Goal: Task Accomplishment & Management: Manage account settings

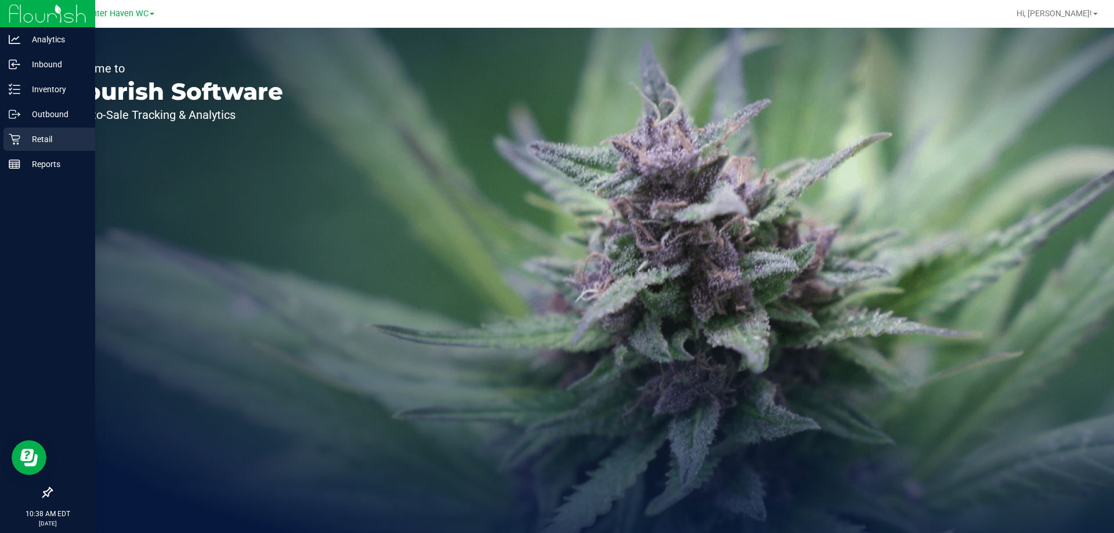
click at [8, 148] on div "Retail" at bounding box center [49, 139] width 92 height 23
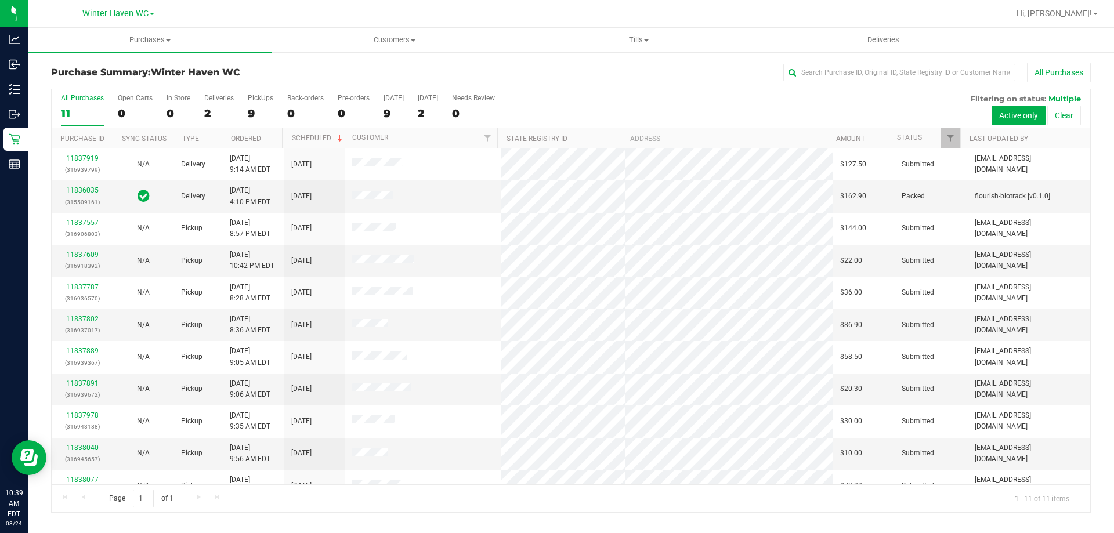
click at [465, 80] on div "All Purchases" at bounding box center [745, 73] width 694 height 20
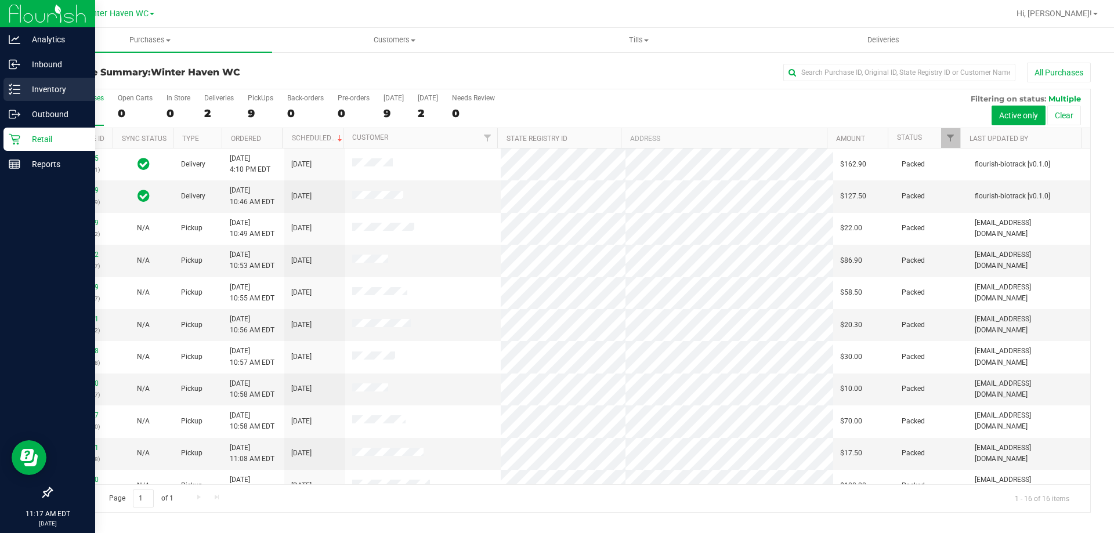
click at [20, 94] on p "Inventory" at bounding box center [55, 89] width 70 height 14
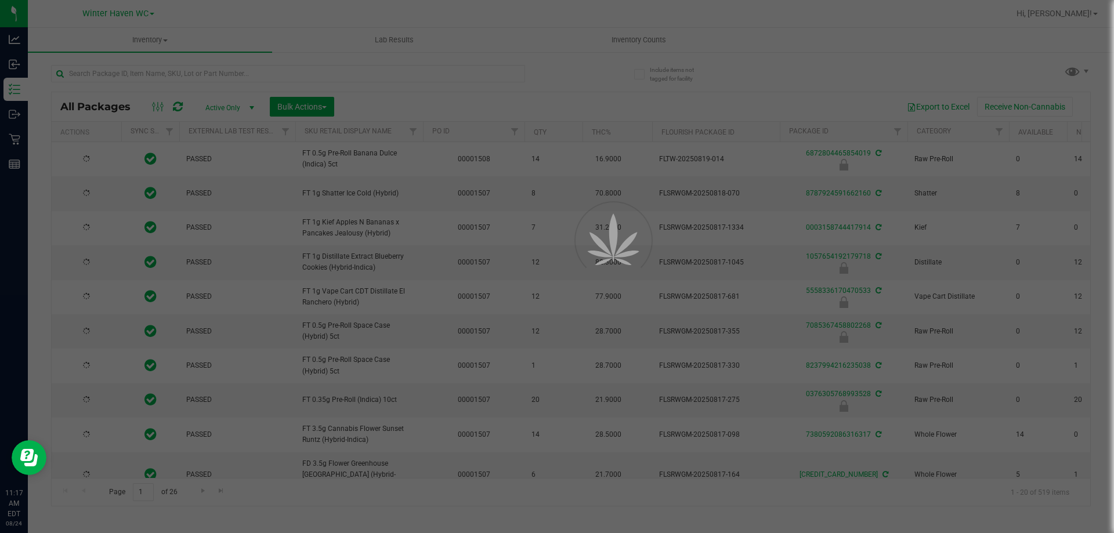
click at [340, 76] on div at bounding box center [557, 266] width 1114 height 533
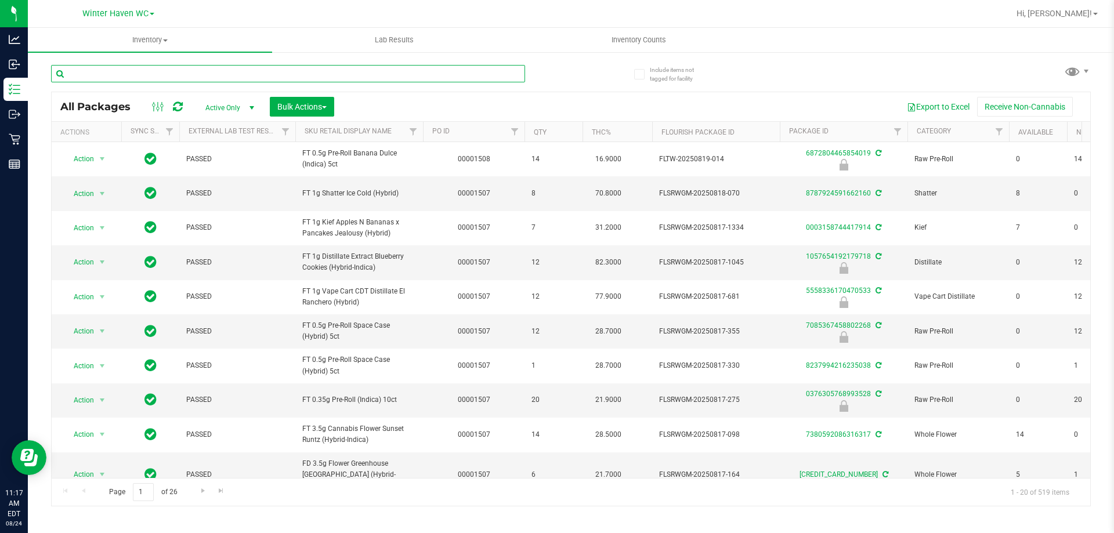
click at [340, 72] on input "text" at bounding box center [288, 73] width 474 height 17
type input "7462555609236849"
click at [549, 69] on div "7462555609236849" at bounding box center [311, 73] width 520 height 37
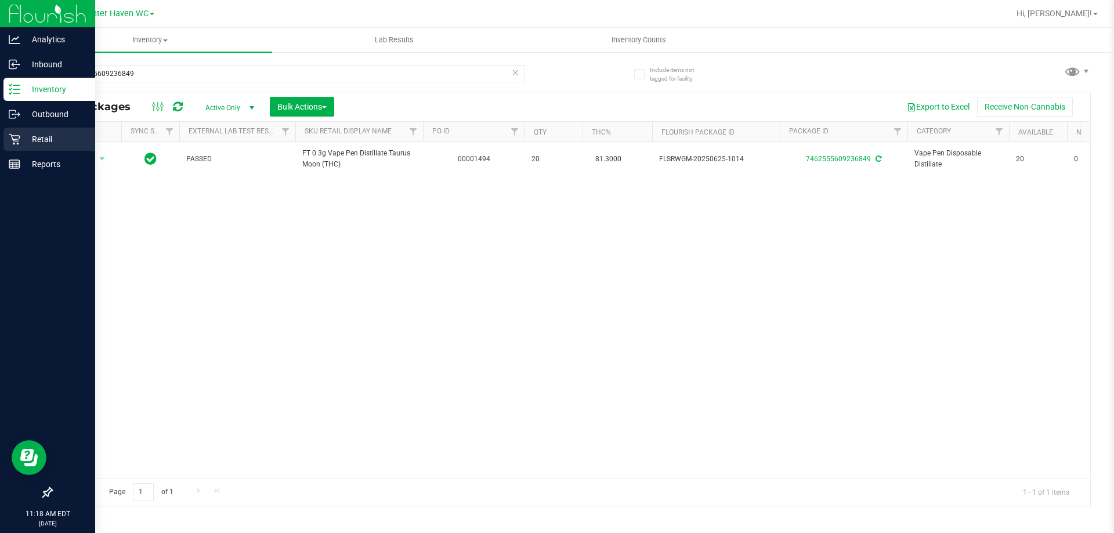
click at [16, 139] on icon at bounding box center [15, 139] width 12 height 12
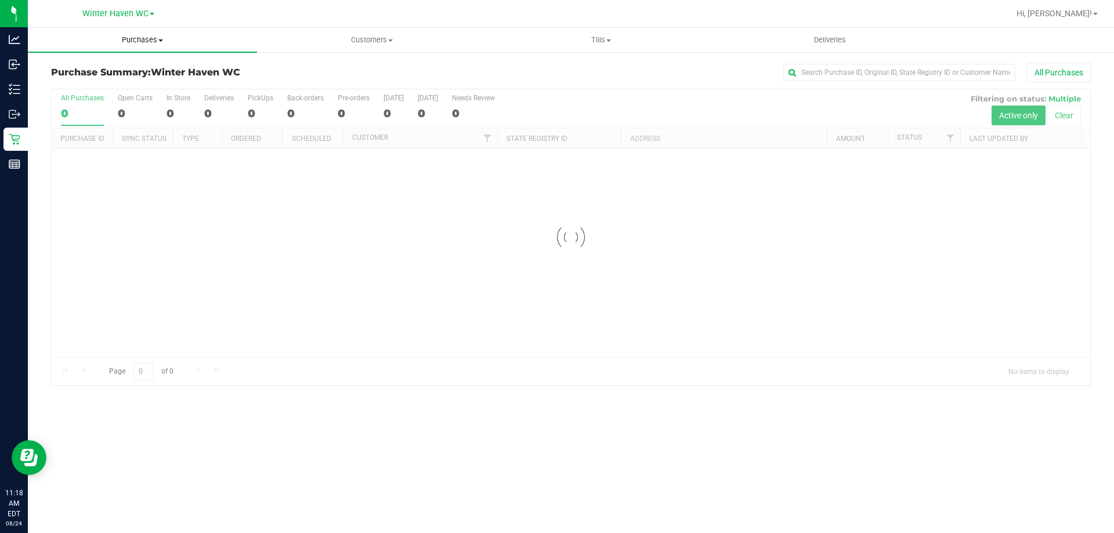
click at [118, 49] on uib-tab-heading "Purchases Summary of purchases Fulfillment All purchases" at bounding box center [142, 40] width 229 height 24
click at [75, 82] on span "Fulfillment" at bounding box center [64, 84] width 72 height 10
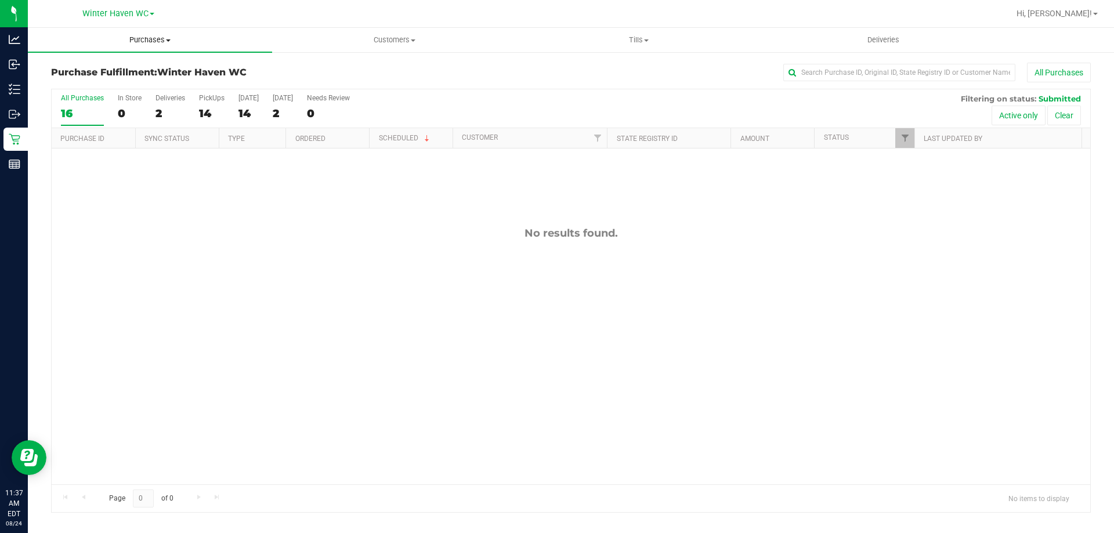
click at [132, 41] on span "Purchases" at bounding box center [150, 40] width 244 height 10
click at [108, 78] on li "Fulfillment" at bounding box center [150, 84] width 244 height 14
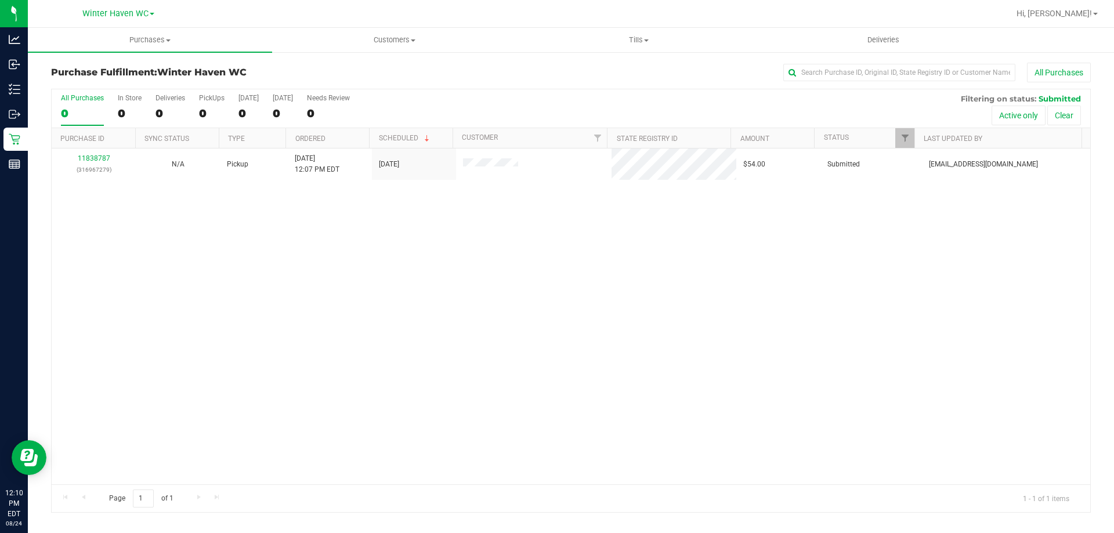
click at [212, 246] on div "11838787 (316967279) N/A Pickup [DATE] 12:07 PM EDT 8/24/2025 $54.00 Submitted …" at bounding box center [571, 317] width 1039 height 336
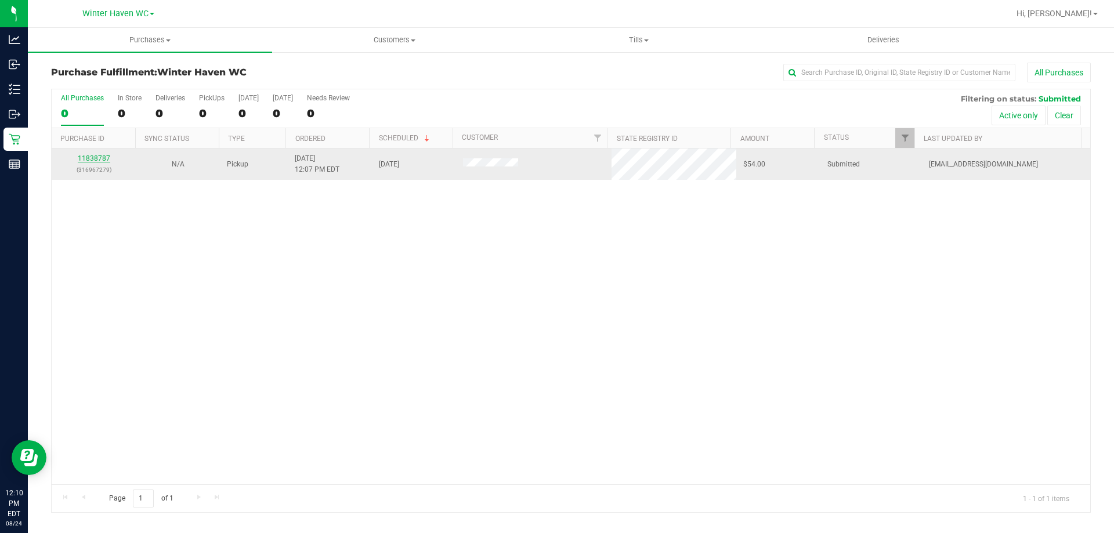
click at [100, 161] on link "11838787" at bounding box center [94, 158] width 33 height 8
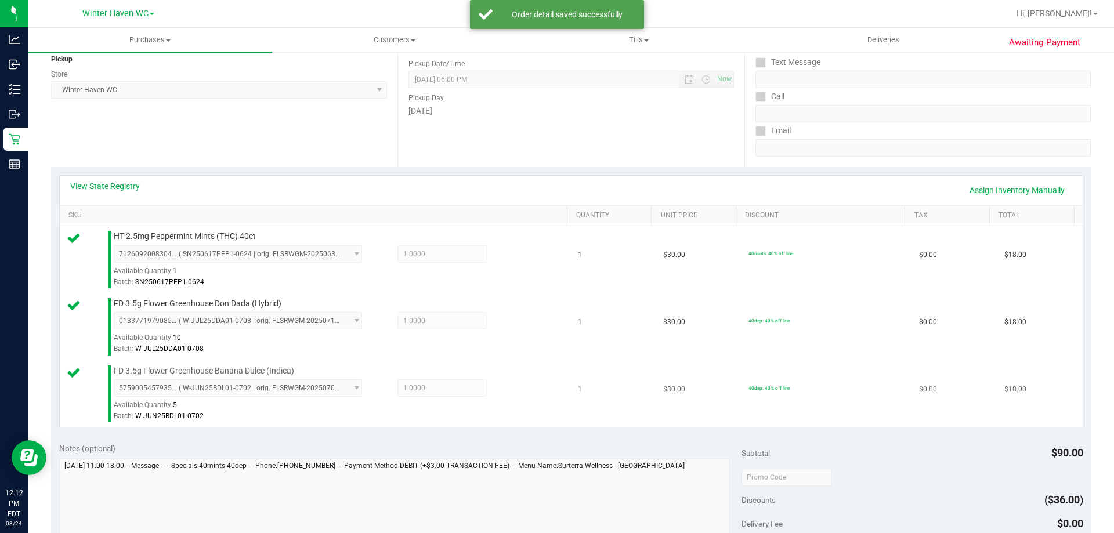
scroll to position [232, 0]
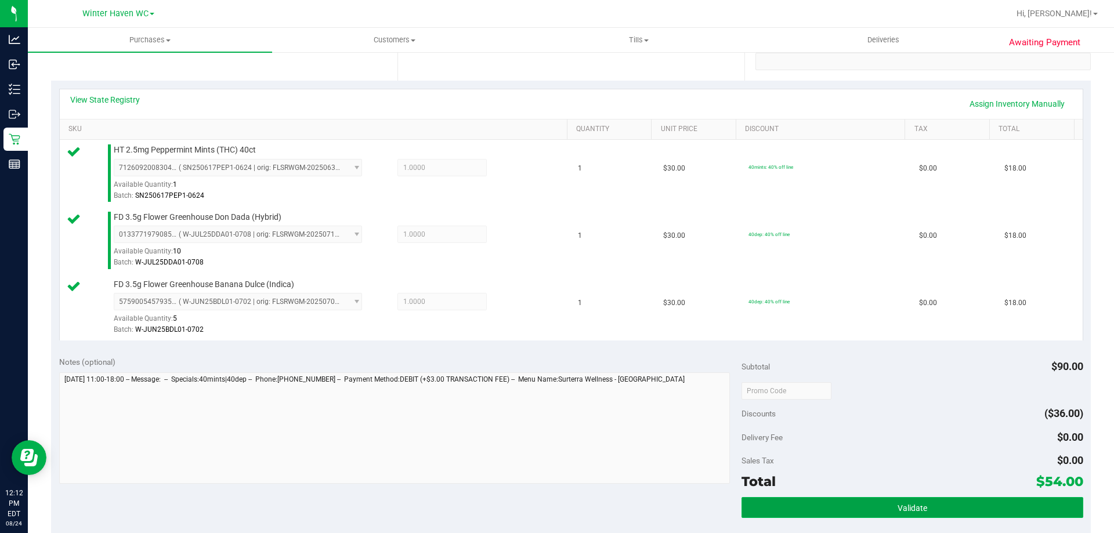
click at [946, 508] on button "Validate" at bounding box center [912, 507] width 341 height 21
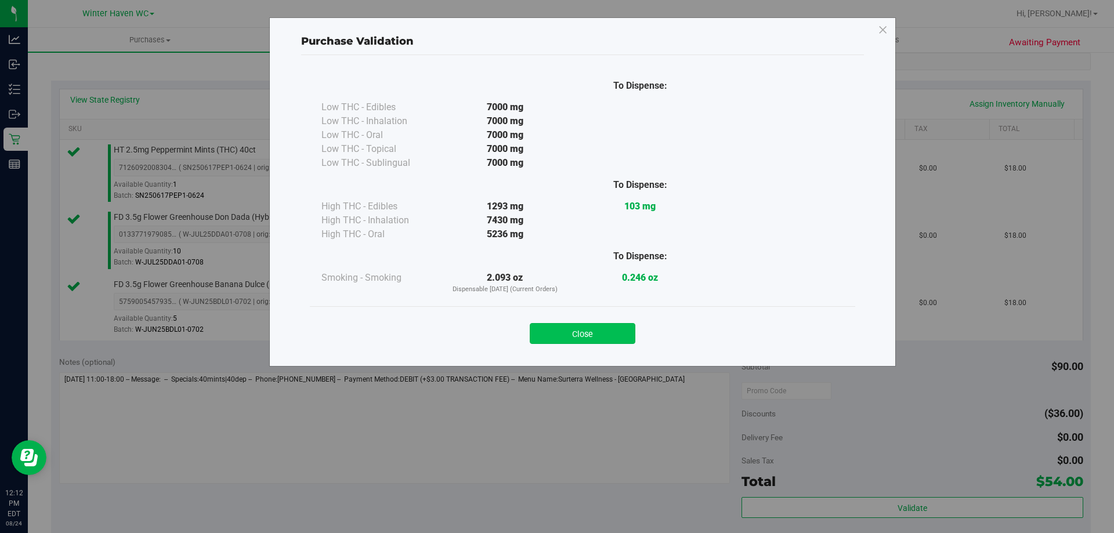
click at [589, 329] on button "Close" at bounding box center [583, 333] width 106 height 21
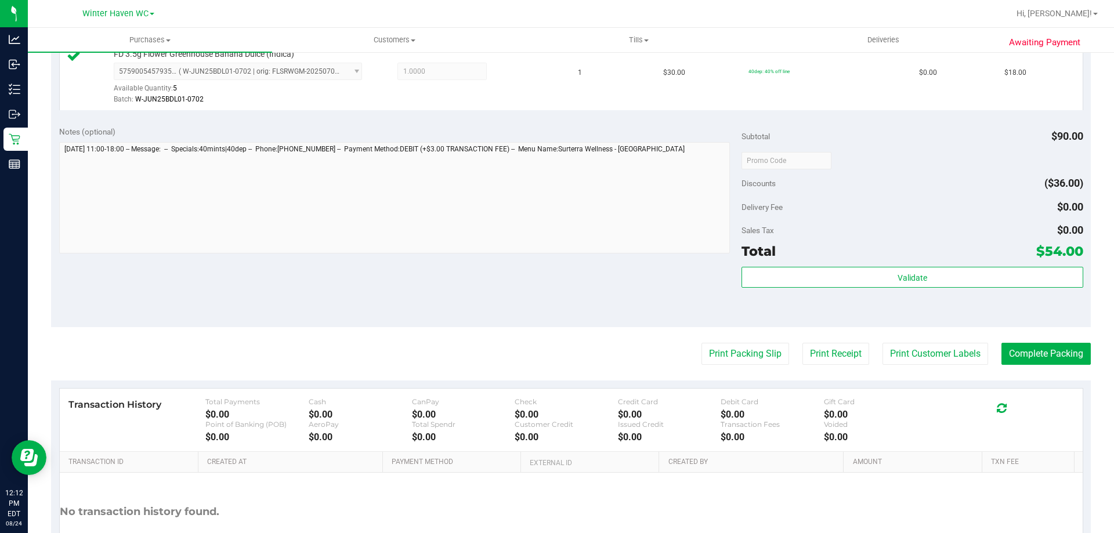
scroll to position [464, 0]
click at [702, 350] on button "Print Packing Slip" at bounding box center [746, 352] width 88 height 22
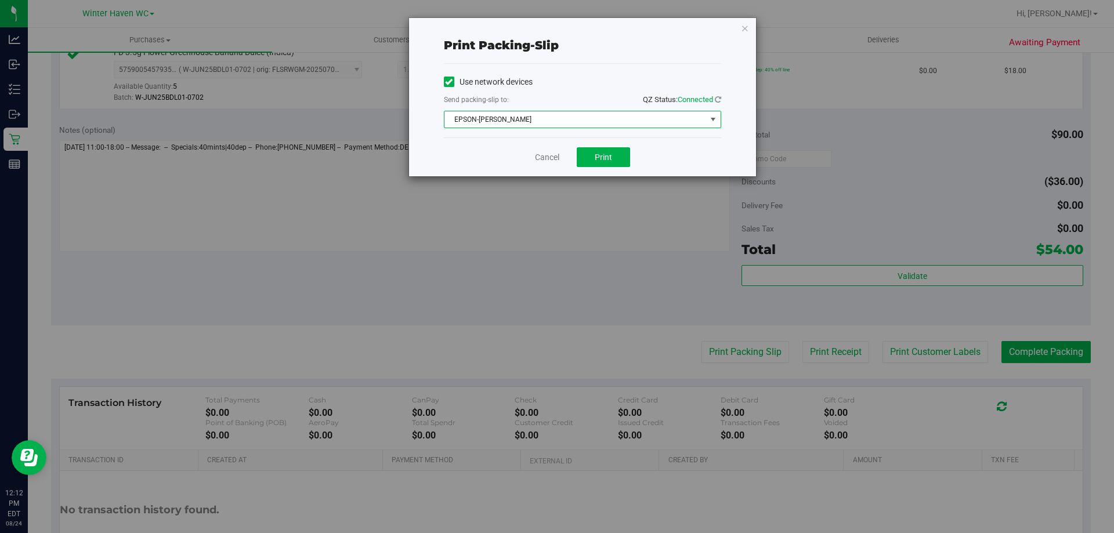
click at [599, 124] on span "EPSON-[PERSON_NAME]" at bounding box center [576, 119] width 262 height 16
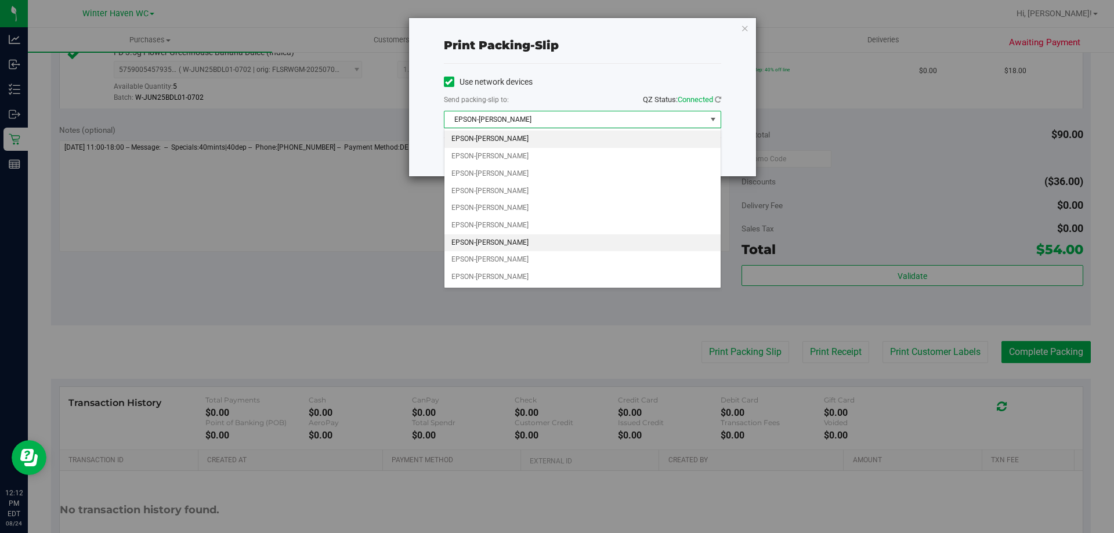
click at [495, 244] on li "EPSON-[PERSON_NAME]" at bounding box center [583, 242] width 276 height 17
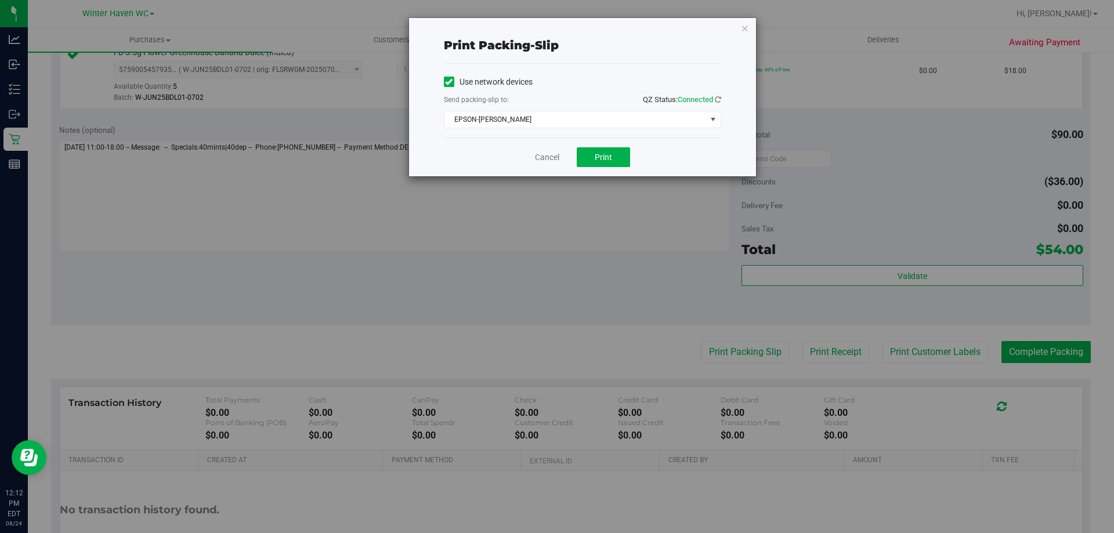
click at [470, 151] on div "Cancel Print" at bounding box center [582, 157] width 277 height 39
click at [583, 159] on button "Print" at bounding box center [603, 157] width 53 height 20
click at [555, 150] on div "Cancel Print" at bounding box center [582, 157] width 277 height 39
click at [554, 156] on link "Cancel" at bounding box center [547, 157] width 24 height 12
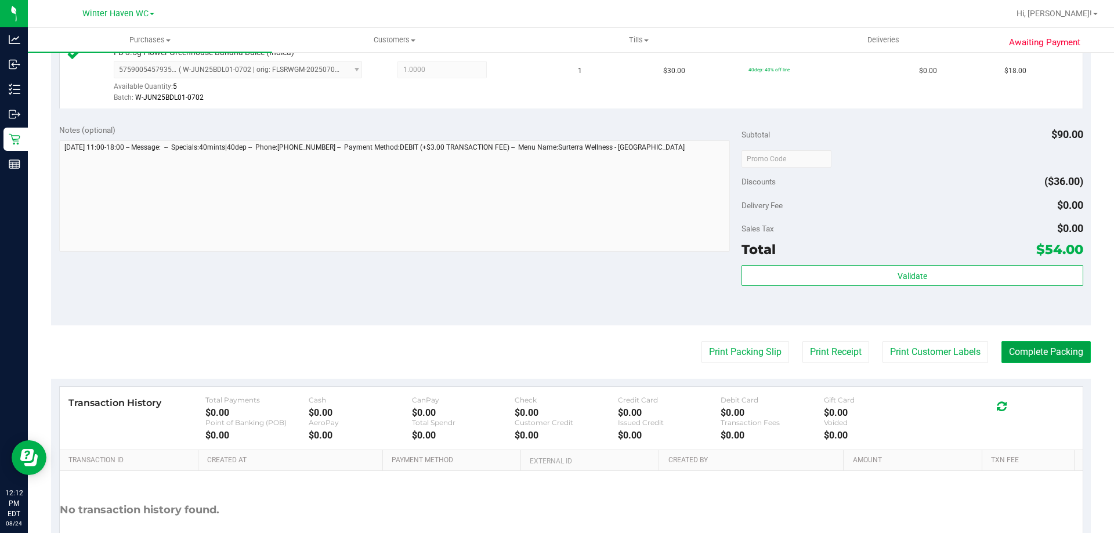
click at [1013, 352] on button "Complete Packing" at bounding box center [1046, 352] width 89 height 22
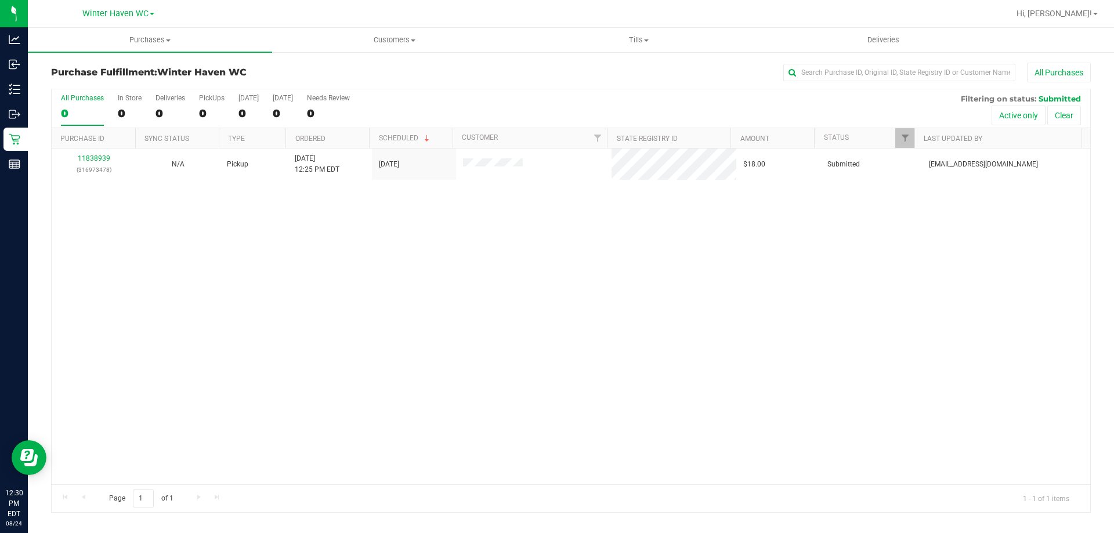
click at [389, 384] on div "11838939 (316973478) N/A Pickup [DATE] 12:25 PM EDT 8/24/2025 $18.00 Submitted …" at bounding box center [571, 317] width 1039 height 336
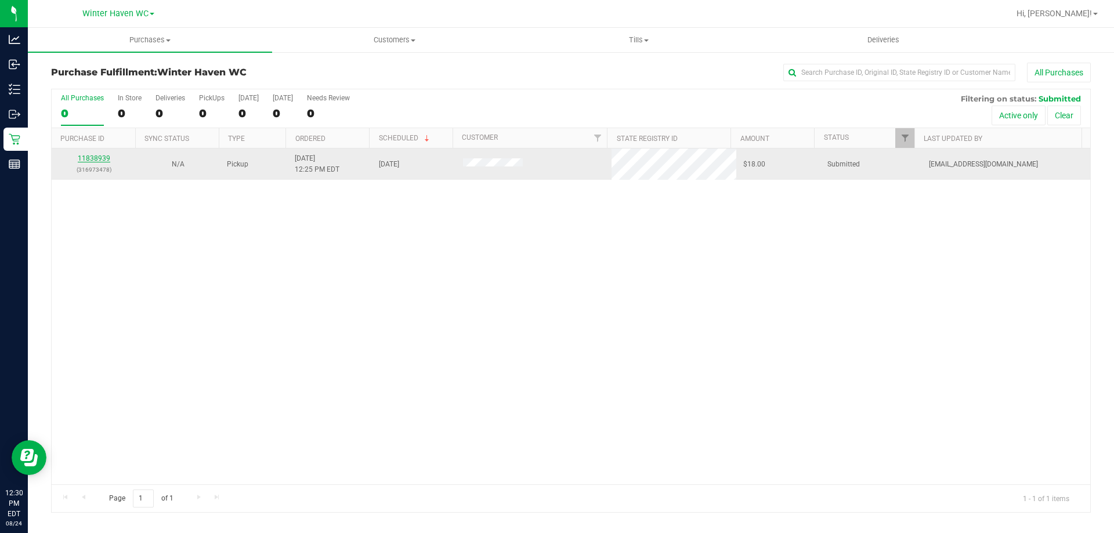
click at [100, 160] on link "11838939" at bounding box center [94, 158] width 33 height 8
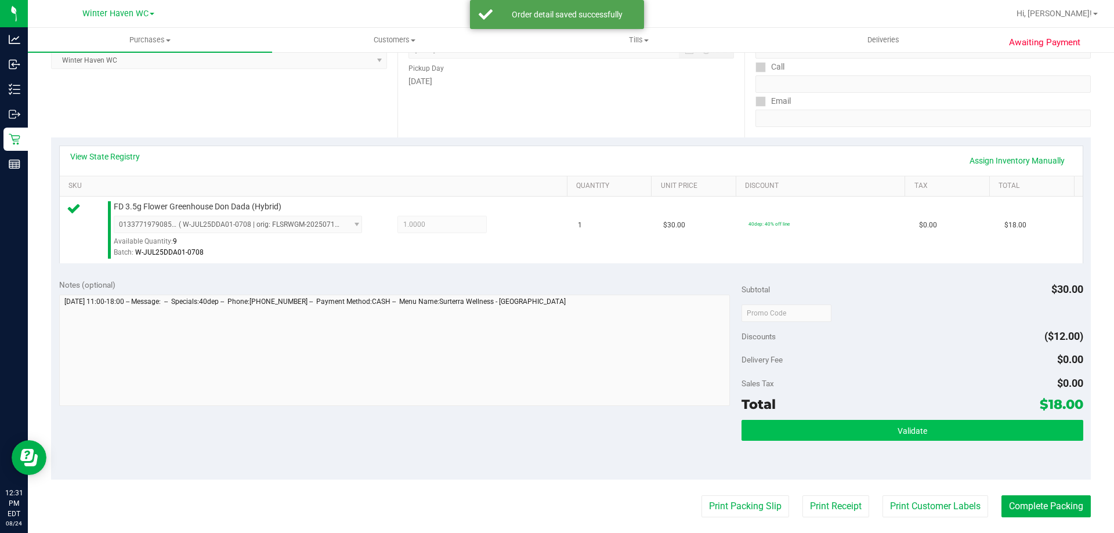
scroll to position [232, 0]
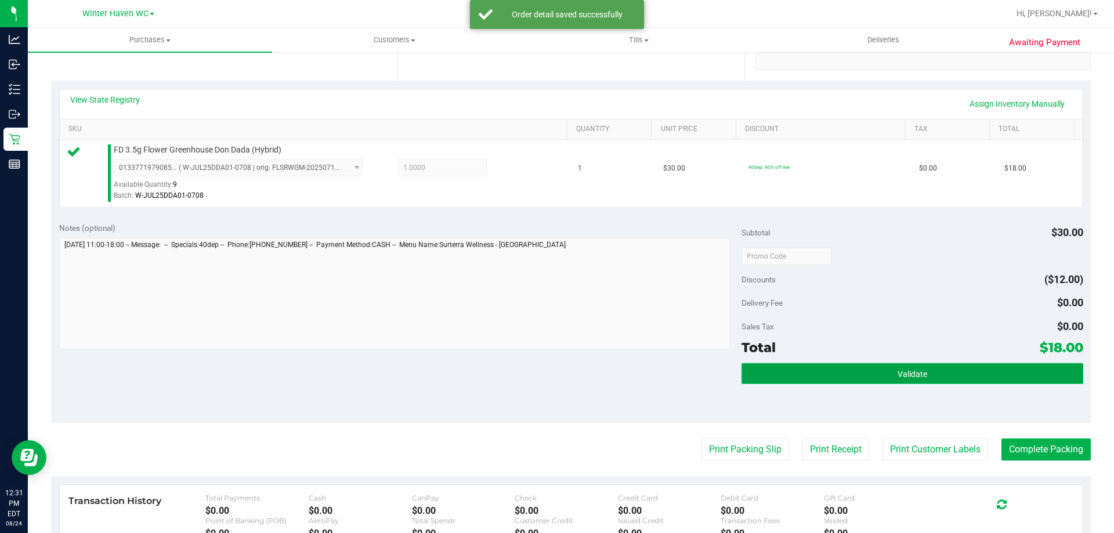
click at [770, 369] on button "Validate" at bounding box center [912, 373] width 341 height 21
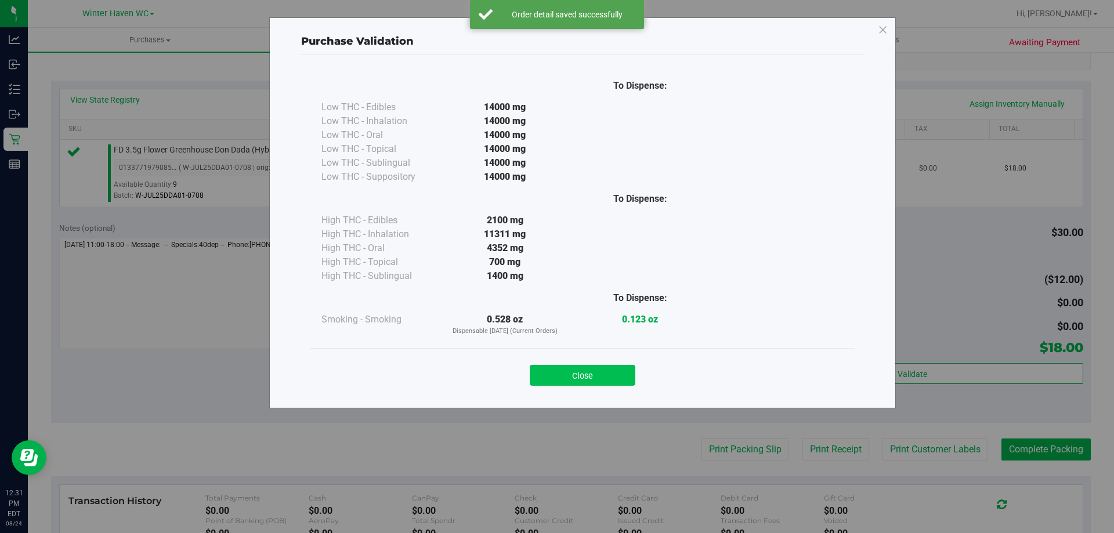
click at [603, 376] on button "Close" at bounding box center [583, 375] width 106 height 21
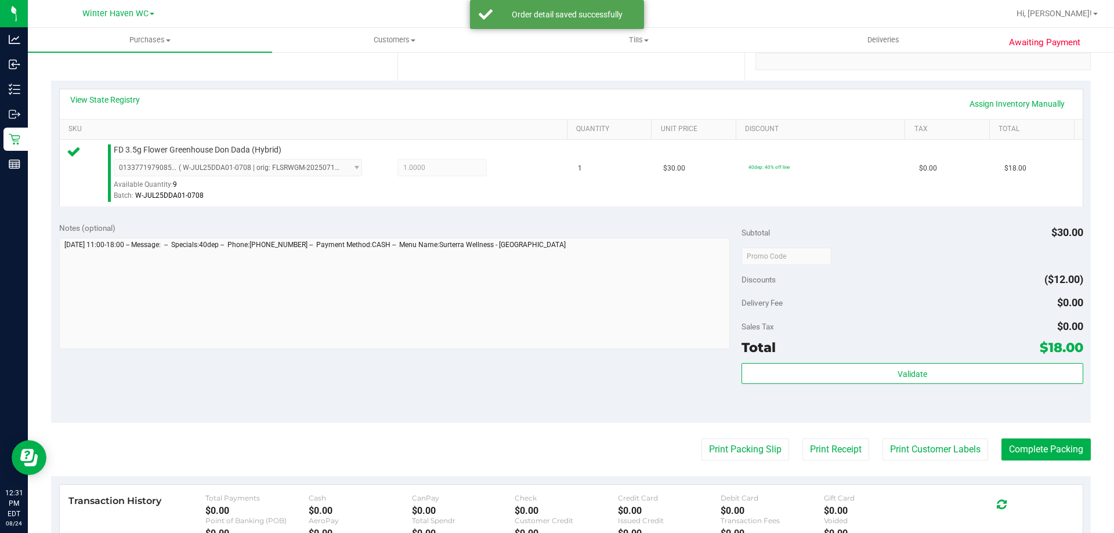
click at [749, 409] on div "Validate" at bounding box center [912, 389] width 341 height 52
click at [1063, 448] on button "Complete Packing" at bounding box center [1046, 450] width 89 height 22
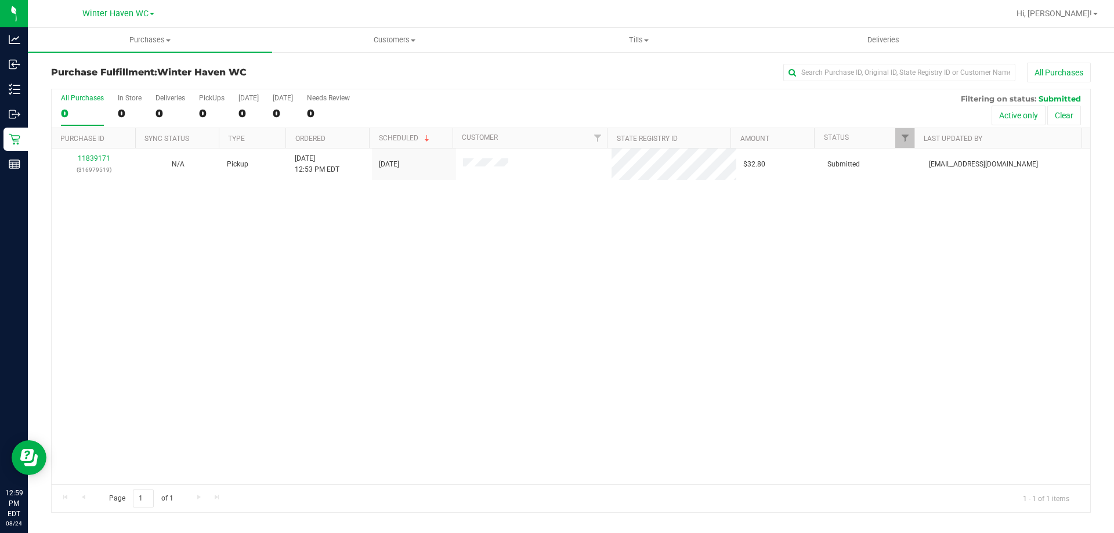
click at [273, 326] on div "11839171 (316979519) N/A Pickup [DATE] 12:53 PM EDT 8/24/2025 $32.80 Submitted …" at bounding box center [571, 317] width 1039 height 336
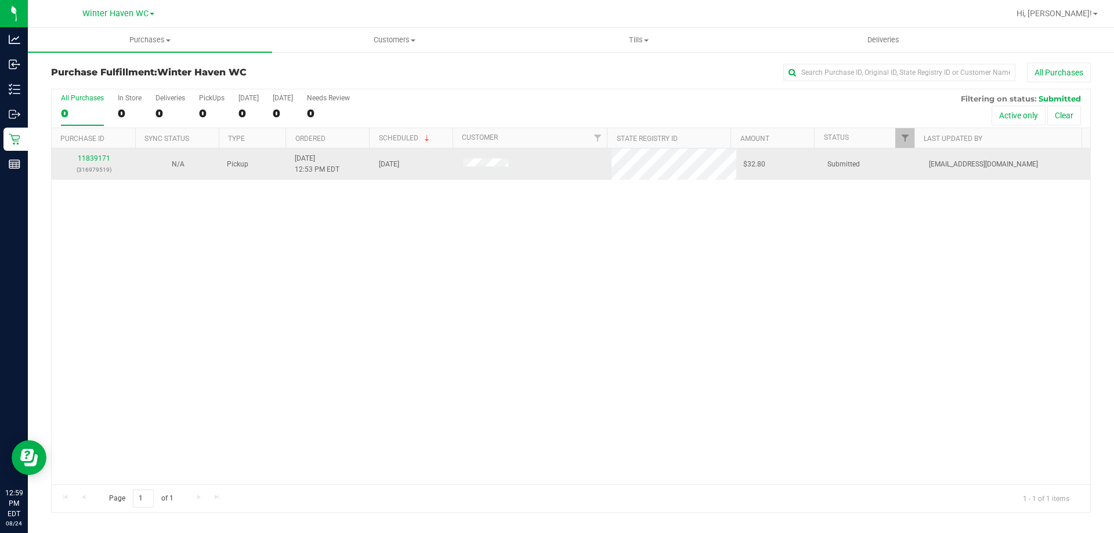
click at [91, 153] on div "11839171 (316979519)" at bounding box center [94, 164] width 70 height 22
click at [91, 161] on link "11839171" at bounding box center [94, 158] width 33 height 8
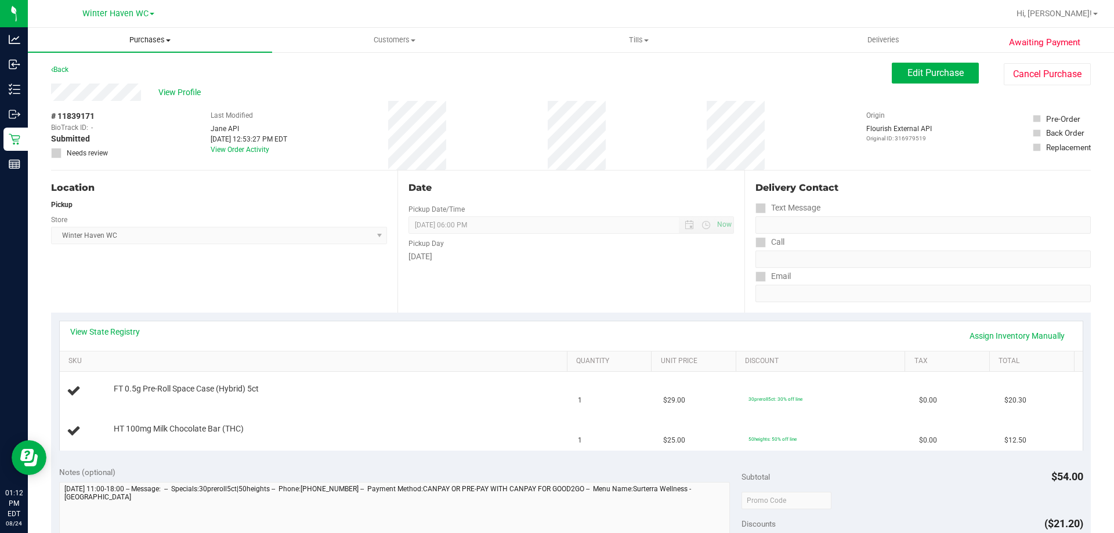
click at [130, 37] on span "Purchases" at bounding box center [150, 40] width 244 height 10
click at [111, 80] on li "Fulfillment" at bounding box center [150, 84] width 244 height 14
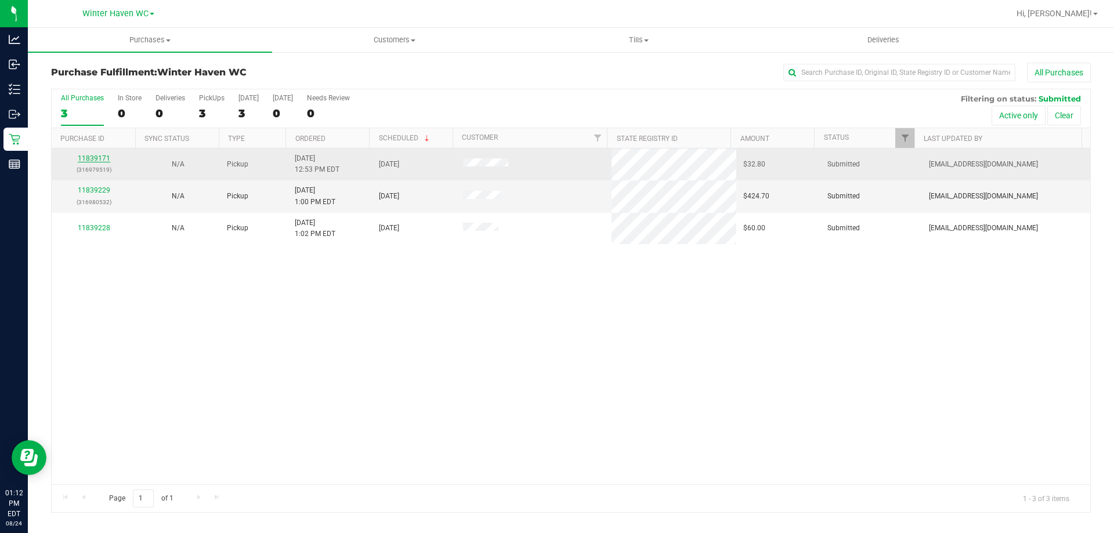
click at [102, 156] on link "11839171" at bounding box center [94, 158] width 33 height 8
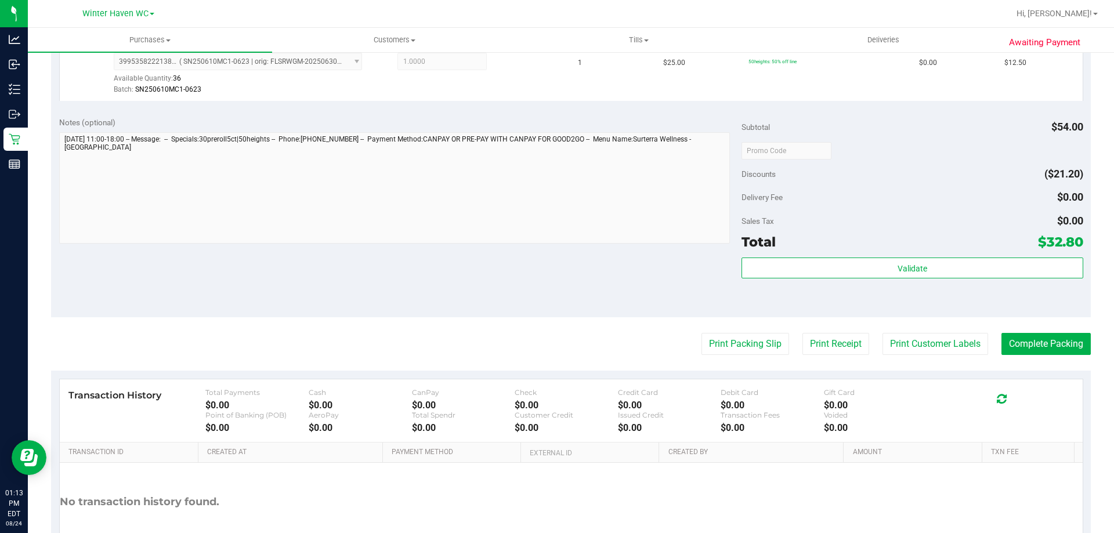
scroll to position [406, 0]
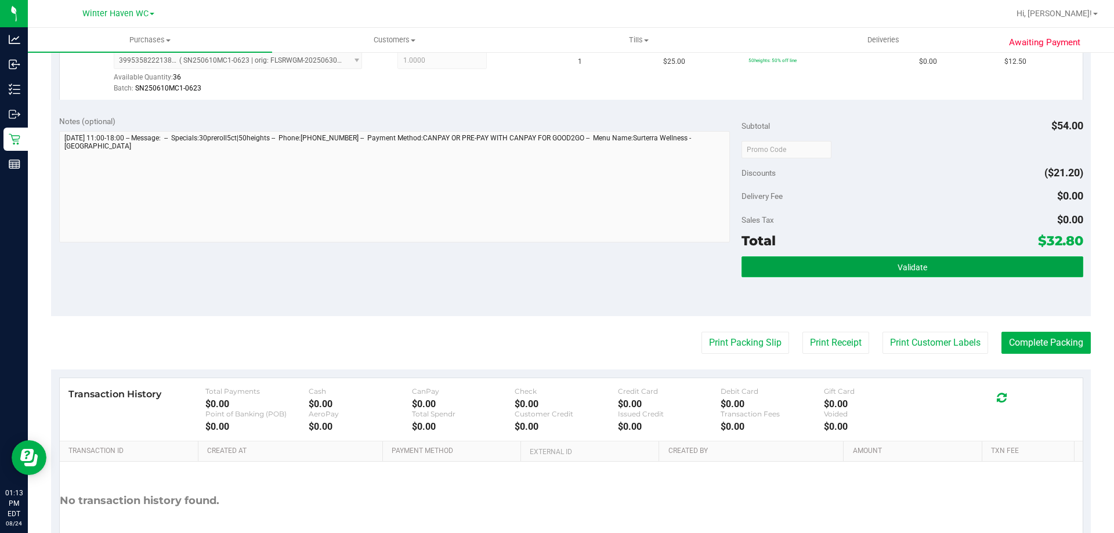
click at [881, 276] on button "Validate" at bounding box center [912, 267] width 341 height 21
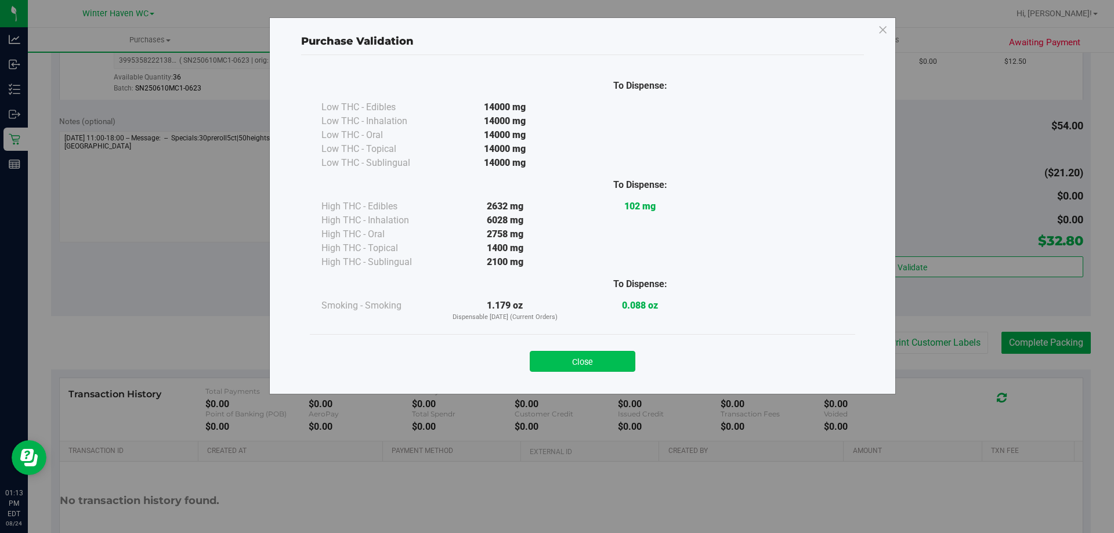
click at [587, 369] on button "Close" at bounding box center [583, 361] width 106 height 21
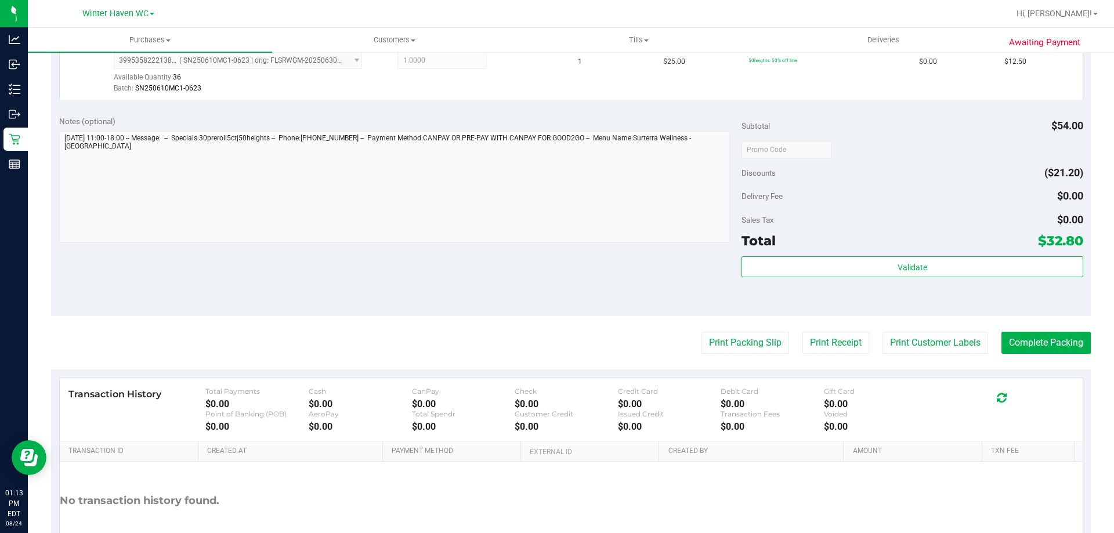
click at [595, 317] on purchase-details "Back Edit Purchase Cancel Purchase View Profile # 11839171 BioTrack ID: - Submi…" at bounding box center [571, 121] width 1040 height 930
click at [702, 349] on button "Print Packing Slip" at bounding box center [746, 343] width 88 height 22
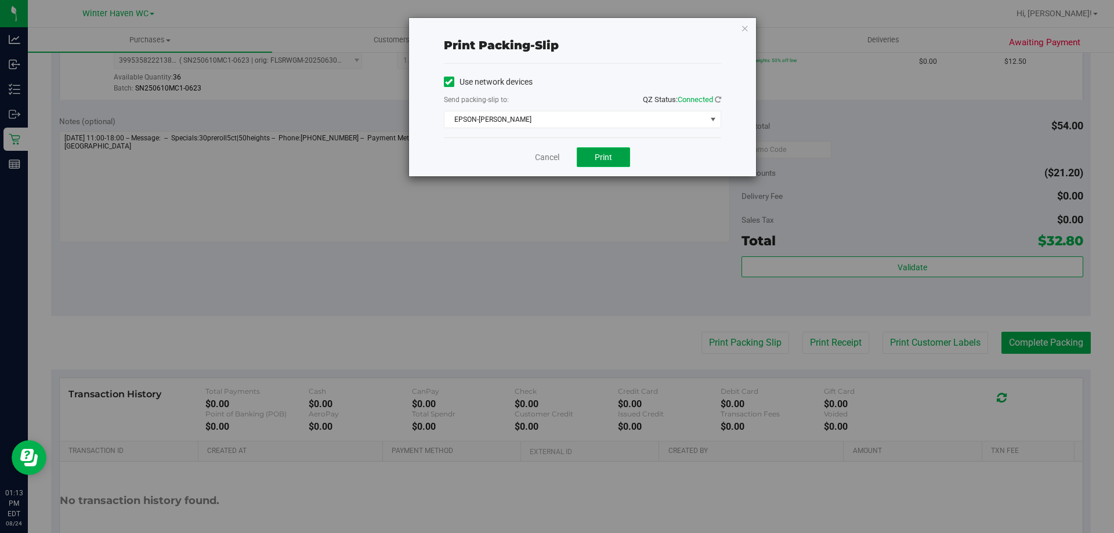
click at [609, 157] on span "Print" at bounding box center [603, 157] width 17 height 9
click at [544, 154] on link "Cancel" at bounding box center [547, 157] width 24 height 12
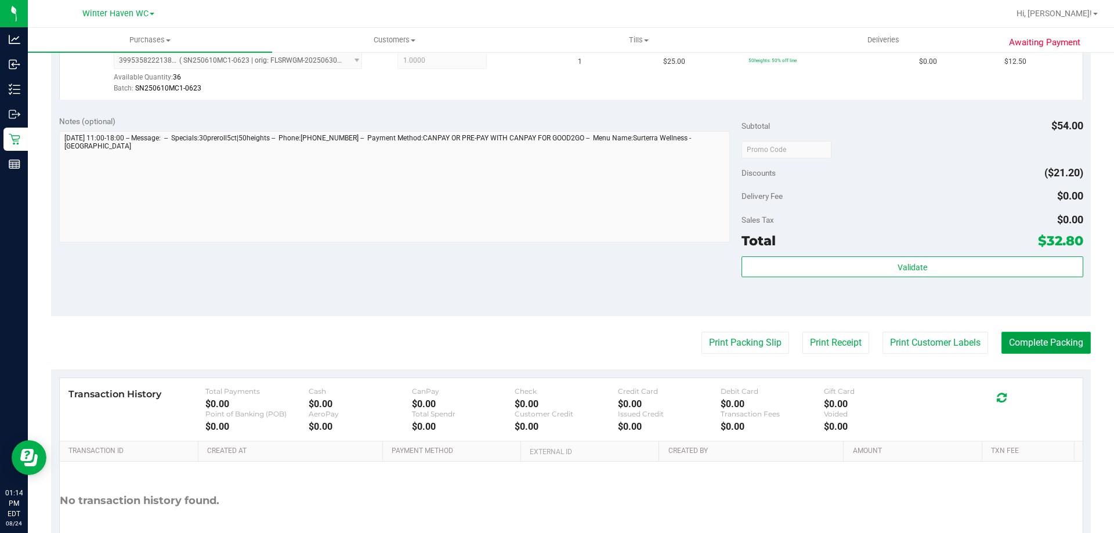
click at [1024, 338] on button "Complete Packing" at bounding box center [1046, 343] width 89 height 22
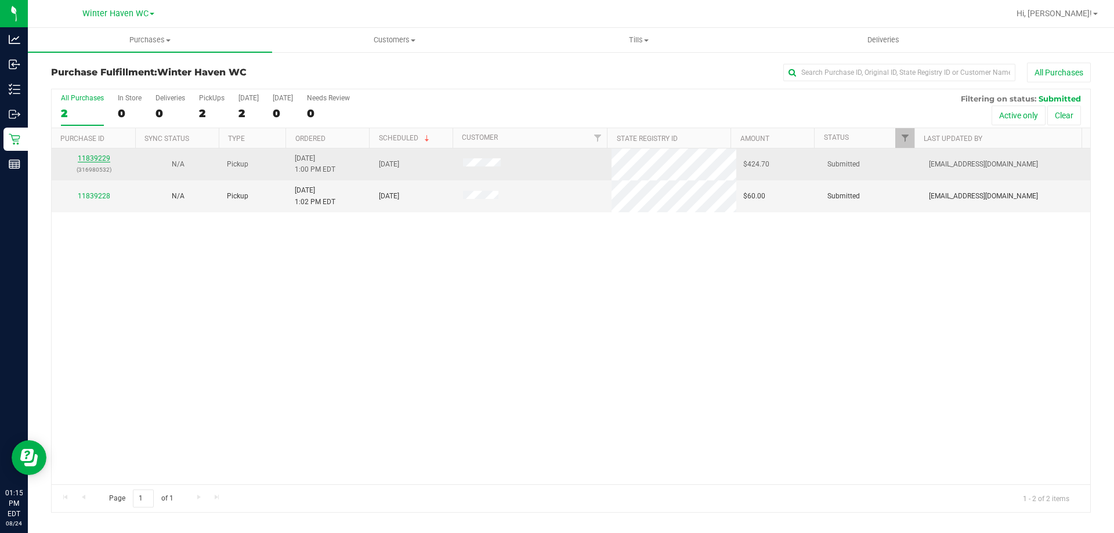
click at [105, 158] on link "11839229" at bounding box center [94, 158] width 33 height 8
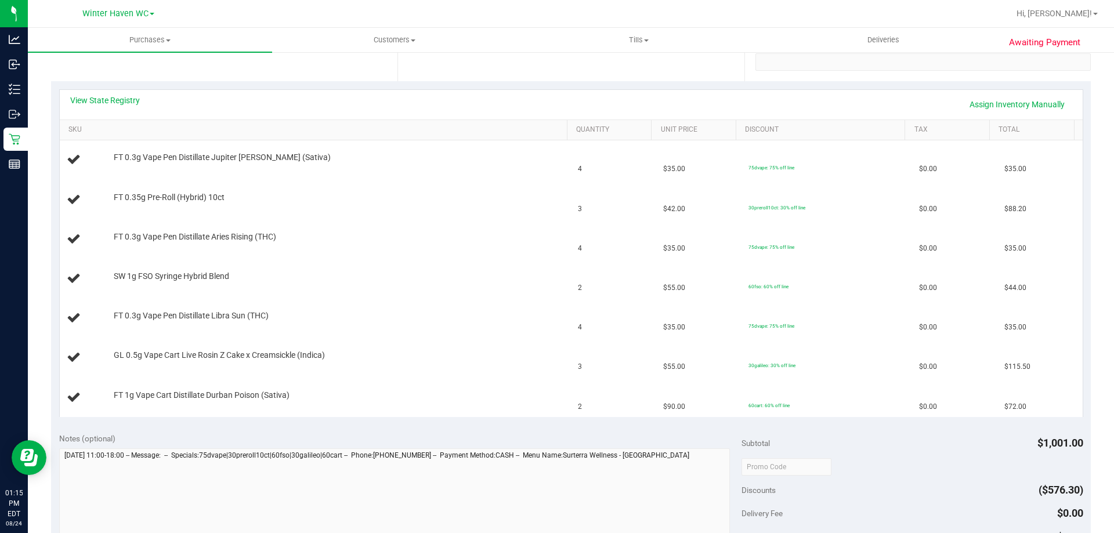
scroll to position [232, 0]
click at [962, 97] on link "Assign Inventory Manually" at bounding box center [1017, 104] width 110 height 20
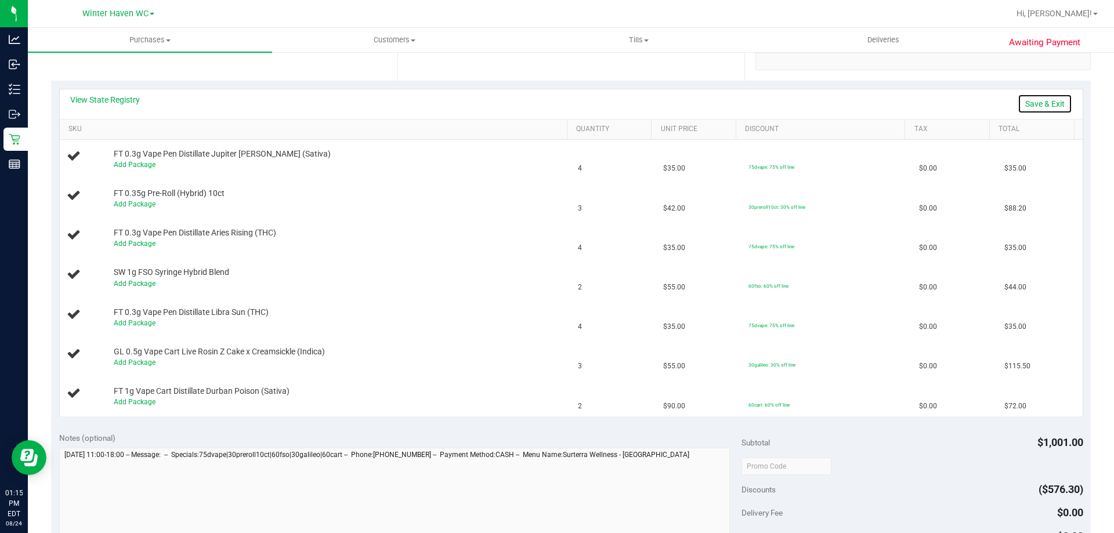
click at [1020, 103] on link "Save & Exit" at bounding box center [1045, 104] width 55 height 20
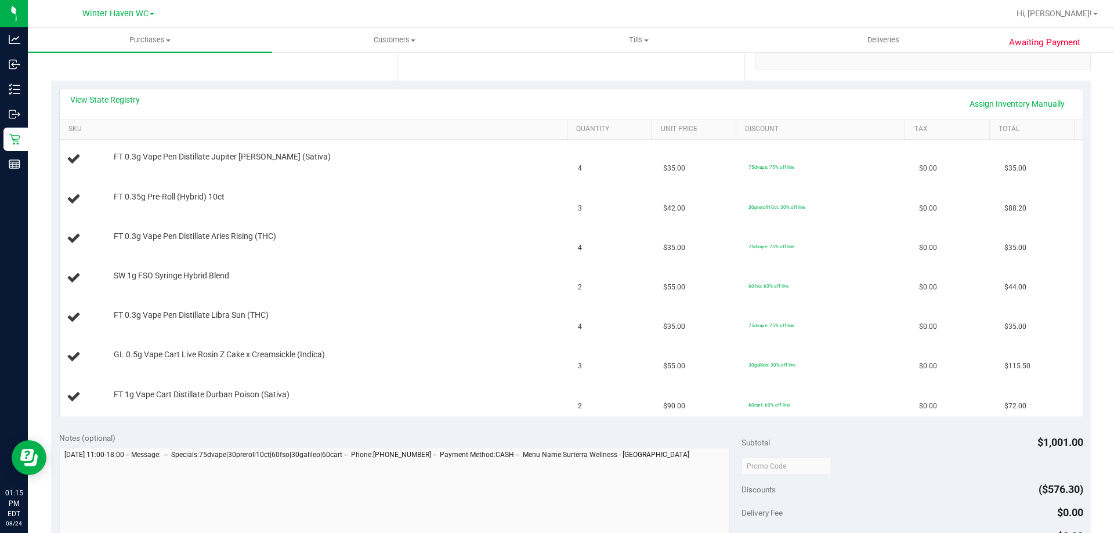
click at [31, 106] on div "Awaiting Payment Back Edit Purchase Cancel Purchase View Profile # 11839229 Bio…" at bounding box center [571, 373] width 1087 height 1108
click at [78, 99] on link "View State Registry" at bounding box center [105, 100] width 70 height 12
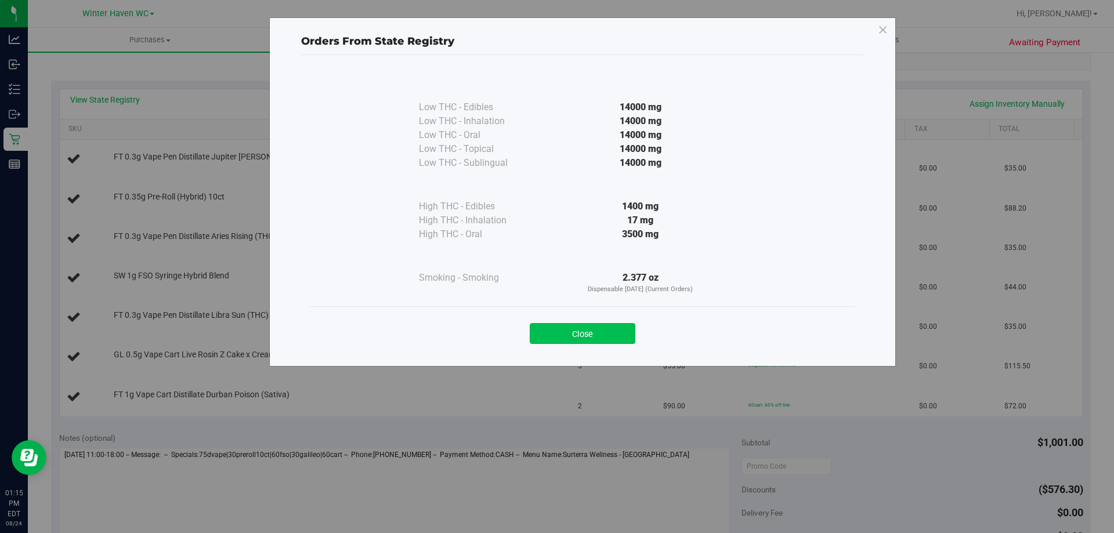
click at [602, 325] on button "Close" at bounding box center [583, 333] width 106 height 21
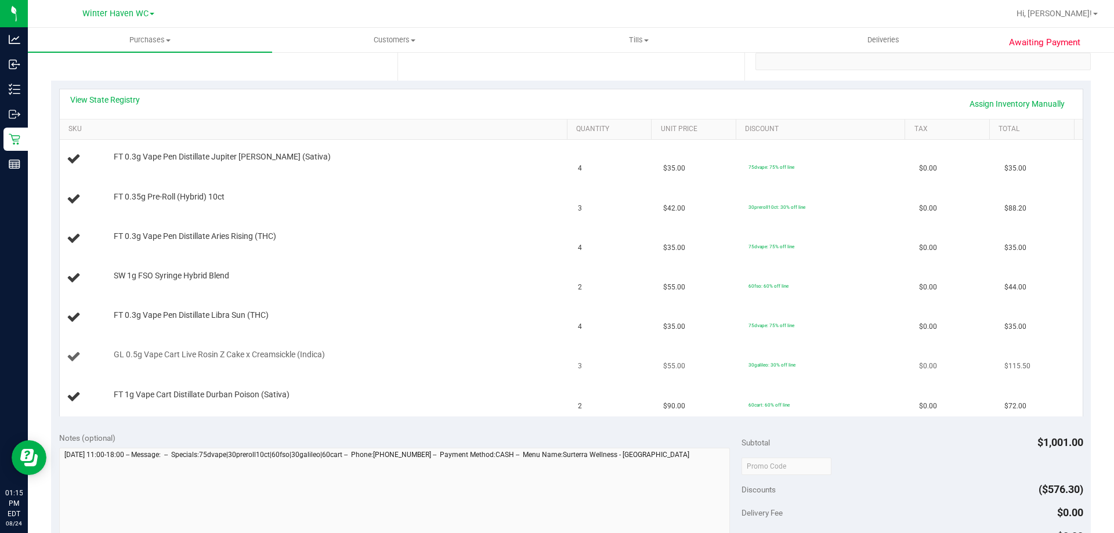
scroll to position [0, 0]
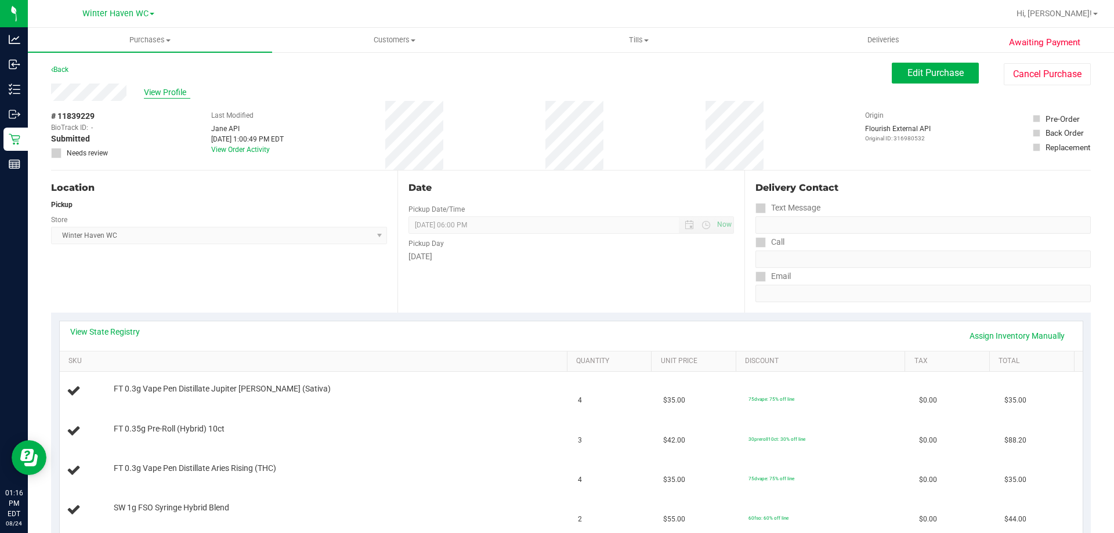
click at [157, 92] on span "View Profile" at bounding box center [167, 92] width 46 height 12
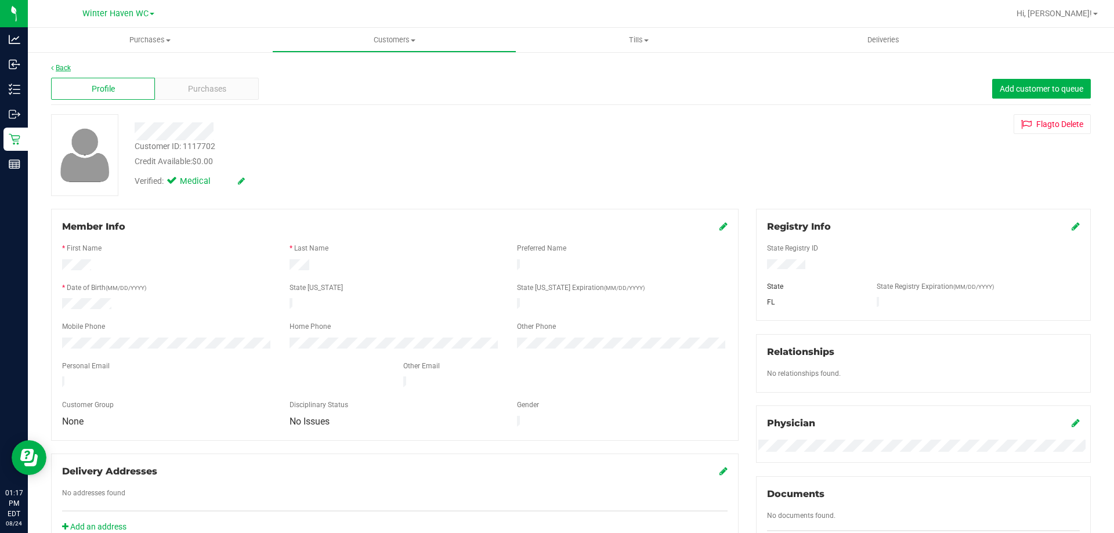
click at [64, 71] on link "Back" at bounding box center [61, 68] width 20 height 8
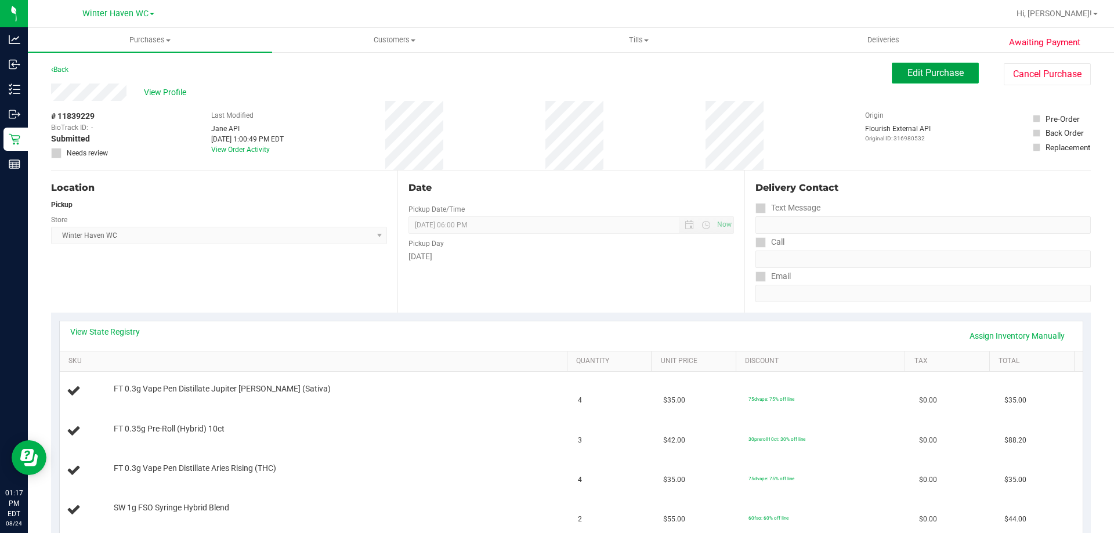
click at [948, 83] on button "Edit Purchase" at bounding box center [935, 73] width 87 height 21
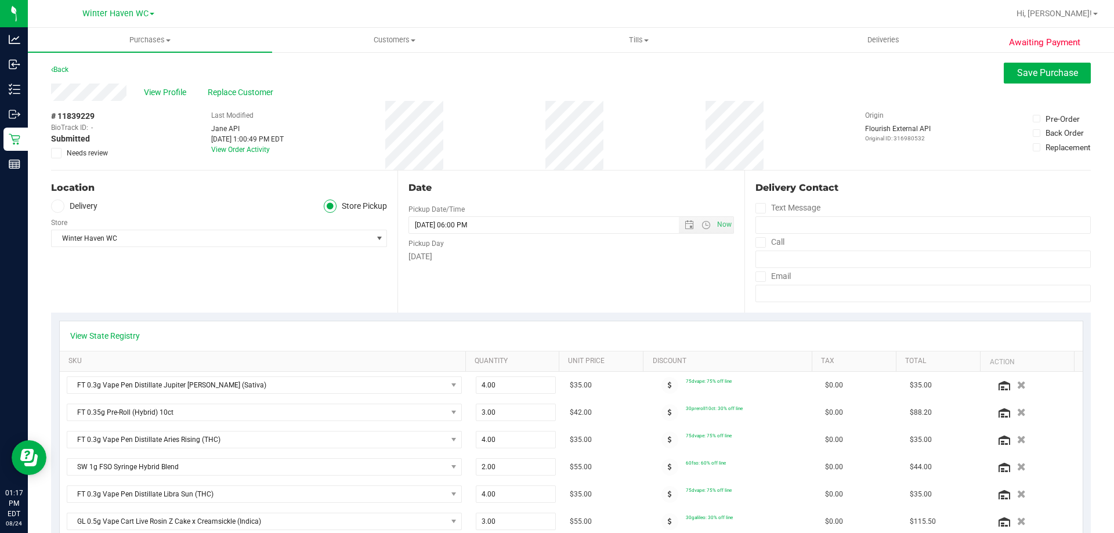
click at [59, 153] on icon at bounding box center [57, 153] width 8 height 0
click at [0, 0] on input "Needs review" at bounding box center [0, 0] width 0 height 0
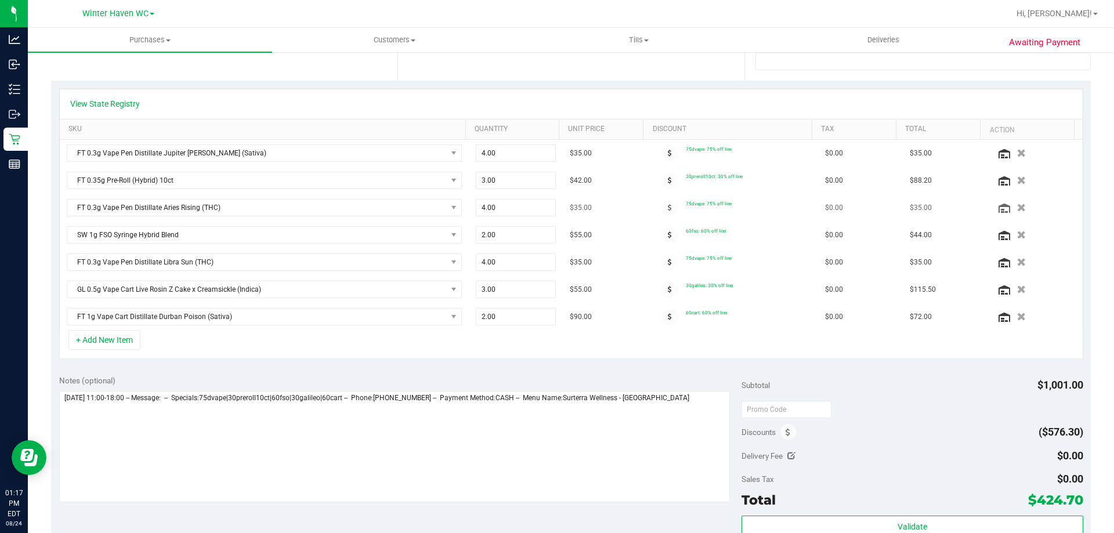
scroll to position [464, 0]
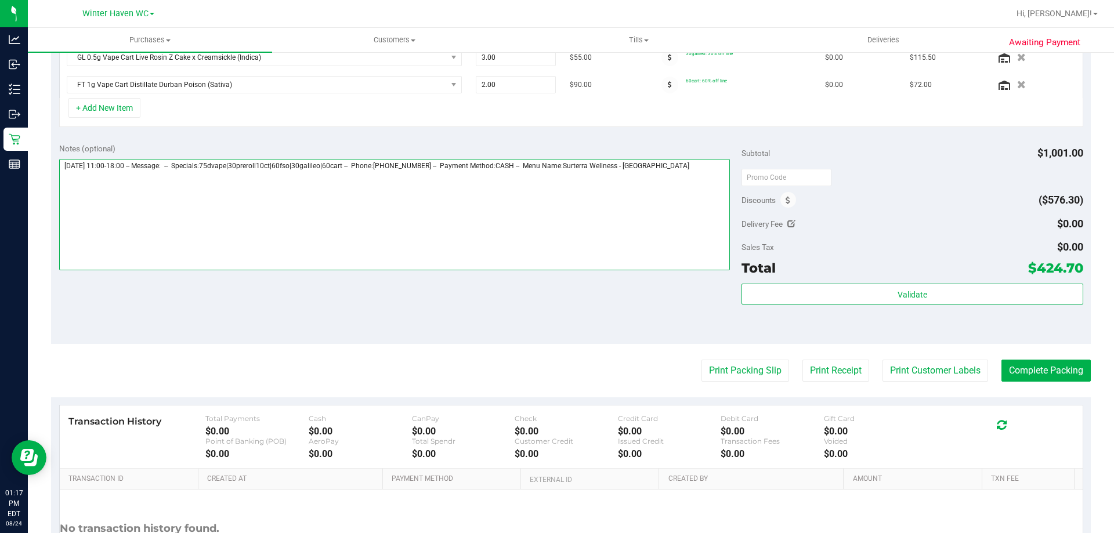
click at [301, 191] on textarea at bounding box center [395, 214] width 672 height 111
click at [701, 164] on textarea at bounding box center [395, 214] width 672 height 111
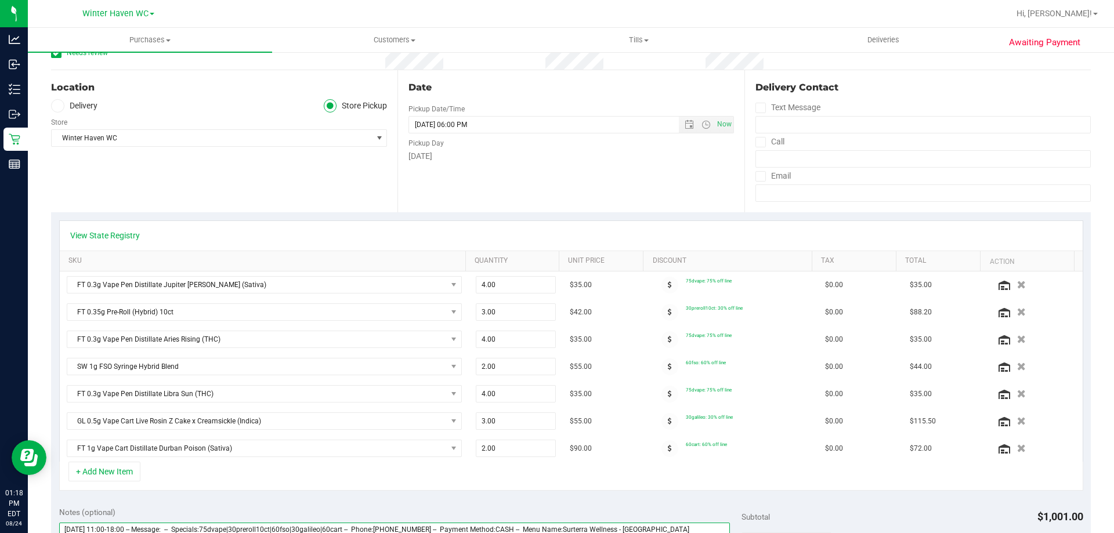
scroll to position [0, 0]
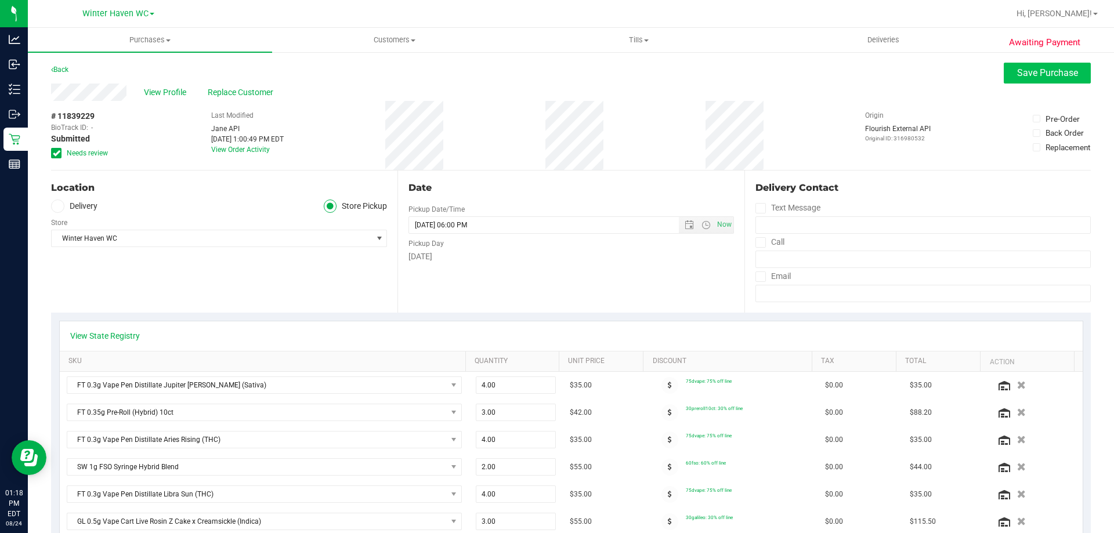
type textarea "[DATE] 11:00-18:00 -- Message: -- Specials:75dvape|30preroll10ct|60fso|30galile…"
click at [1056, 73] on span "Save Purchase" at bounding box center [1047, 72] width 61 height 11
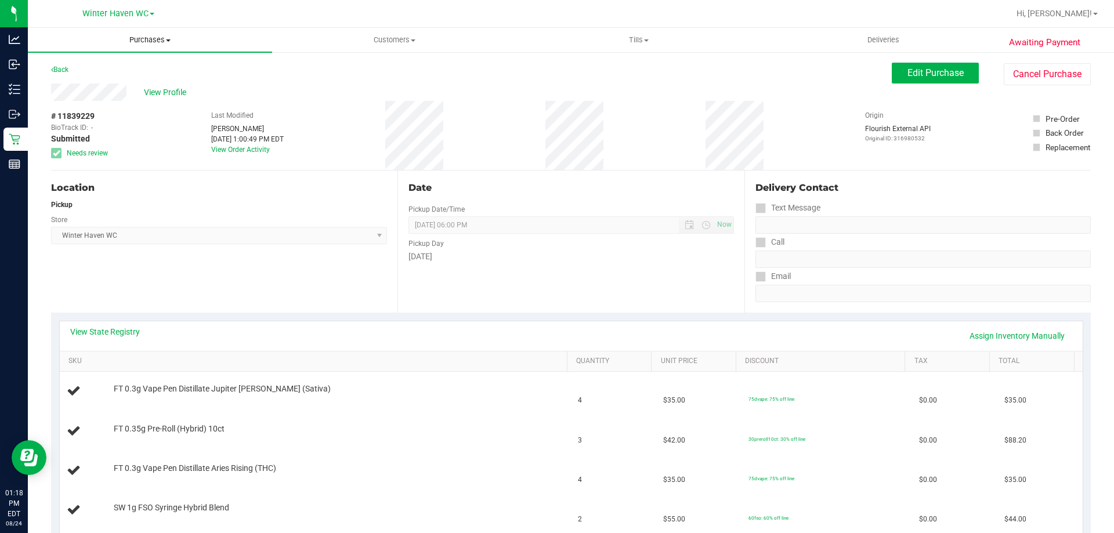
click at [152, 40] on span "Purchases" at bounding box center [150, 40] width 244 height 10
click at [120, 81] on li "Fulfillment" at bounding box center [150, 84] width 244 height 14
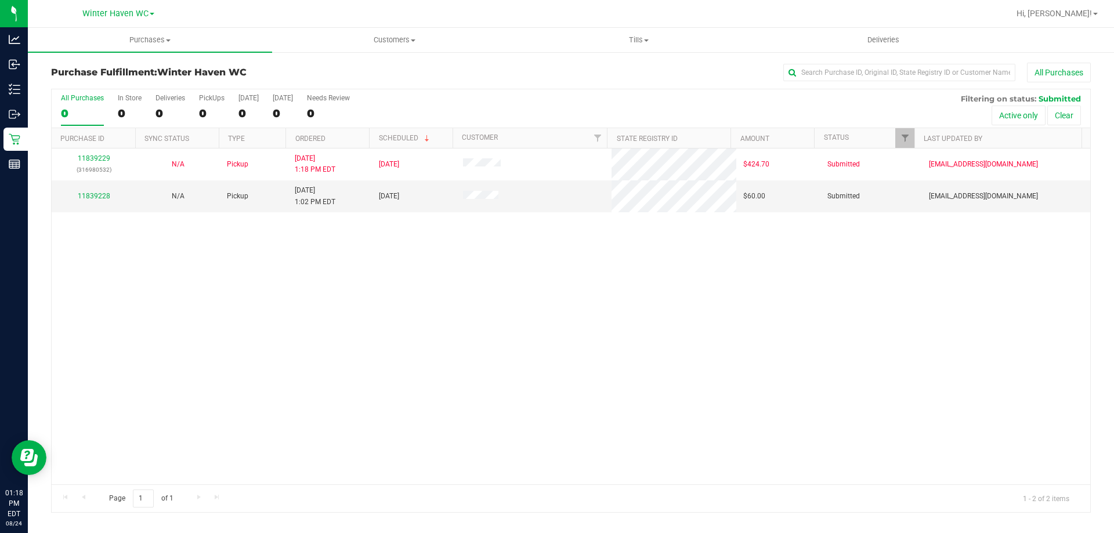
click at [264, 303] on div "11839229 (316980532) N/A Pickup [DATE] 1:18 PM EDT 8/24/2025 $424.70 Submitted …" at bounding box center [571, 317] width 1039 height 336
click at [106, 197] on link "11839228" at bounding box center [94, 196] width 33 height 8
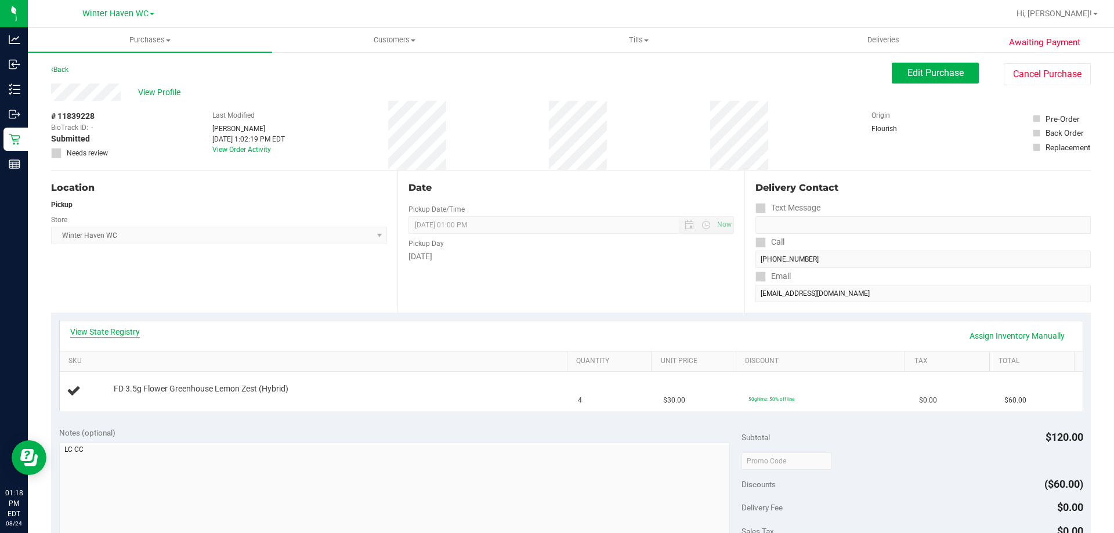
click at [107, 328] on link "View State Registry" at bounding box center [105, 332] width 70 height 12
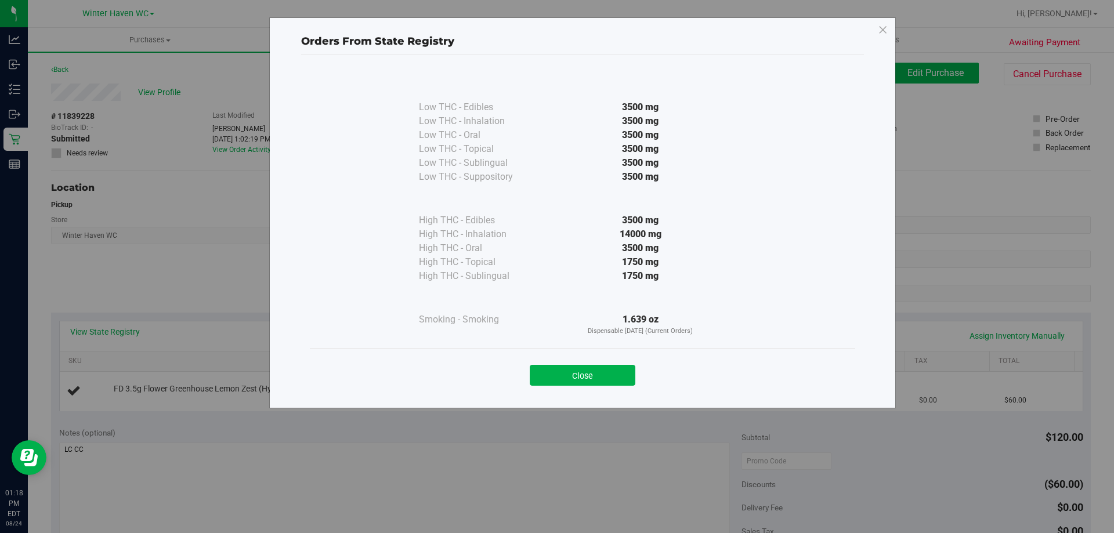
click at [567, 359] on div "Close" at bounding box center [583, 372] width 528 height 29
click at [563, 369] on button "Close" at bounding box center [583, 375] width 106 height 21
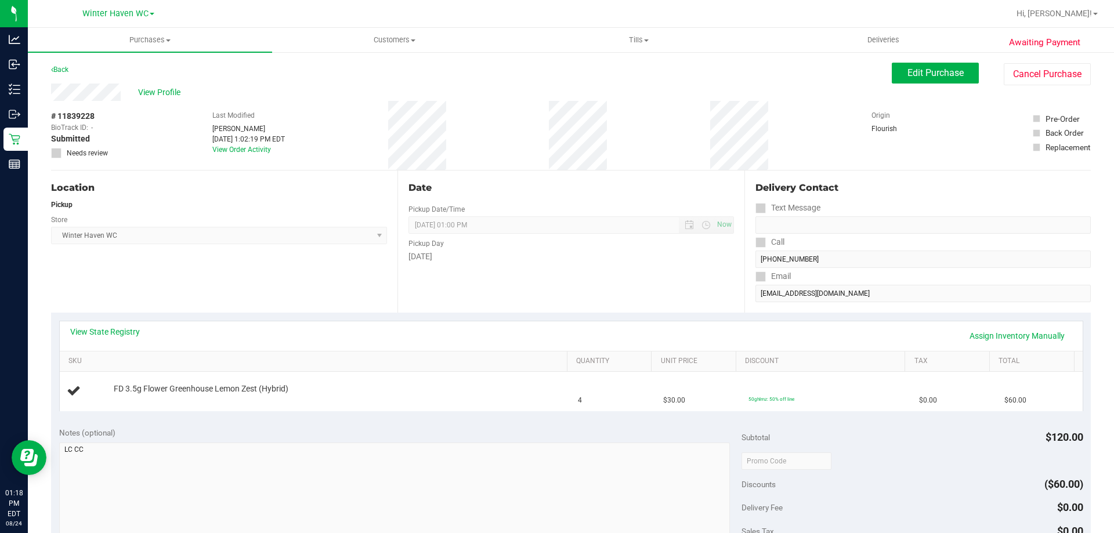
click at [512, 321] on div "View State Registry Assign Inventory Manually SKU Quantity Unit Price Discount …" at bounding box center [571, 366] width 1024 height 91
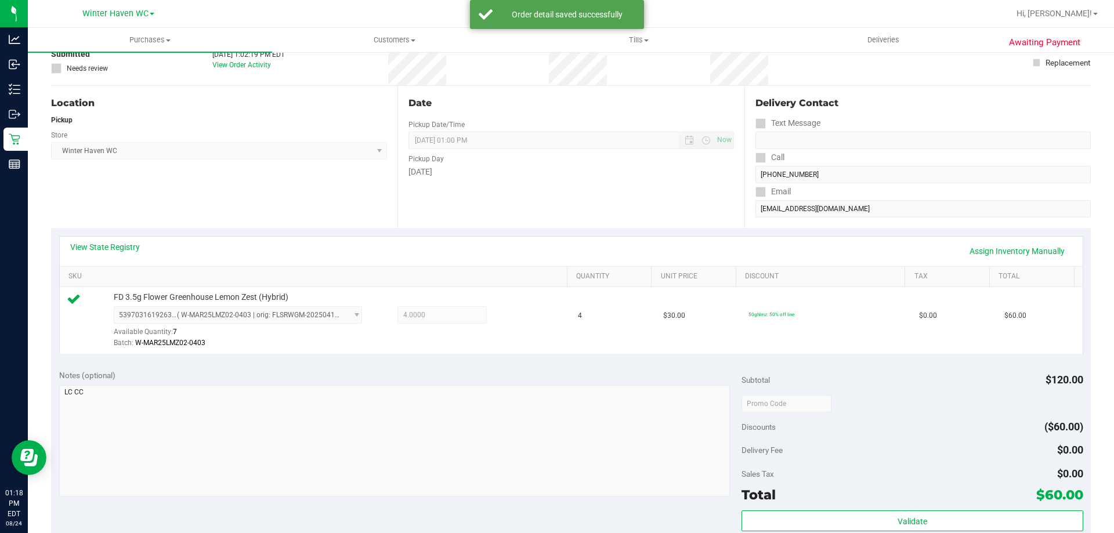
scroll to position [174, 0]
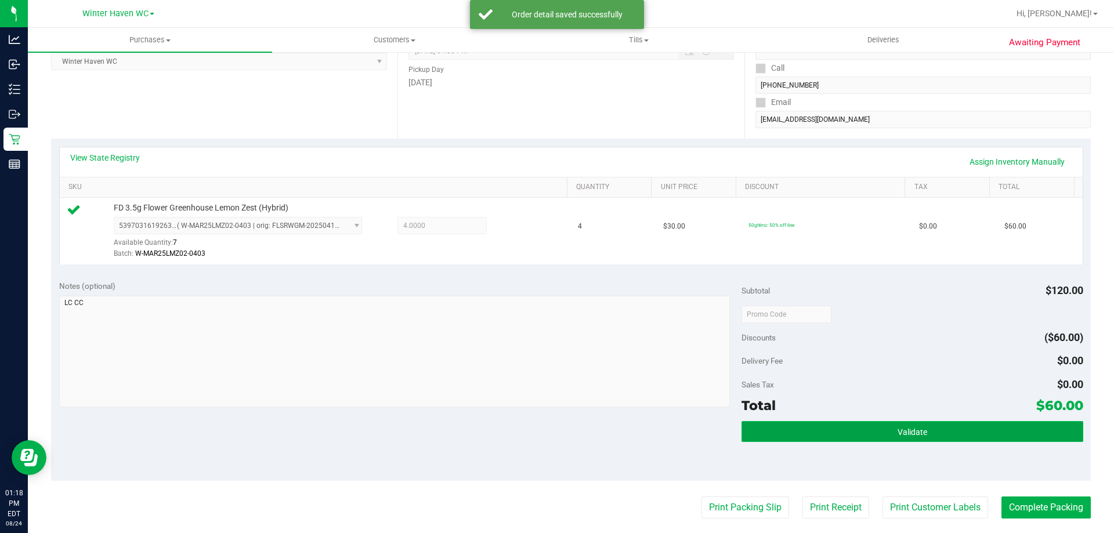
click at [981, 432] on button "Validate" at bounding box center [912, 431] width 341 height 21
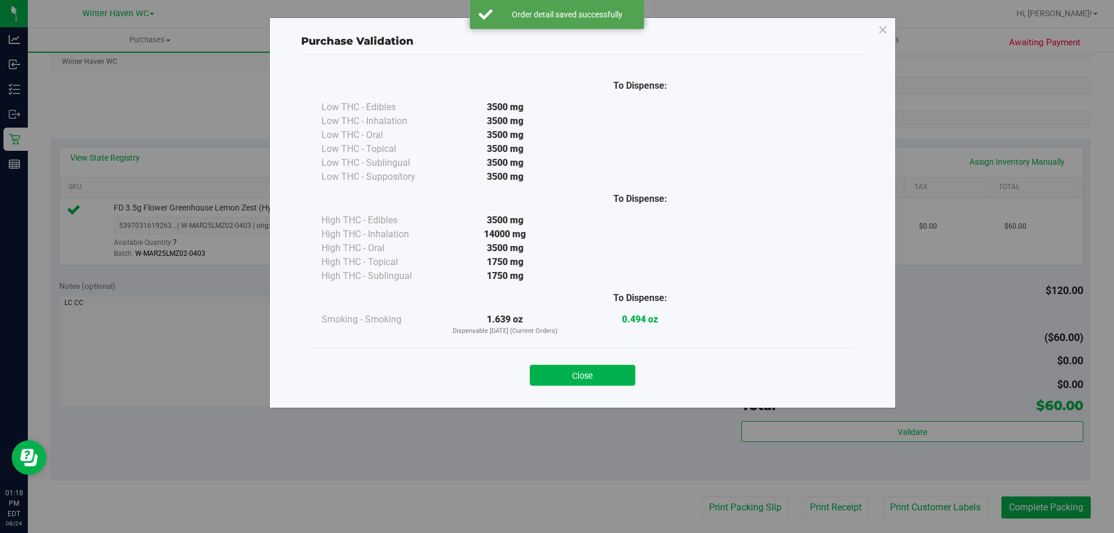
click at [636, 371] on div "Close" at bounding box center [583, 372] width 528 height 29
click at [617, 387] on div "Close" at bounding box center [583, 371] width 546 height 47
click at [615, 378] on button "Close" at bounding box center [583, 375] width 106 height 21
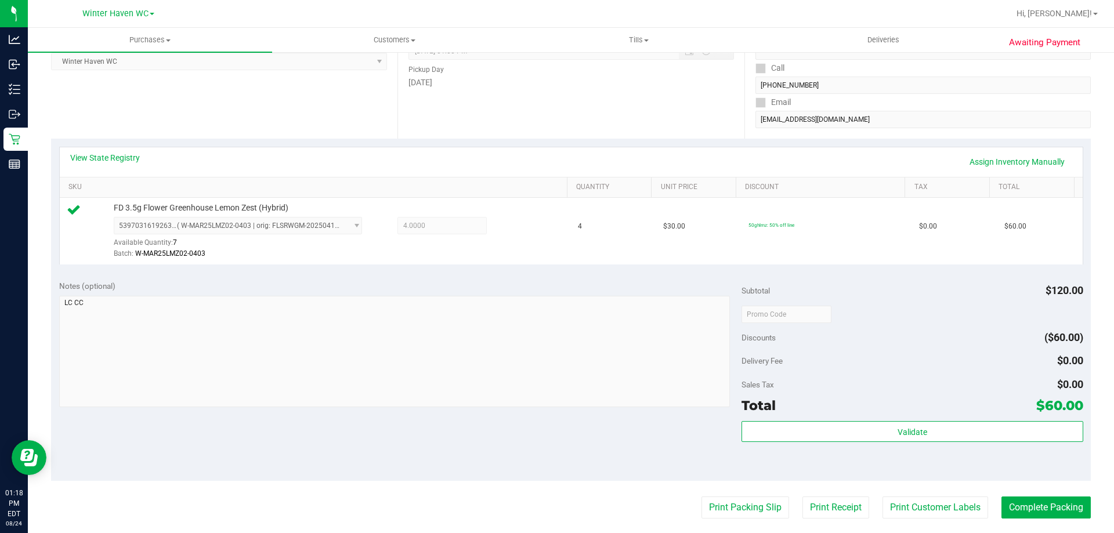
click at [651, 442] on div "Notes (optional) Subtotal $120.00 Discounts ($60.00) Delivery Fee $0.00 Sales T…" at bounding box center [571, 376] width 1040 height 209
click at [702, 502] on button "Print Packing Slip" at bounding box center [746, 508] width 88 height 22
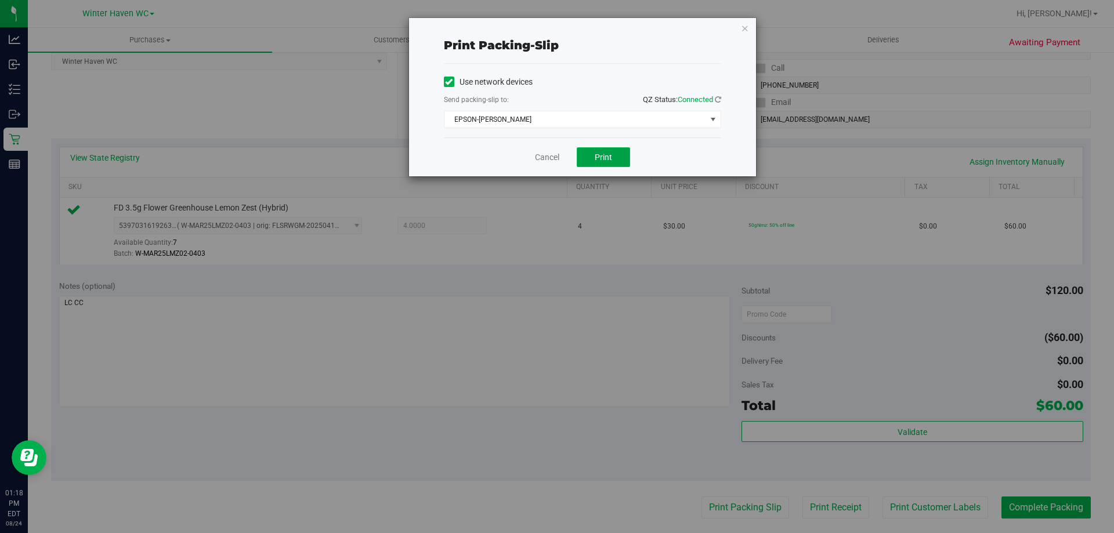
click at [602, 154] on span "Print" at bounding box center [603, 157] width 17 height 9
click at [555, 162] on link "Cancel" at bounding box center [547, 157] width 24 height 12
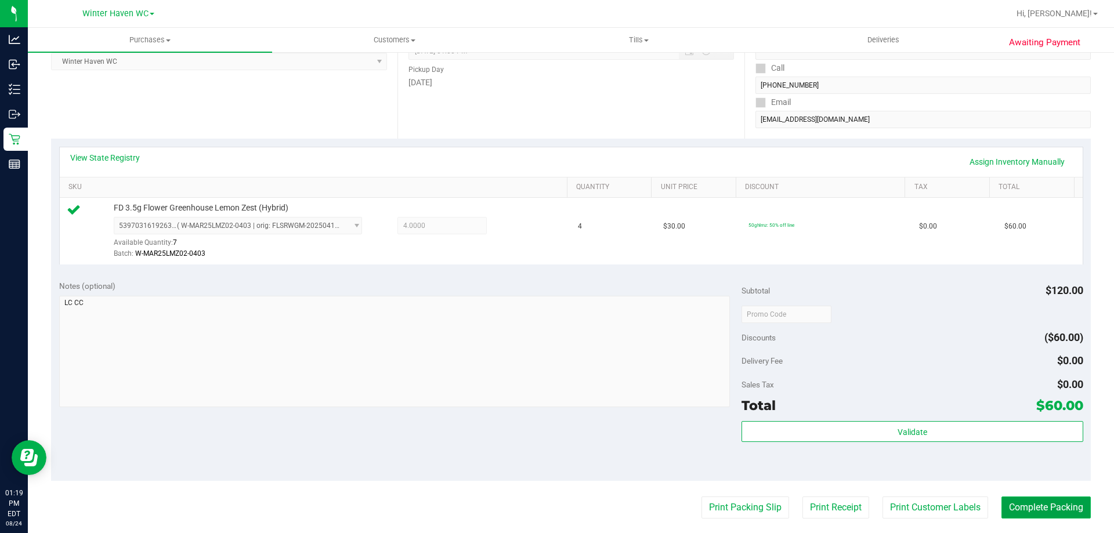
click at [1004, 506] on button "Complete Packing" at bounding box center [1046, 508] width 89 height 22
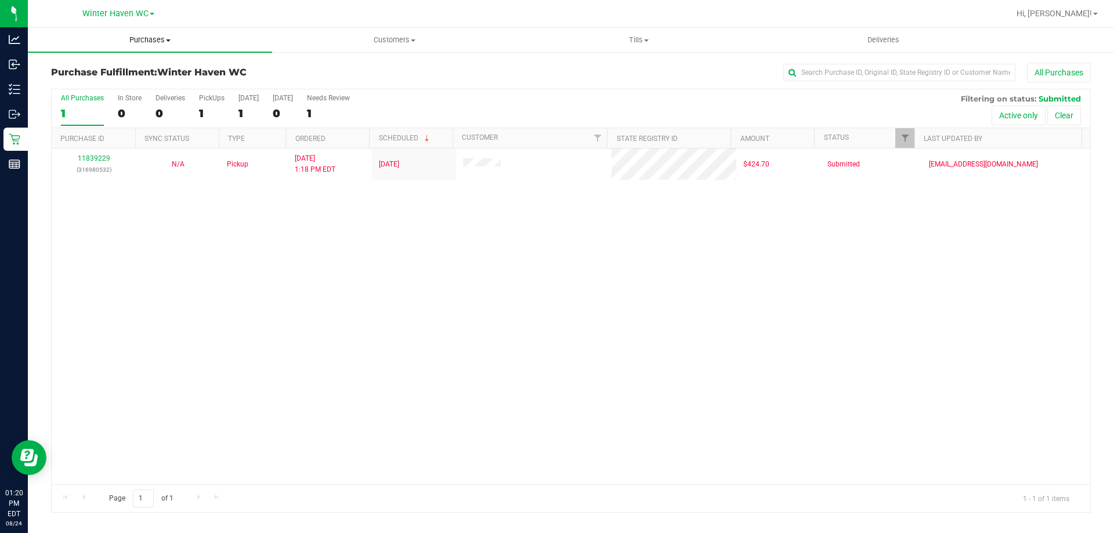
click at [143, 38] on span "Purchases" at bounding box center [150, 40] width 244 height 10
click at [86, 82] on span "Fulfillment" at bounding box center [64, 84] width 72 height 10
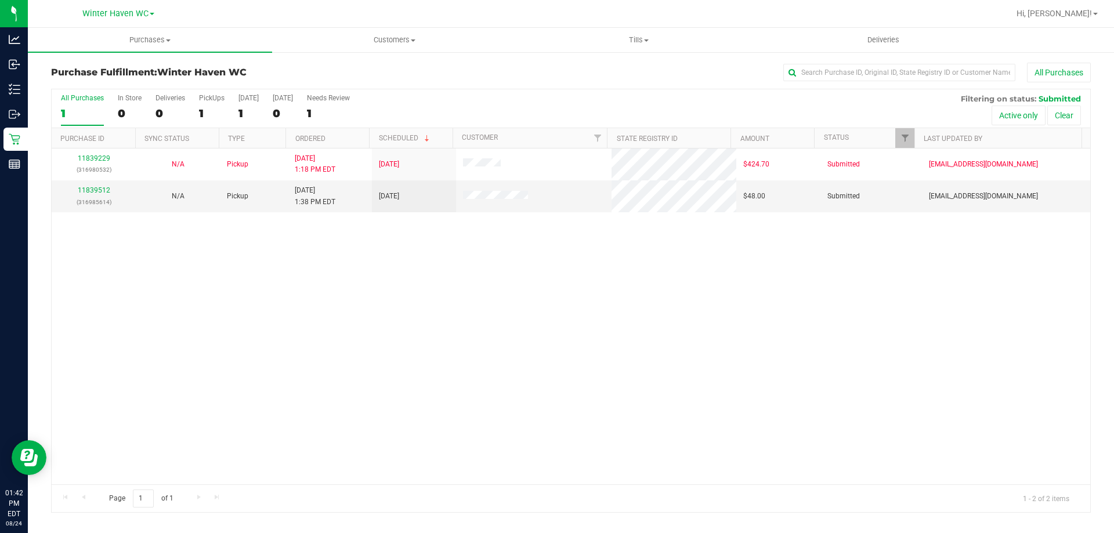
click at [258, 380] on div "11839229 (316980532) N/A Pickup [DATE] 1:18 PM EDT 8/24/2025 $424.70 Submitted …" at bounding box center [571, 317] width 1039 height 336
click at [86, 193] on link "11839512" at bounding box center [94, 190] width 33 height 8
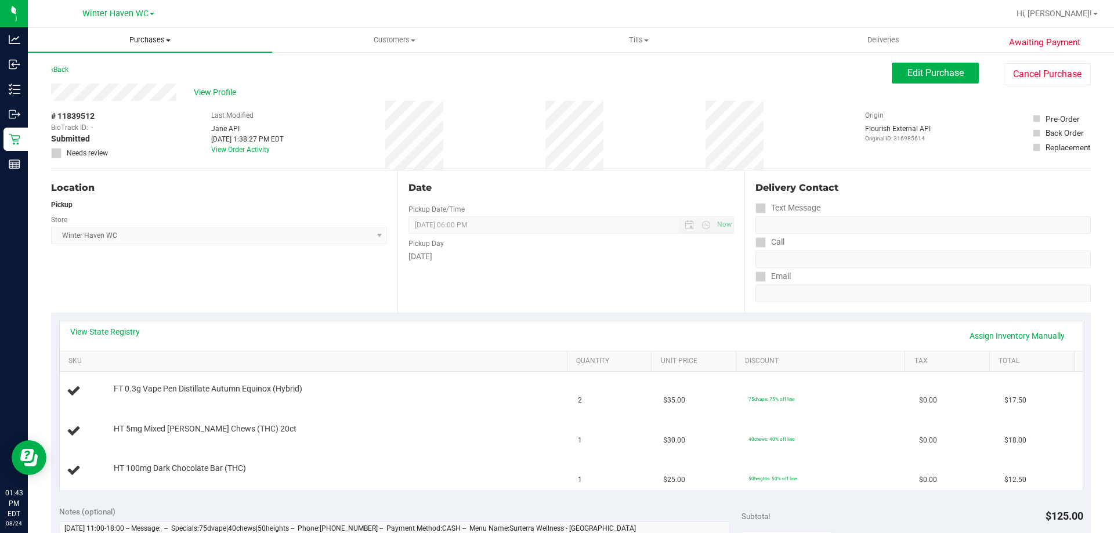
click at [141, 39] on span "Purchases" at bounding box center [150, 40] width 244 height 10
click at [95, 81] on span "Fulfillment" at bounding box center [64, 84] width 72 height 10
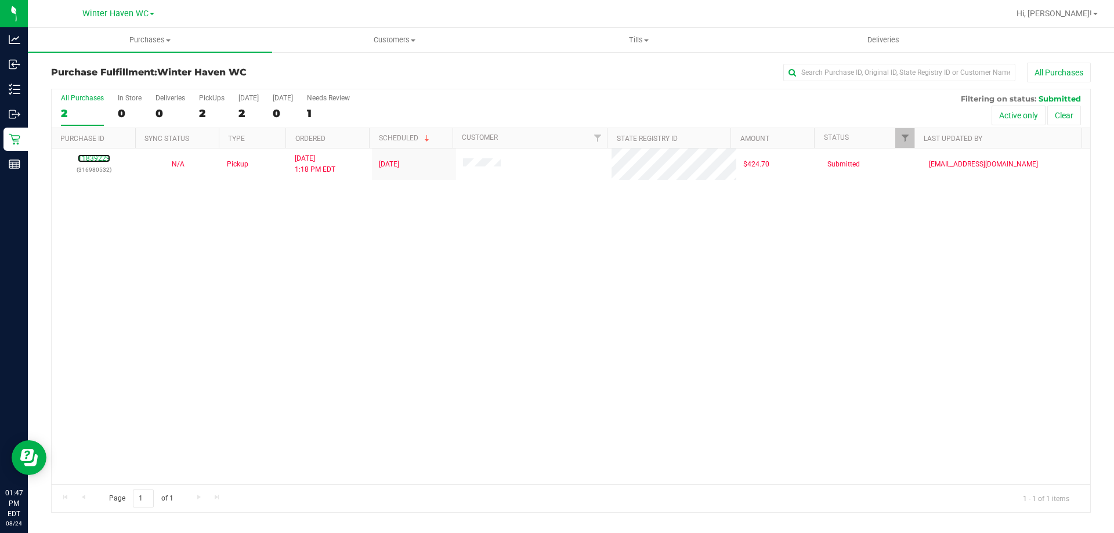
click at [104, 160] on link "11839229" at bounding box center [94, 158] width 33 height 8
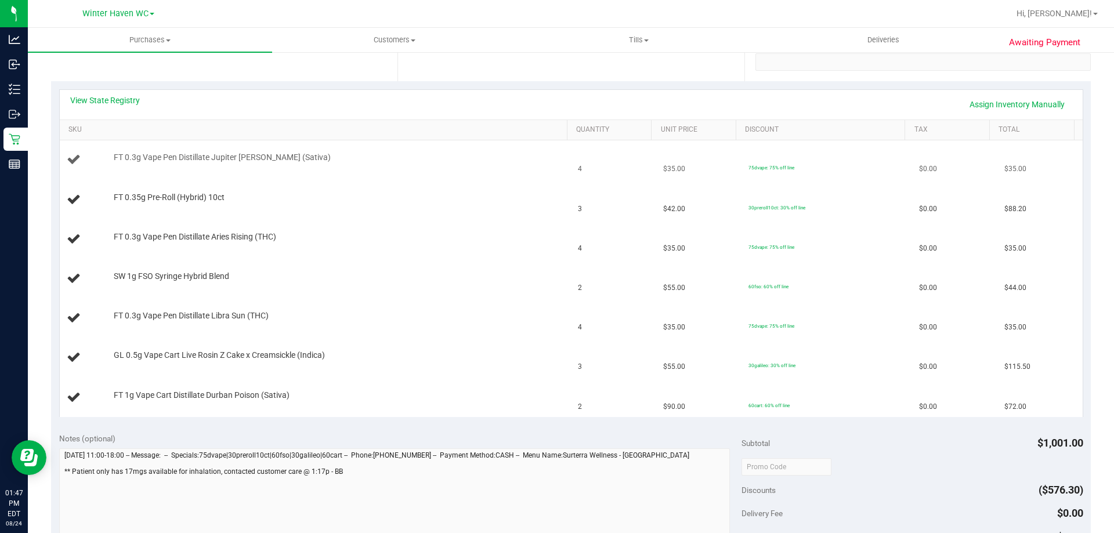
scroll to position [232, 0]
click at [112, 102] on link "View State Registry" at bounding box center [105, 100] width 70 height 12
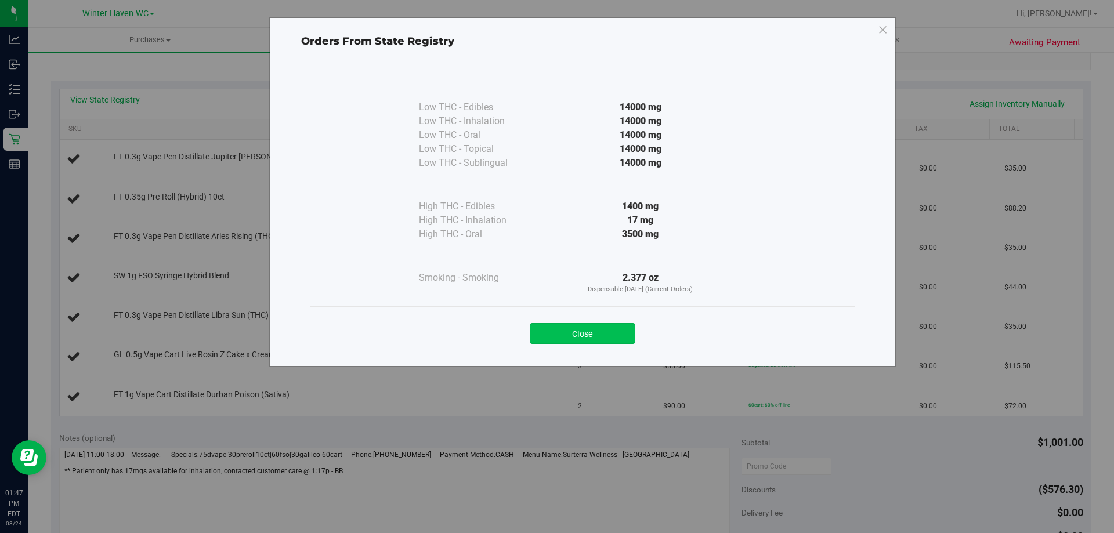
click at [555, 337] on button "Close" at bounding box center [583, 333] width 106 height 21
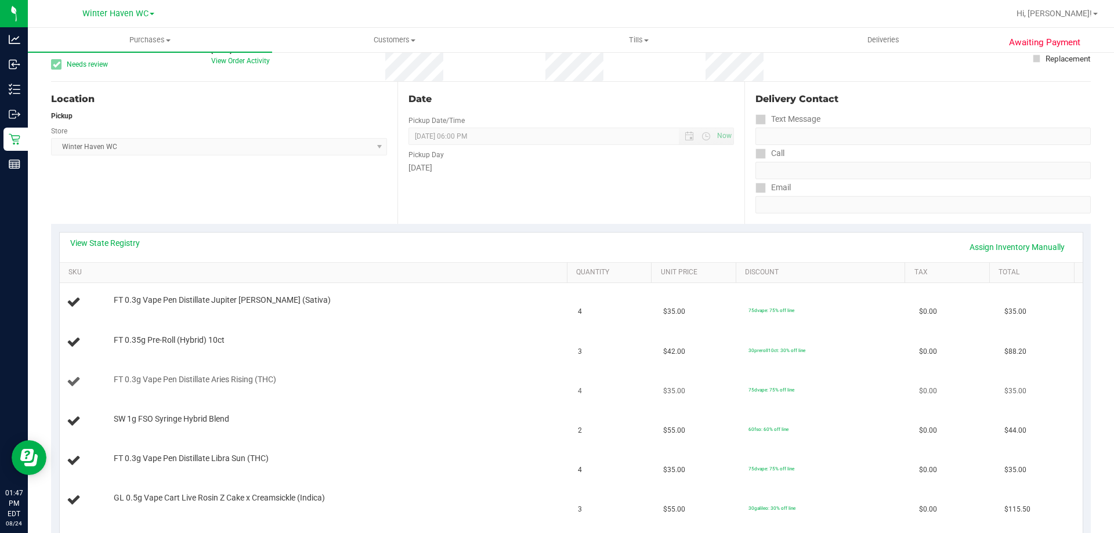
scroll to position [174, 0]
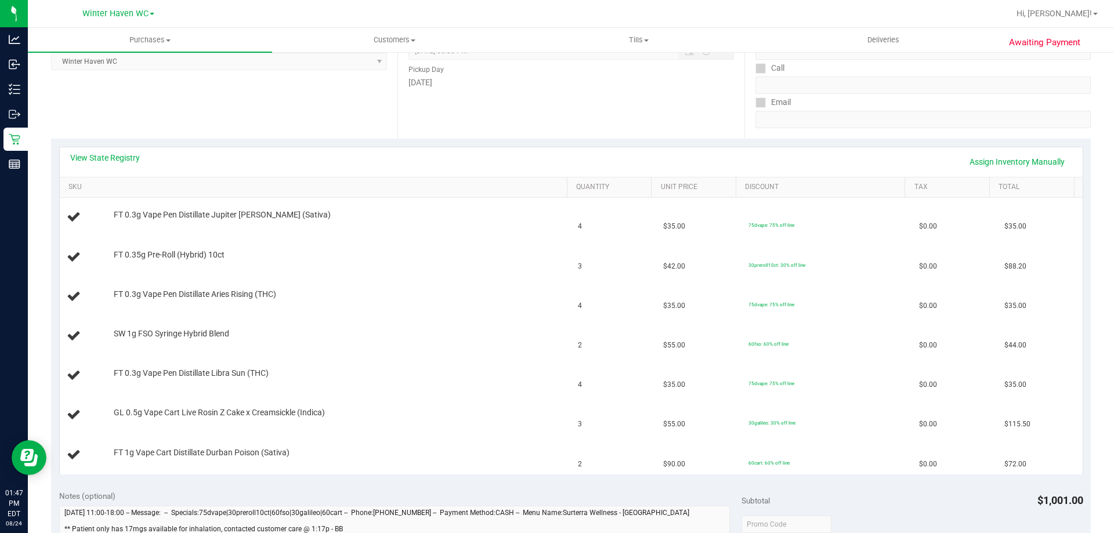
click at [106, 150] on div "View State Registry Assign Inventory Manually" at bounding box center [571, 162] width 1023 height 30
click at [107, 154] on link "View State Registry" at bounding box center [105, 158] width 70 height 12
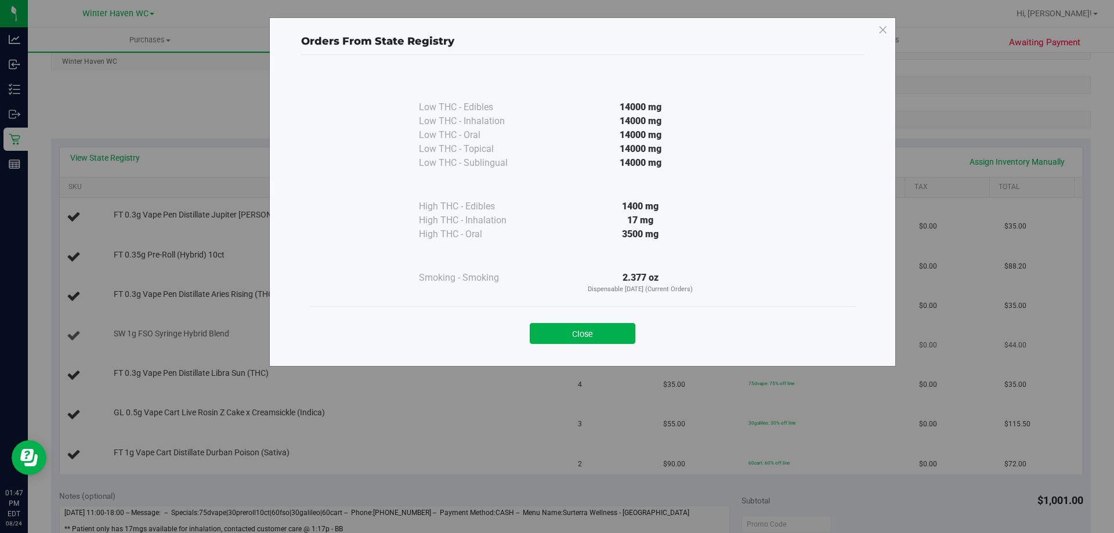
drag, startPoint x: 591, startPoint y: 332, endPoint x: 564, endPoint y: 331, distance: 27.3
click at [591, 331] on button "Close" at bounding box center [583, 333] width 106 height 21
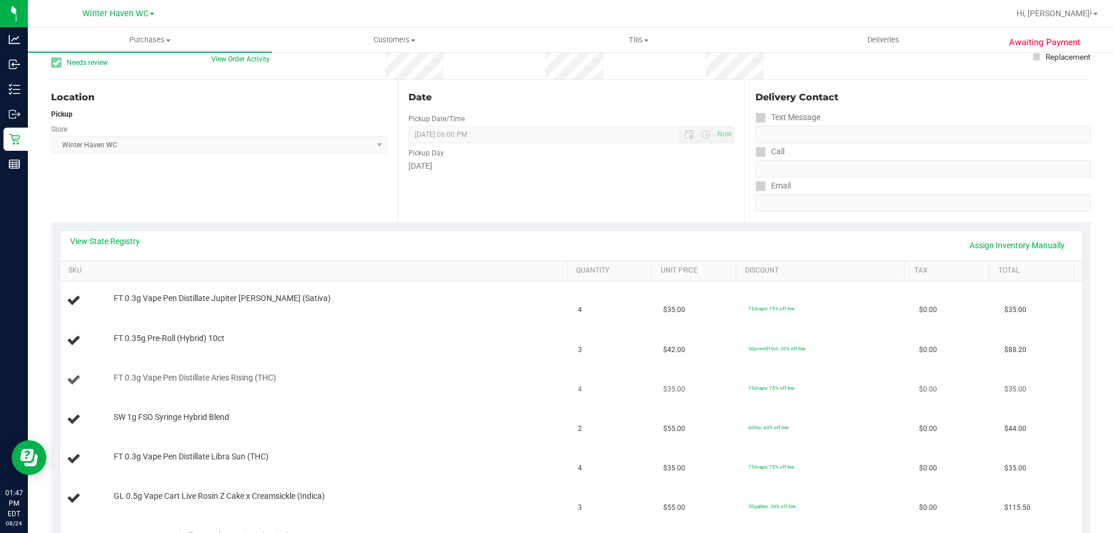
scroll to position [0, 0]
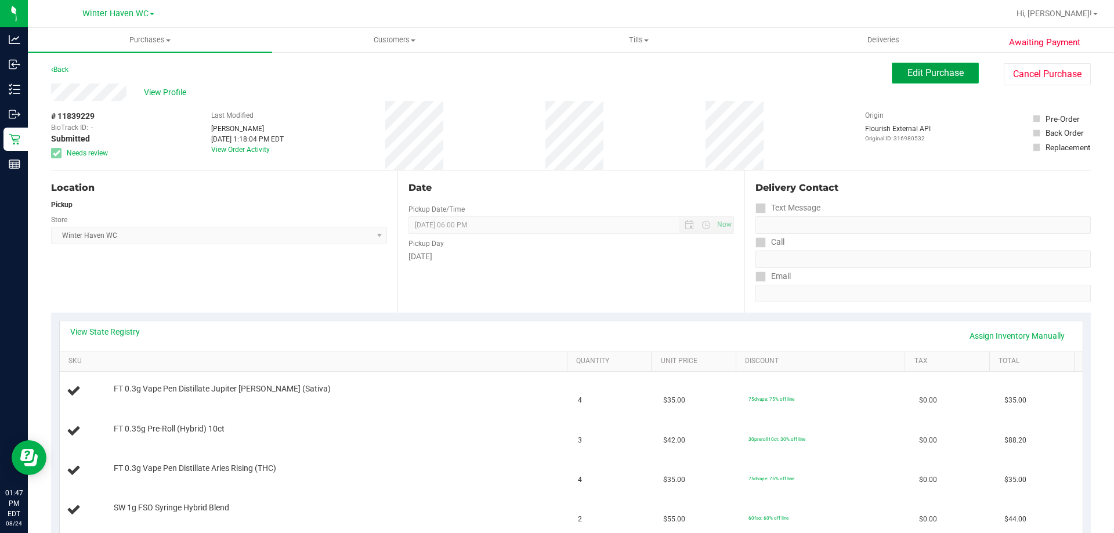
click at [936, 74] on span "Edit Purchase" at bounding box center [936, 72] width 56 height 11
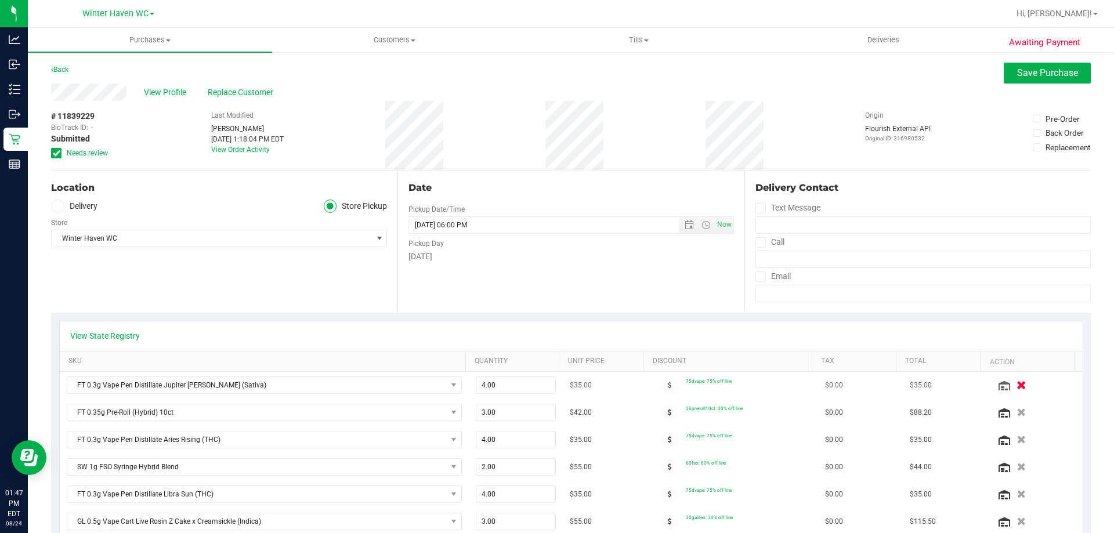
click at [1017, 387] on icon "button" at bounding box center [1022, 385] width 10 height 9
click at [1017, 412] on icon "button" at bounding box center [1022, 413] width 10 height 9
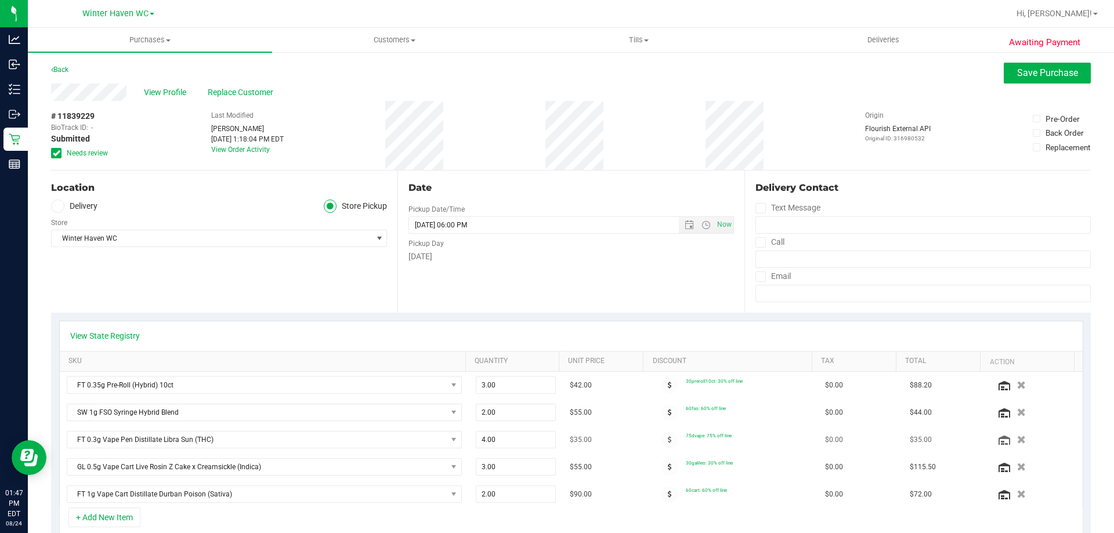
click at [1017, 442] on icon "button" at bounding box center [1021, 440] width 9 height 8
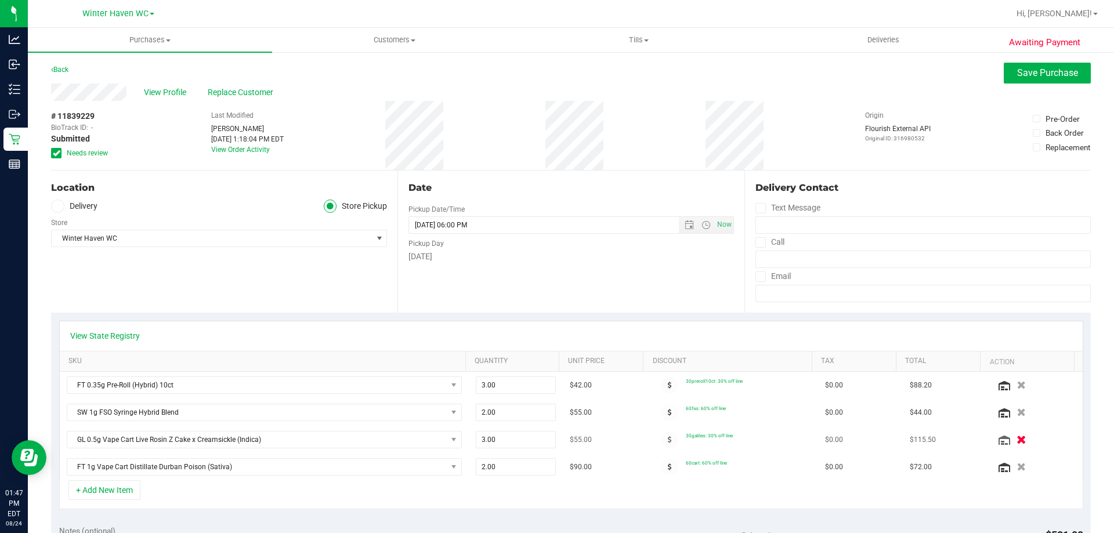
click at [1017, 436] on icon "button" at bounding box center [1022, 440] width 10 height 9
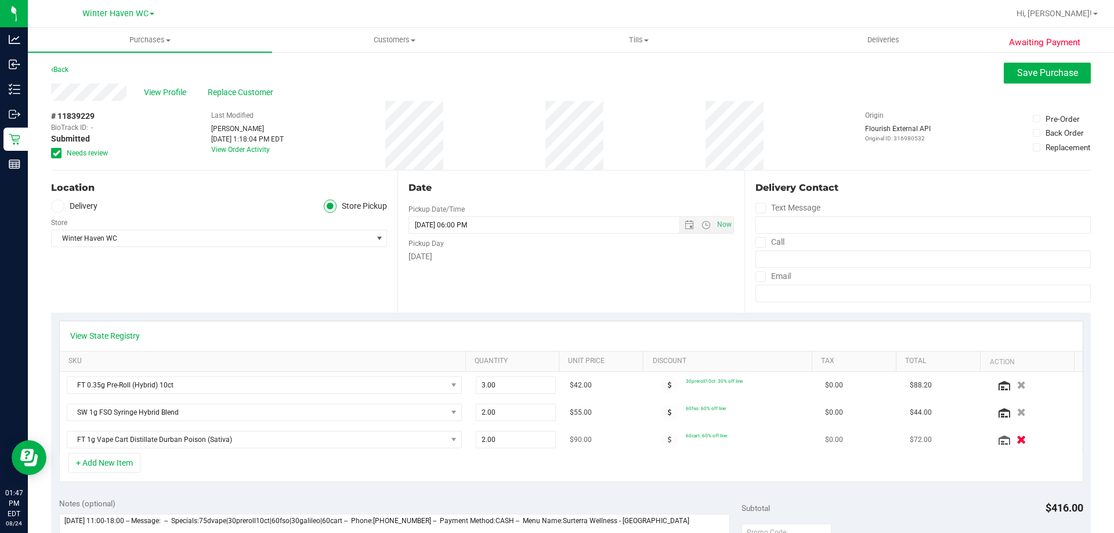
click at [1017, 436] on icon "button" at bounding box center [1022, 440] width 10 height 9
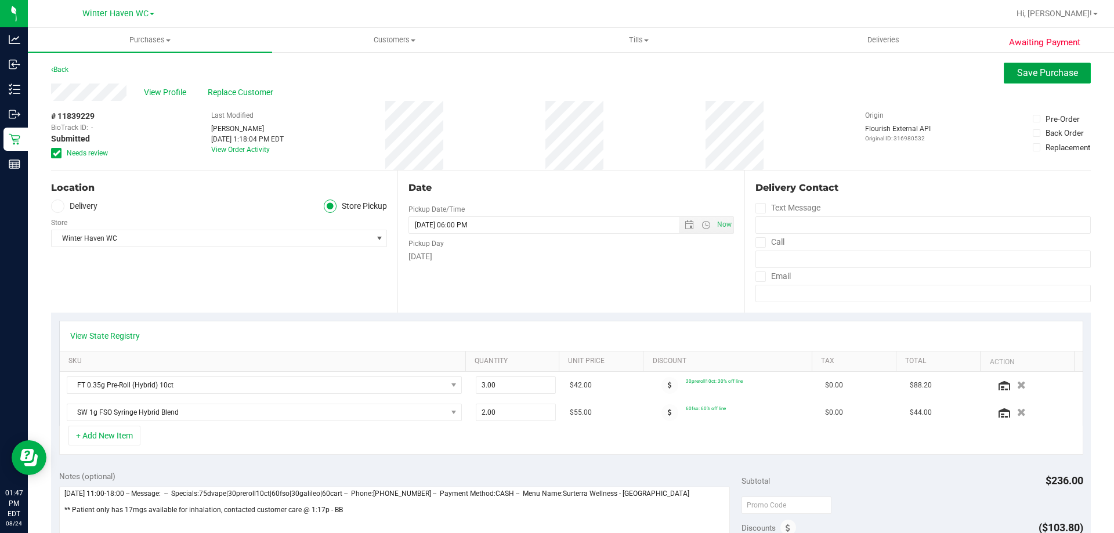
click at [1017, 77] on span "Save Purchase" at bounding box center [1047, 72] width 61 height 11
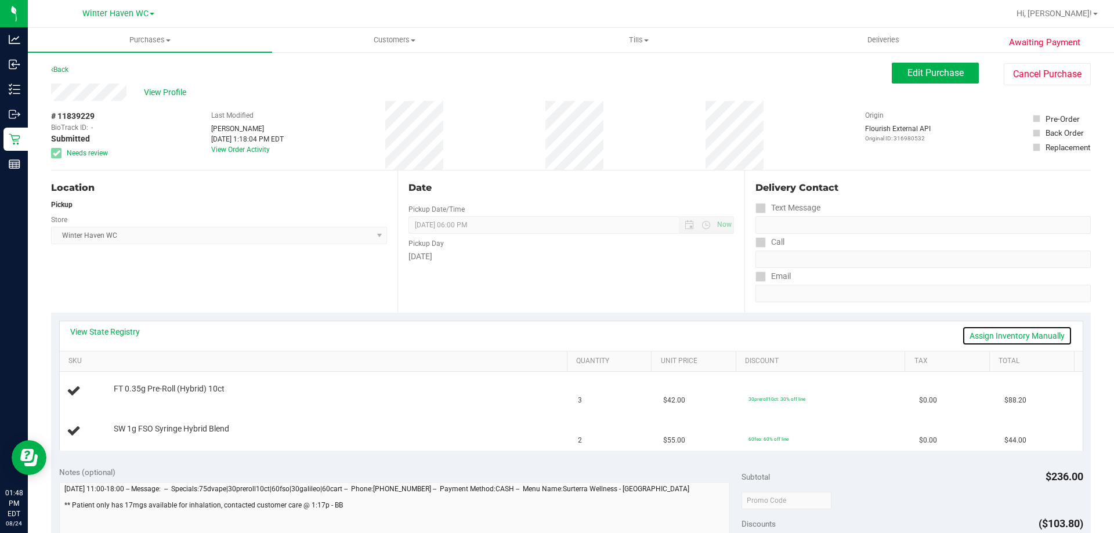
click at [976, 334] on link "Assign Inventory Manually" at bounding box center [1017, 336] width 110 height 20
click at [149, 398] on link "Add Package" at bounding box center [135, 397] width 42 height 8
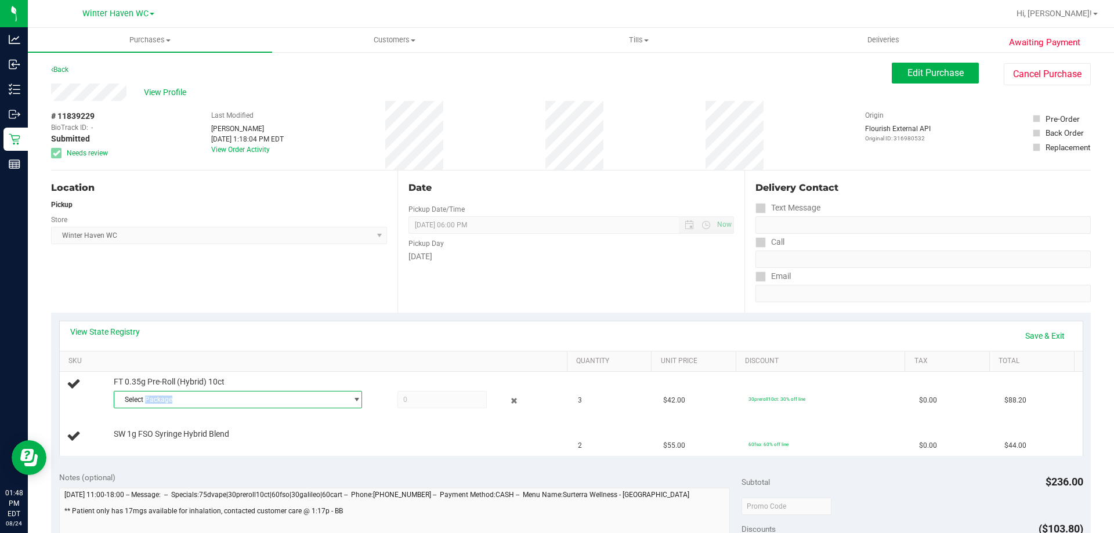
click at [149, 398] on span "Select Package" at bounding box center [230, 400] width 233 height 16
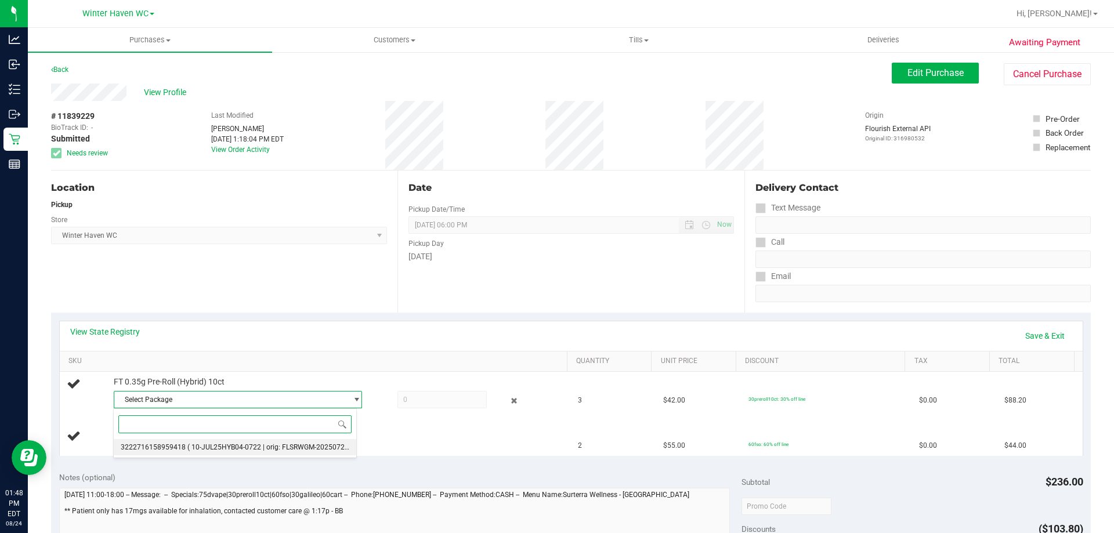
click at [179, 441] on li "3222716158959418 ( 10-JUL25HYB04-0722 | orig: FLSRWGM-20250727-015 )" at bounding box center [235, 447] width 243 height 16
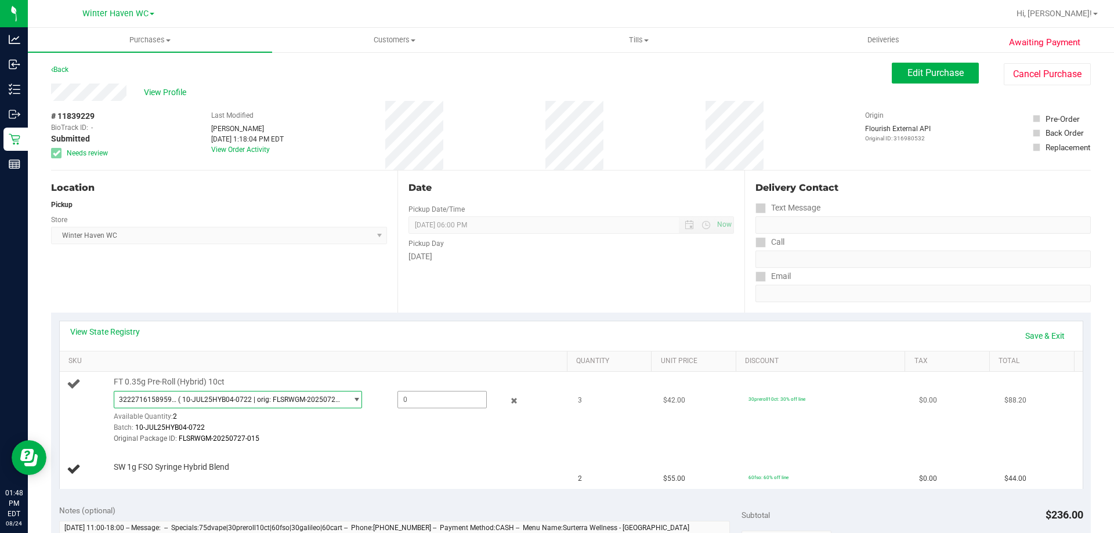
click at [406, 397] on span at bounding box center [442, 399] width 89 height 17
type input "2"
type input "2.0000"
click at [391, 440] on div "Original Package ID: FLSRWGM-20250727-015" at bounding box center [338, 439] width 448 height 11
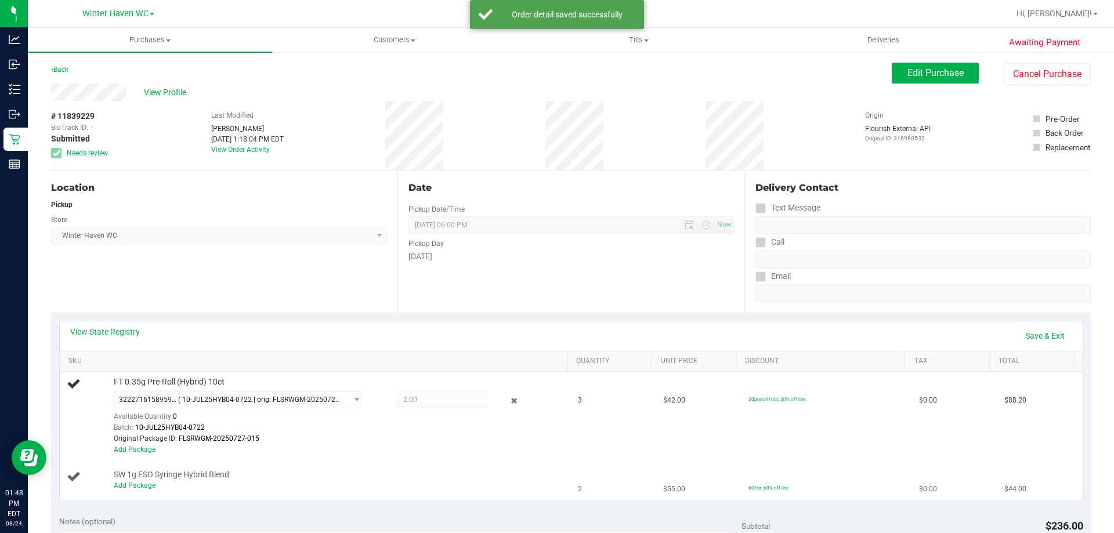
click at [129, 496] on td "SW 1g FSO Syringe Hybrid Blend Add Package" at bounding box center [316, 480] width 512 height 39
click at [132, 491] on div "Add Package" at bounding box center [338, 486] width 448 height 11
click at [142, 485] on link "Add Package" at bounding box center [135, 486] width 42 height 8
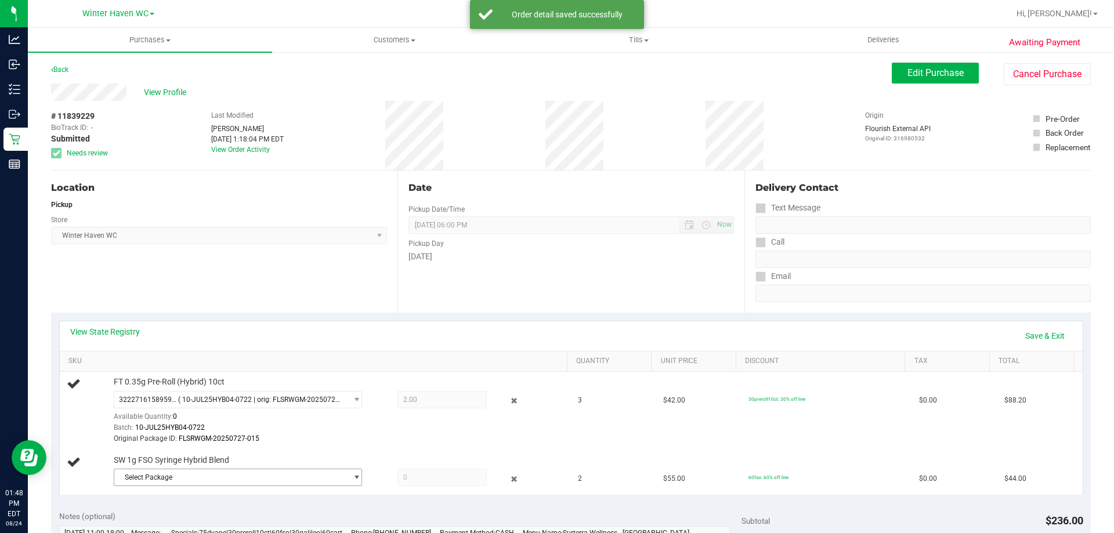
click at [189, 480] on span "Select Package" at bounding box center [230, 478] width 233 height 16
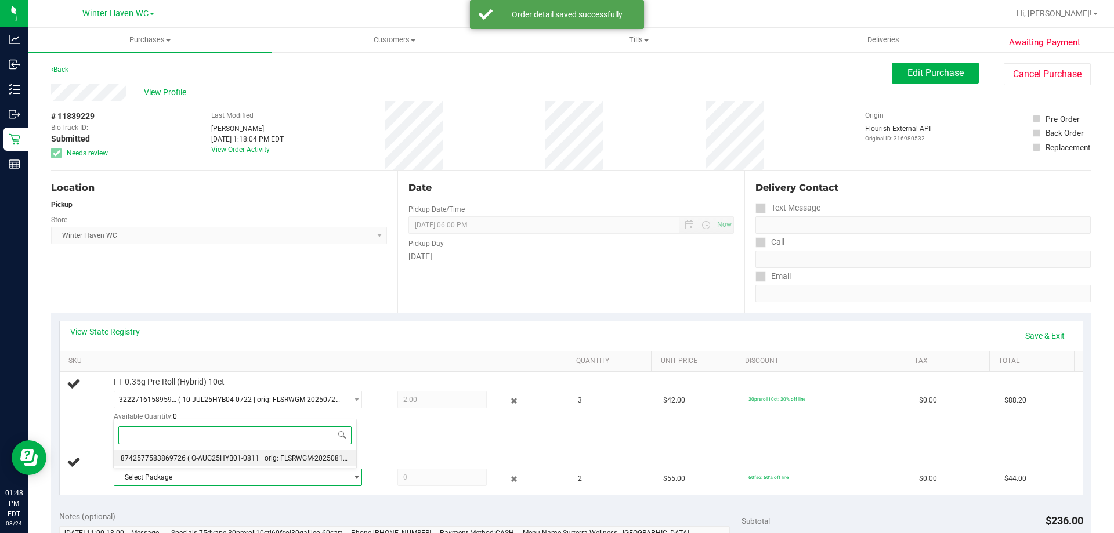
click at [208, 459] on span "( O-AUG25HYB01-0811 | orig: FLSRWGM-20250815-1298 )" at bounding box center [278, 458] width 182 height 8
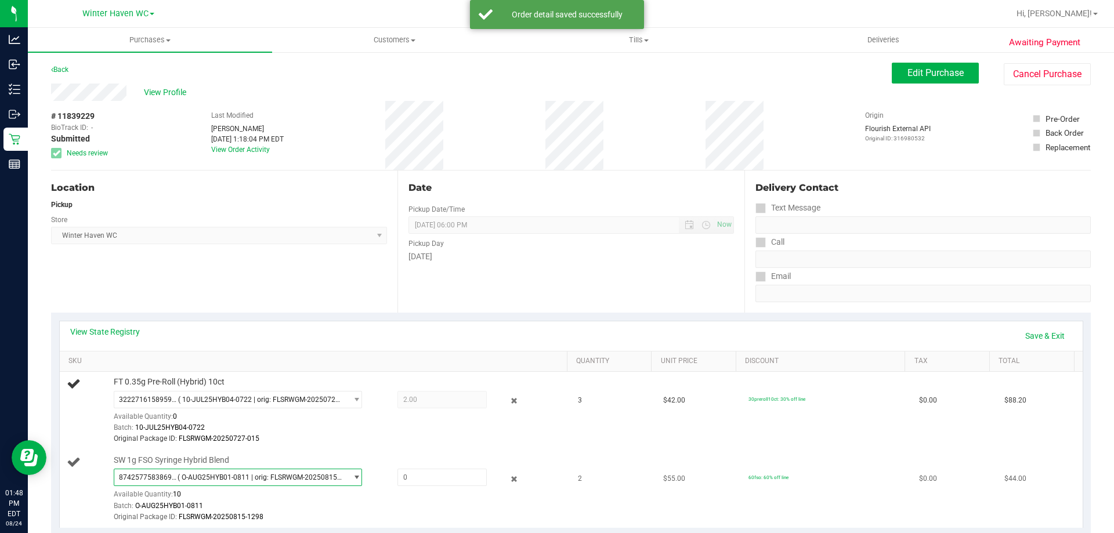
click at [421, 467] on div "SW 1g FSO Syringe Hybrid Blend 8742577583869726 ( O-AUG25HYB01-0811 | orig: FLS…" at bounding box center [335, 489] width 454 height 68
click at [423, 475] on span at bounding box center [442, 477] width 89 height 17
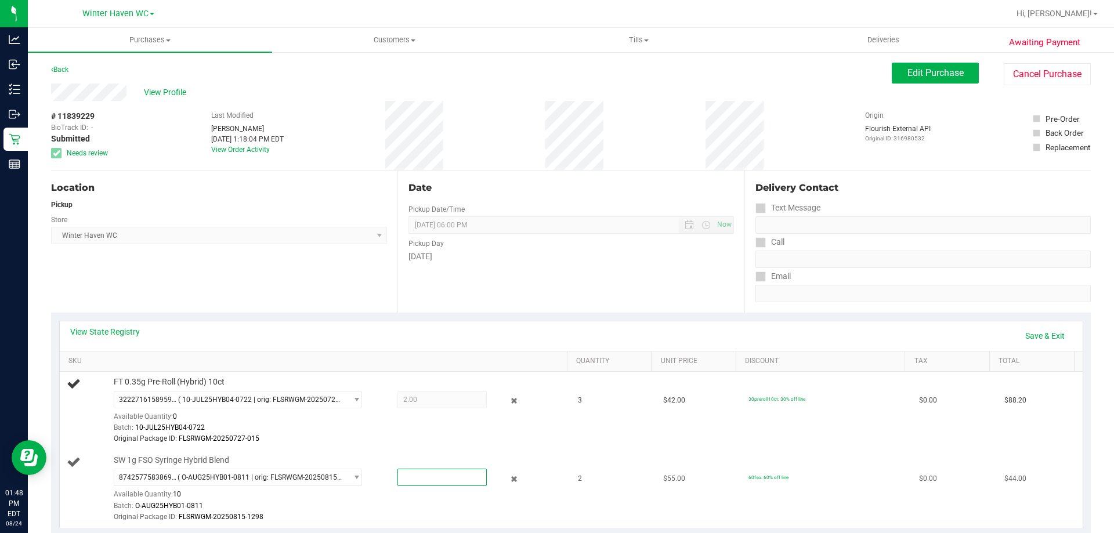
type input "2"
type input "2.0000"
click at [373, 517] on div "Original Package ID: FLSRWGM-20250815-1298" at bounding box center [338, 517] width 448 height 11
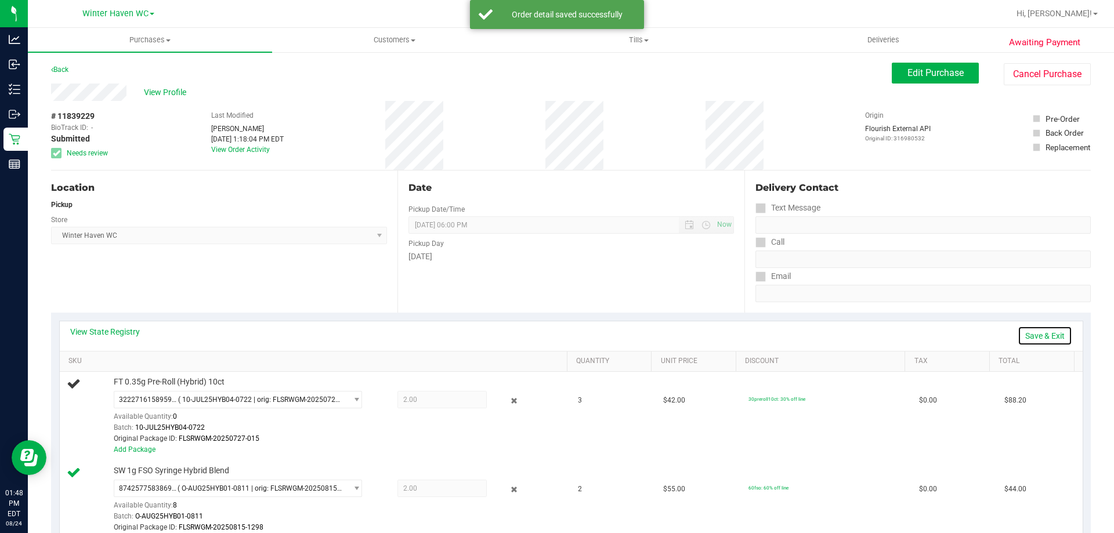
click at [1027, 334] on link "Save & Exit" at bounding box center [1045, 336] width 55 height 20
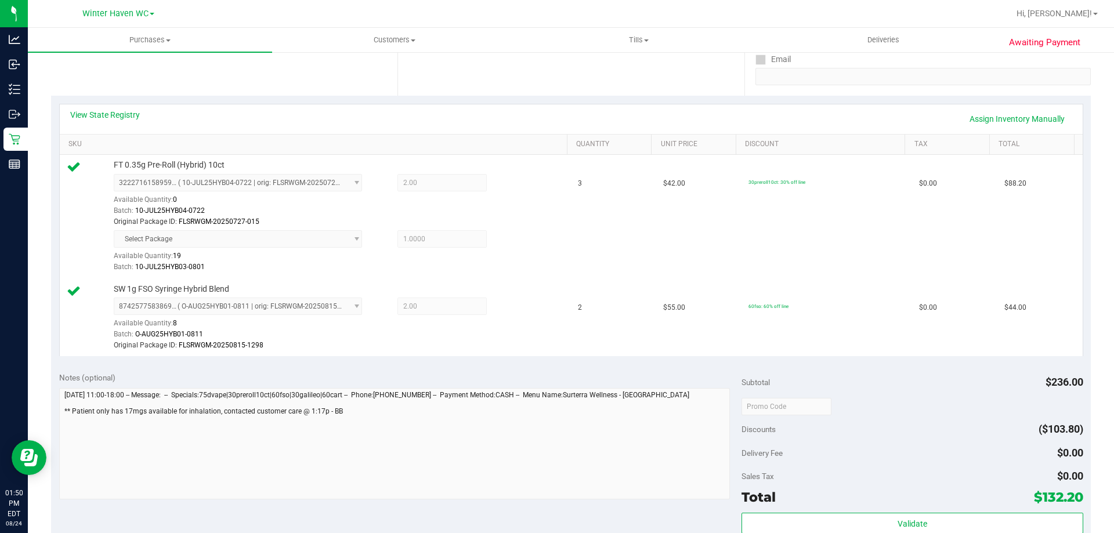
scroll to position [348, 0]
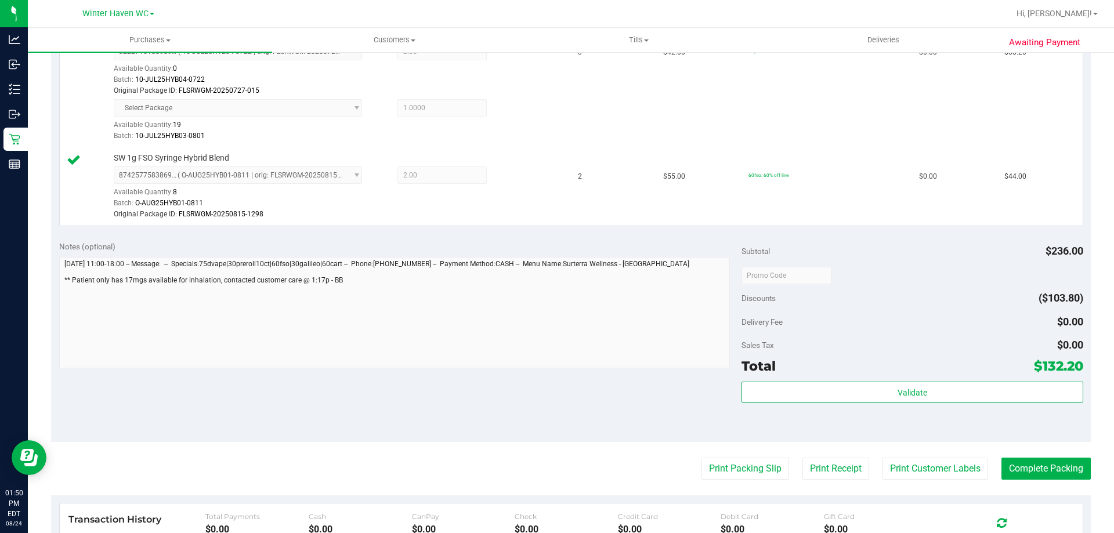
click at [759, 380] on div "Subtotal $236.00 Discounts ($103.80) Delivery Fee $0.00 Sales Tax $0.00 Total $…" at bounding box center [912, 337] width 341 height 193
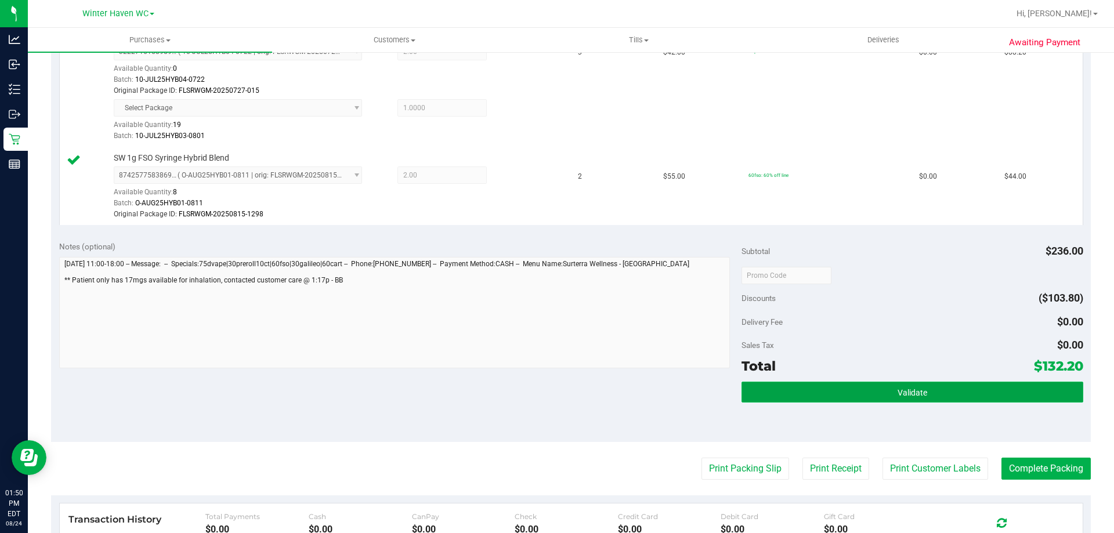
click at [759, 384] on button "Validate" at bounding box center [912, 392] width 341 height 21
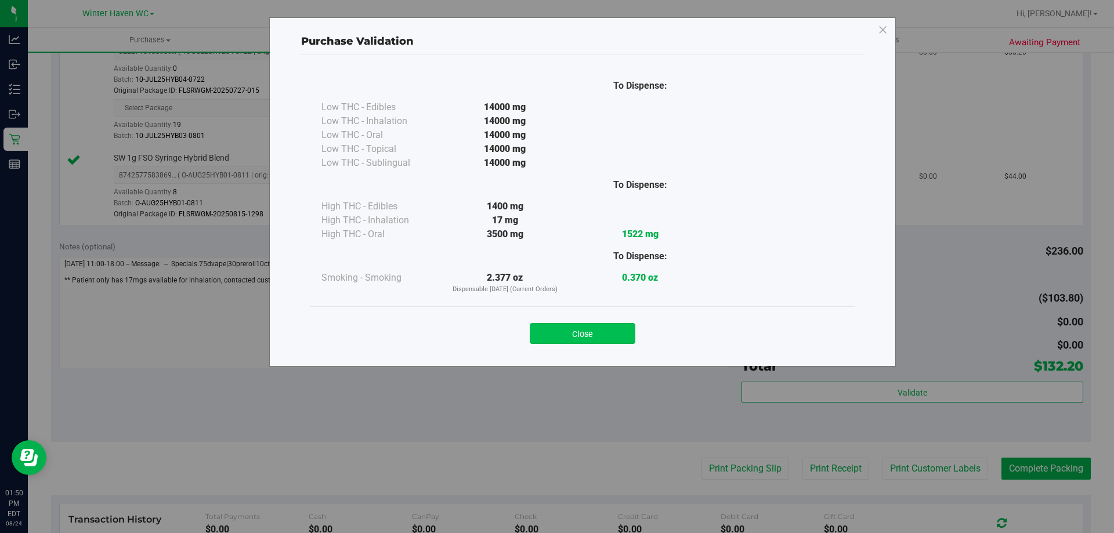
click at [598, 336] on button "Close" at bounding box center [583, 333] width 106 height 21
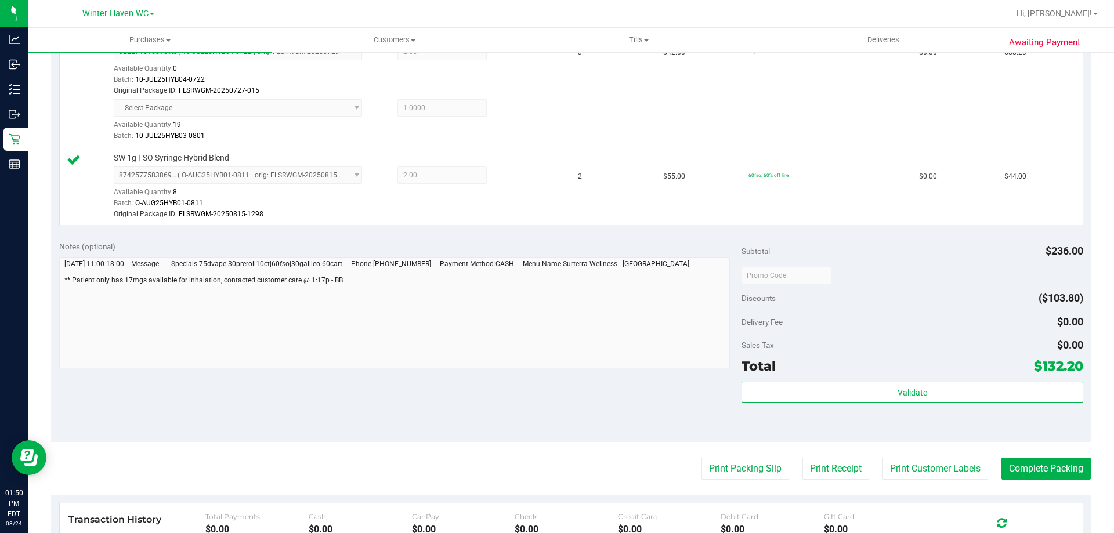
drag, startPoint x: 644, startPoint y: 391, endPoint x: 663, endPoint y: 389, distance: 18.6
click at [646, 391] on div "Notes (optional) Subtotal $236.00 Discounts ($103.80) Delivery Fee $0.00 Sales …" at bounding box center [571, 337] width 1040 height 209
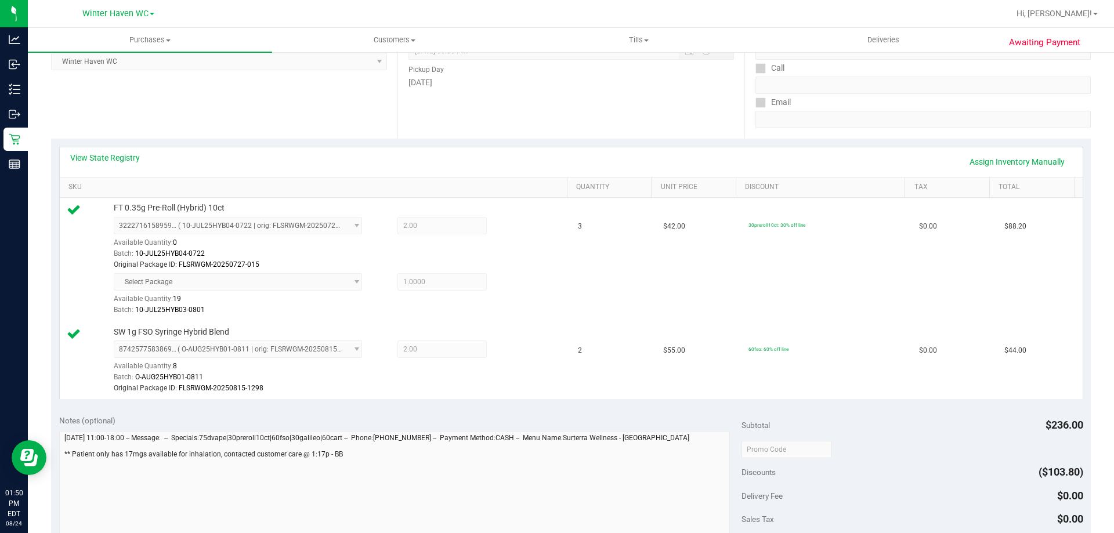
scroll to position [290, 0]
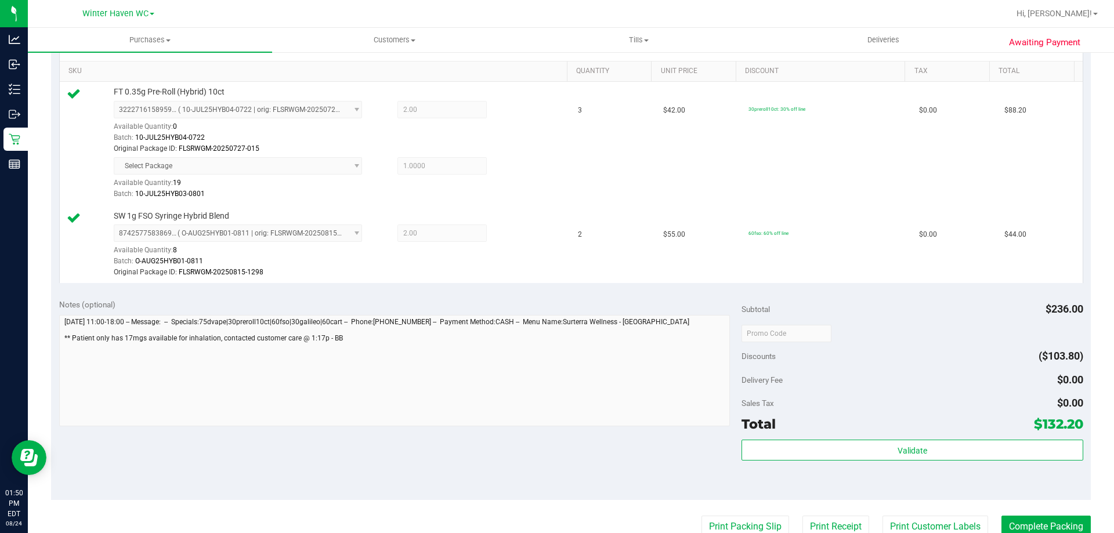
click at [1037, 513] on purchase-details "Back Edit Purchase Cancel Purchase View Profile # 11839229 BioTrack ID: - Submi…" at bounding box center [571, 271] width 1040 height 998
click at [1038, 518] on button "Complete Packing" at bounding box center [1046, 527] width 89 height 22
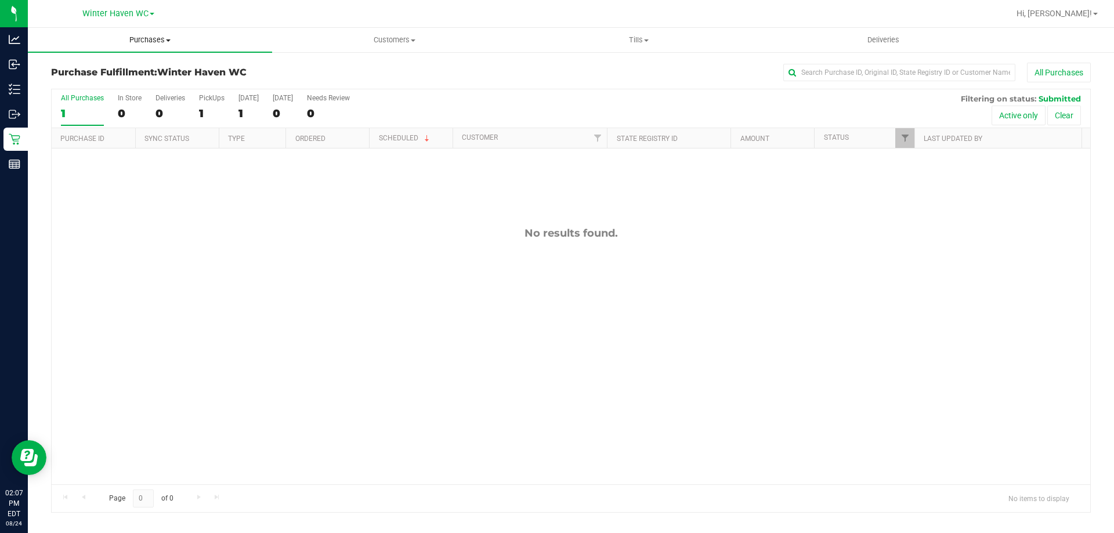
click at [139, 41] on span "Purchases" at bounding box center [150, 40] width 244 height 10
click at [86, 80] on span "Fulfillment" at bounding box center [64, 84] width 72 height 10
click at [248, 358] on div "No results found." at bounding box center [571, 356] width 1039 height 414
click at [128, 45] on span "Purchases" at bounding box center [150, 40] width 244 height 10
click at [125, 73] on span "Summary of purchases" at bounding box center [87, 70] width 119 height 10
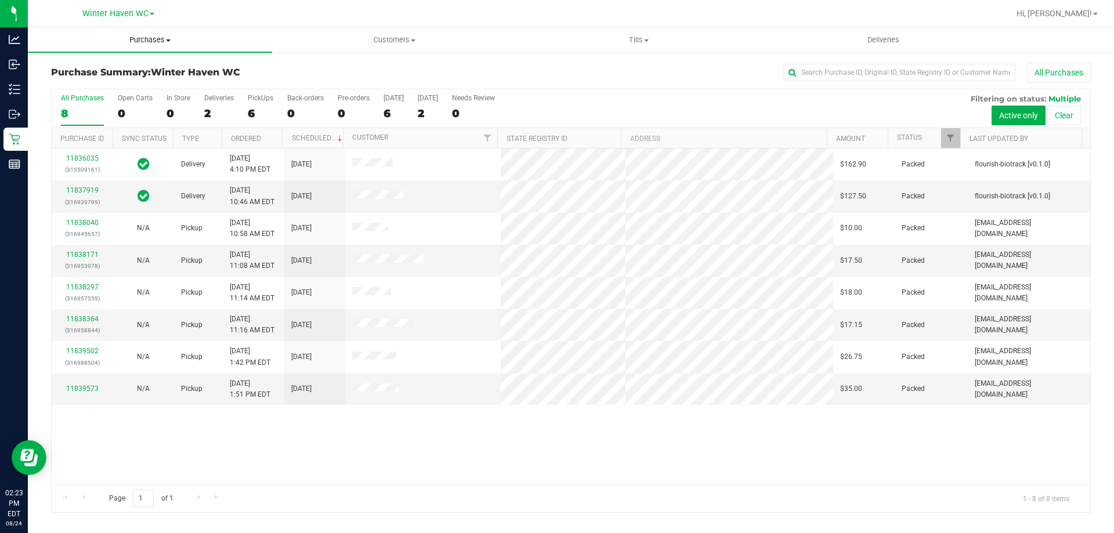
click at [145, 42] on span "Purchases" at bounding box center [150, 40] width 244 height 10
click at [107, 96] on span "All purchases" at bounding box center [69, 98] width 82 height 10
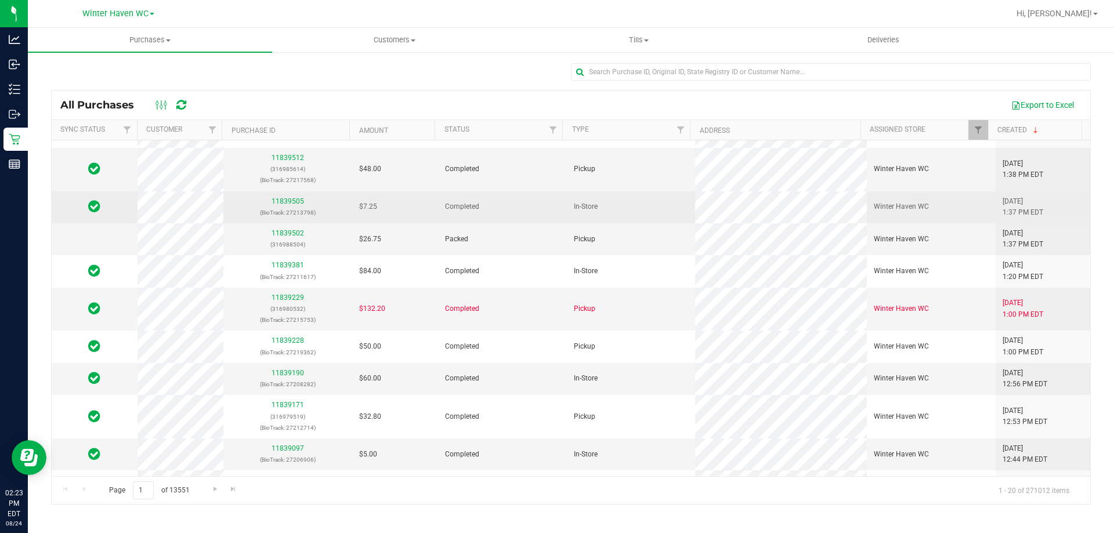
scroll to position [174, 0]
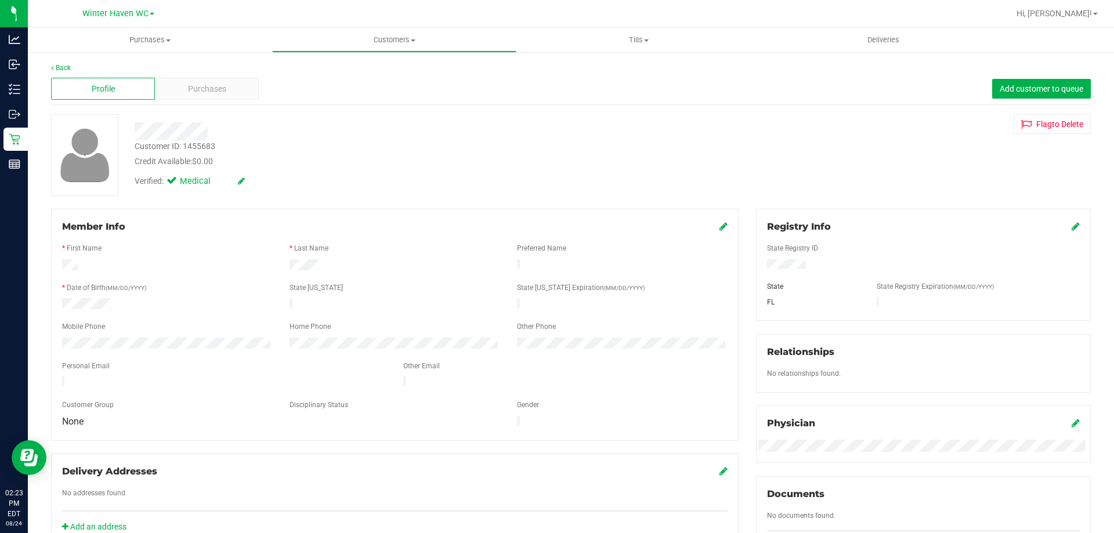
click at [342, 171] on div "Verified: Medical" at bounding box center [390, 181] width 529 height 26
click at [147, 44] on span "Purchases" at bounding box center [150, 40] width 244 height 10
click at [279, 87] on div "Profile Purchases Add customer to queue" at bounding box center [571, 89] width 1040 height 32
click at [157, 34] on uib-tab-heading "Purchases Summary of purchases Fulfillment All purchases" at bounding box center [150, 40] width 244 height 24
click at [81, 86] on span "Fulfillment" at bounding box center [64, 84] width 72 height 10
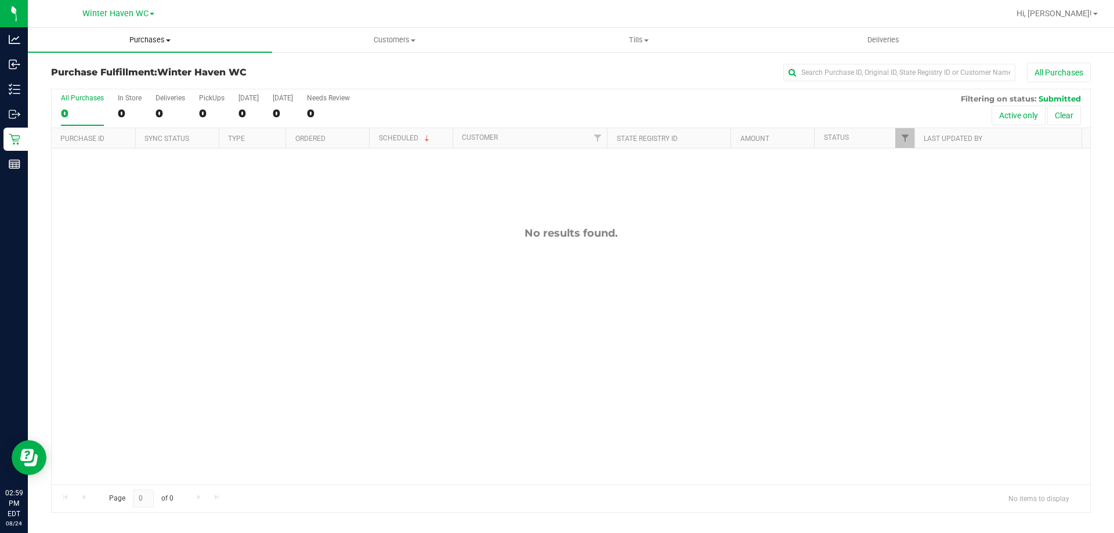
click at [132, 37] on span "Purchases" at bounding box center [150, 40] width 244 height 10
click at [80, 82] on span "Fulfillment" at bounding box center [64, 84] width 72 height 10
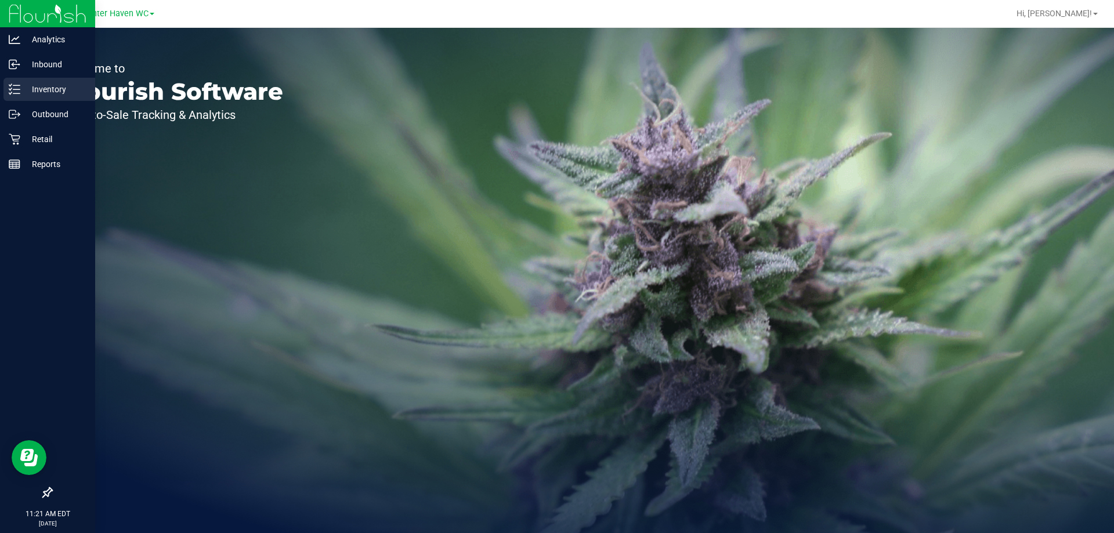
click at [16, 83] on div "Inventory" at bounding box center [49, 89] width 92 height 23
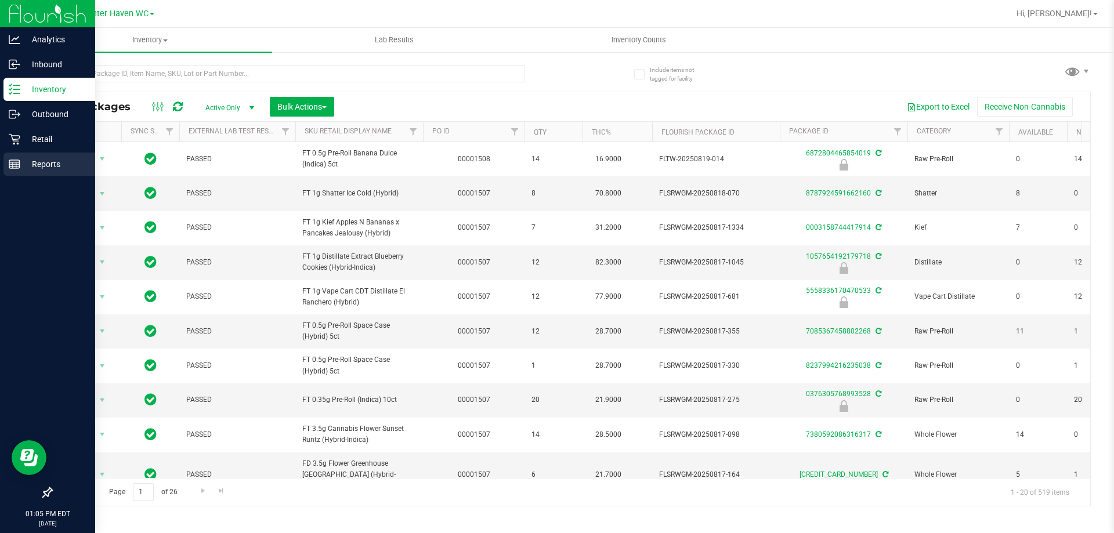
click at [15, 161] on icon at bounding box center [15, 164] width 12 height 12
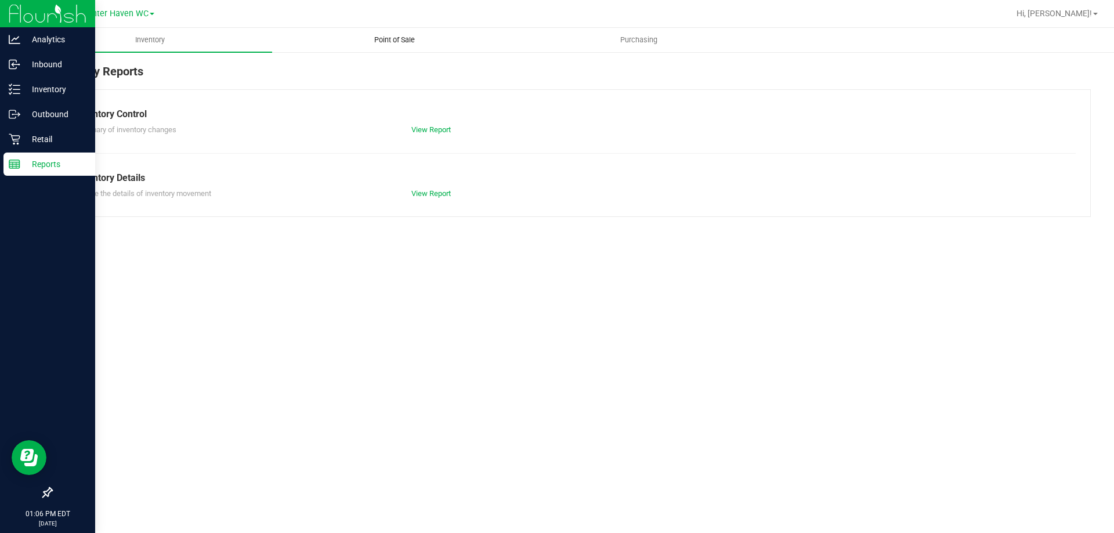
click at [373, 37] on span "Point of Sale" at bounding box center [395, 40] width 72 height 10
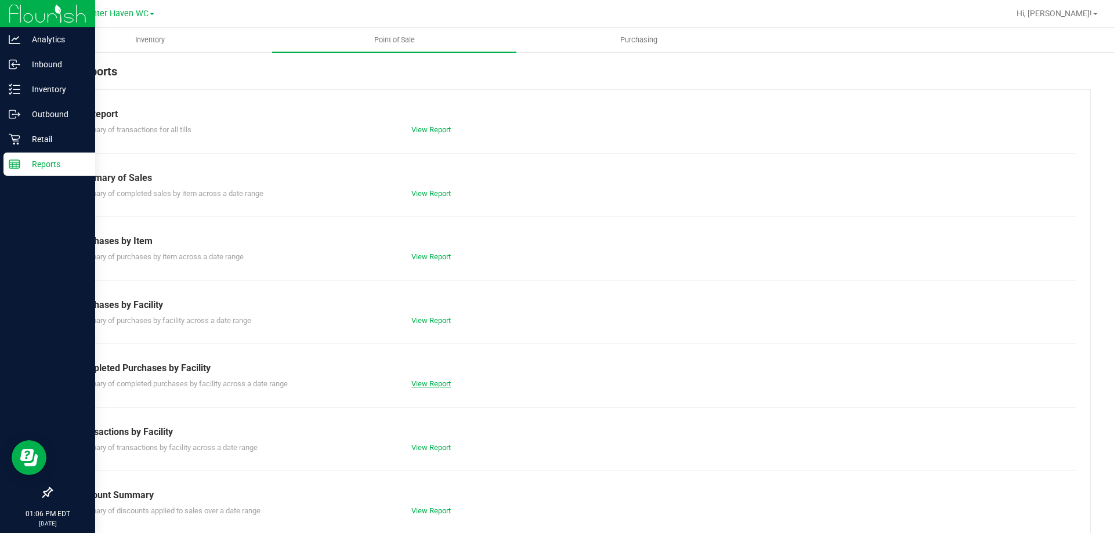
click at [436, 380] on link "View Report" at bounding box center [431, 384] width 39 height 9
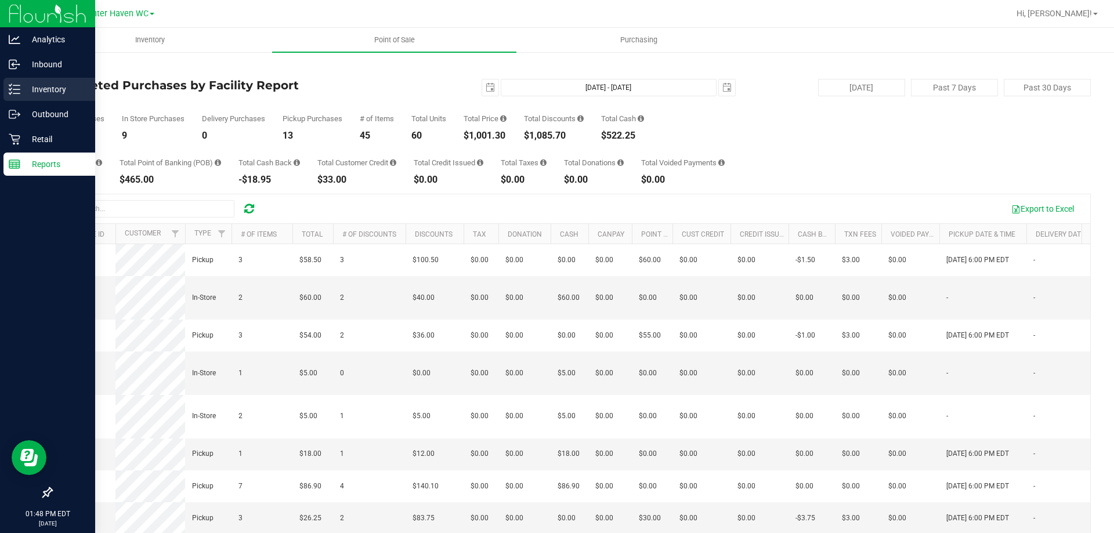
click at [11, 90] on icon at bounding box center [15, 90] width 12 height 12
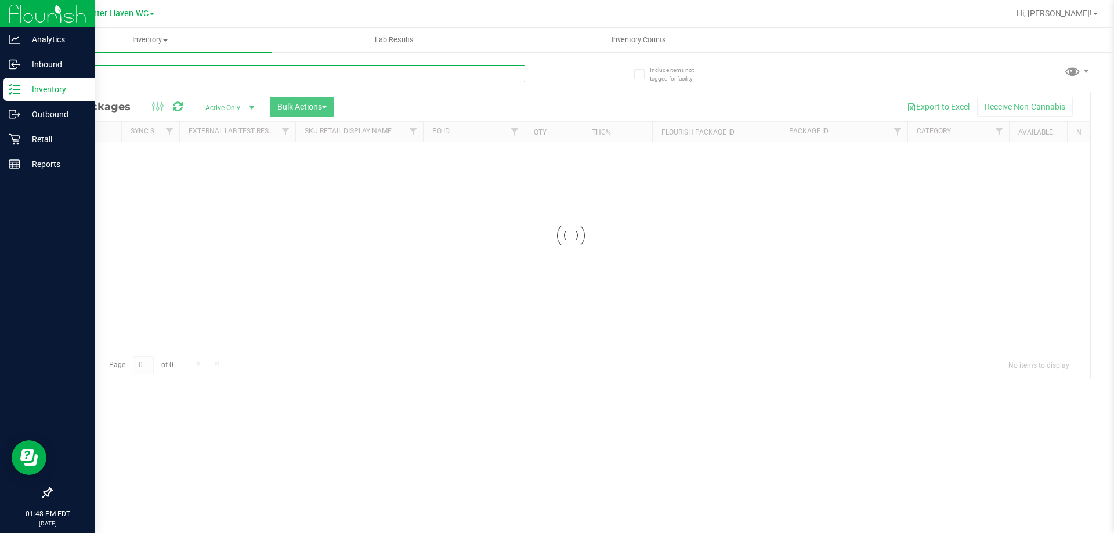
click at [205, 67] on div "Inventory All packages All inventory Waste log Create inventory Lab Results Inv…" at bounding box center [571, 281] width 1087 height 506
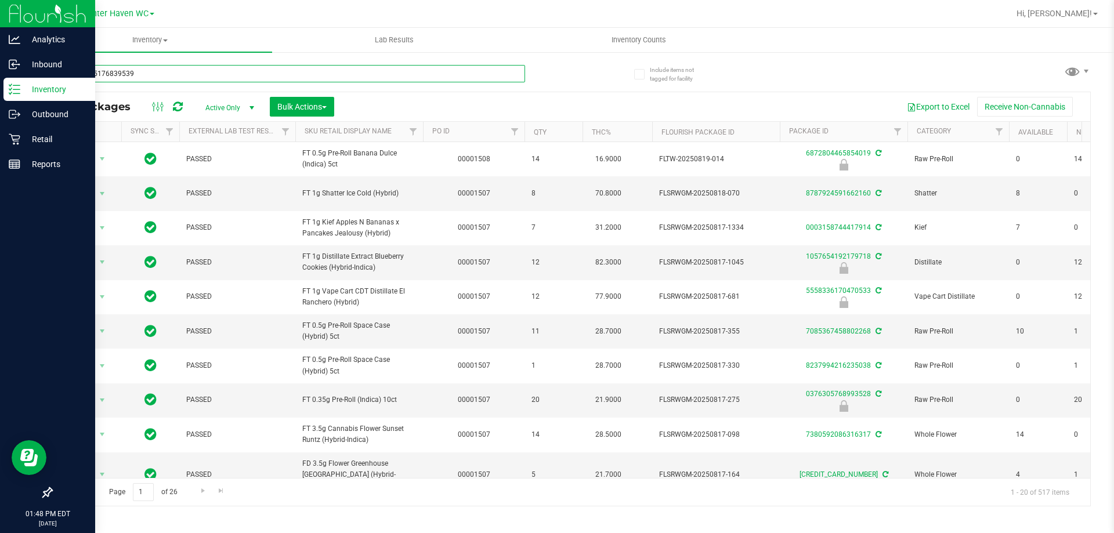
type input "7447265176839539"
click at [585, 82] on div "Inventory All packages All inventory Waste log Create inventory Lab Results Inv…" at bounding box center [571, 281] width 1087 height 506
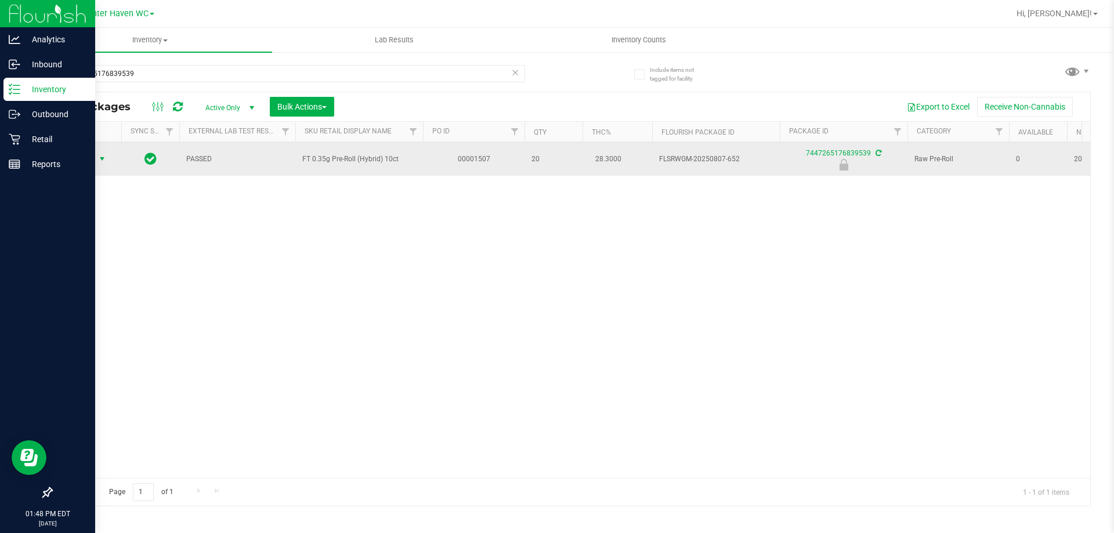
click at [91, 157] on span "Action" at bounding box center [78, 159] width 31 height 16
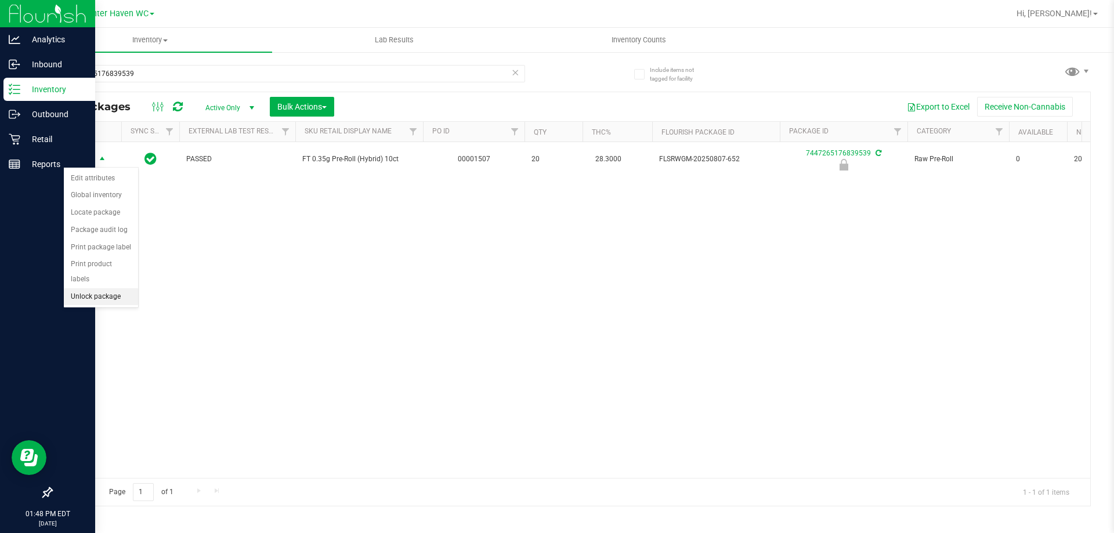
click at [106, 288] on li "Unlock package" at bounding box center [101, 296] width 74 height 17
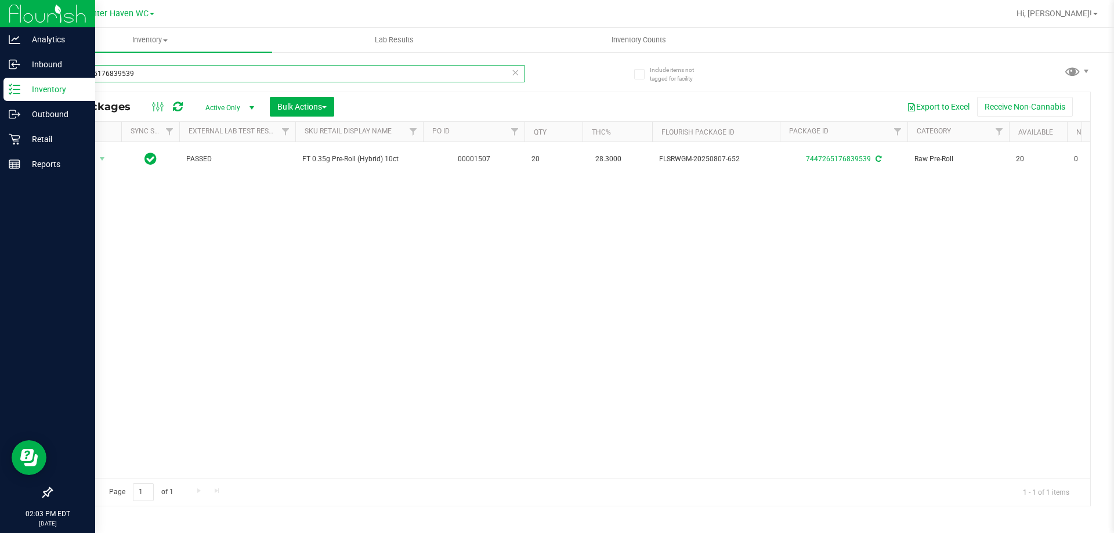
click at [149, 68] on input "7447265176839539" at bounding box center [288, 73] width 474 height 17
type input "f"
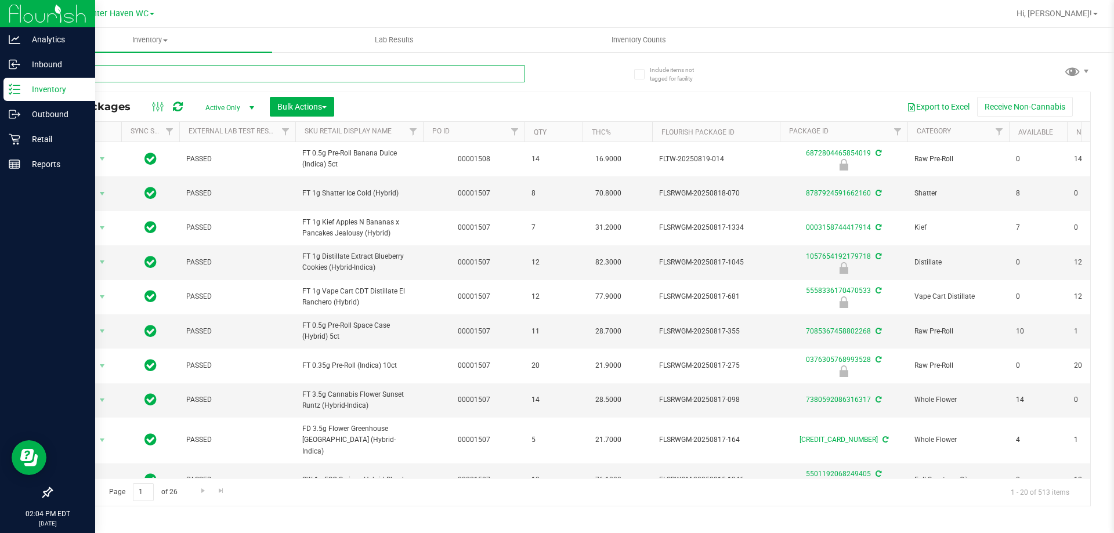
click at [125, 68] on input "text" at bounding box center [288, 73] width 474 height 17
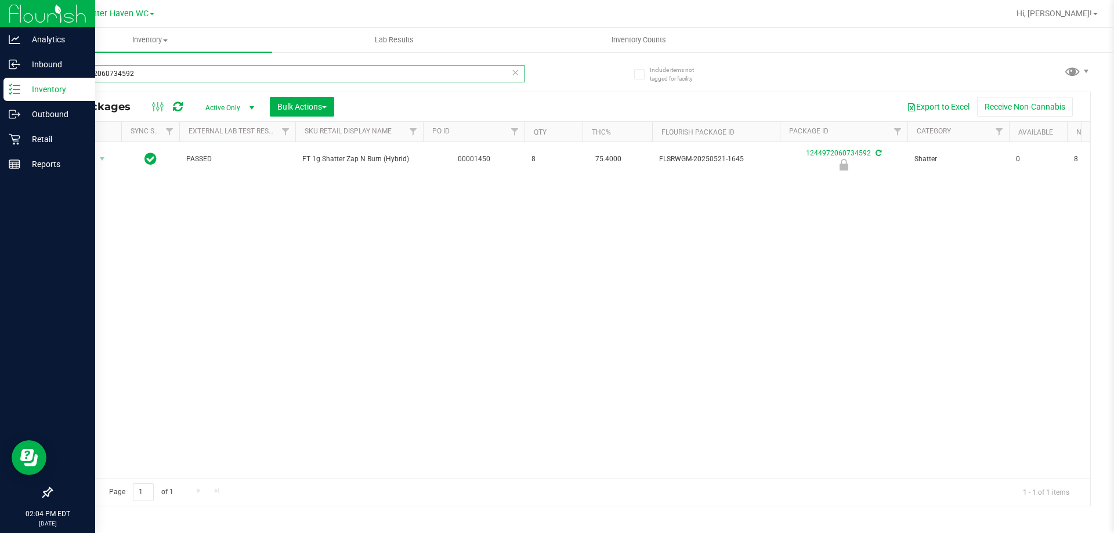
type input "1244972060734592"
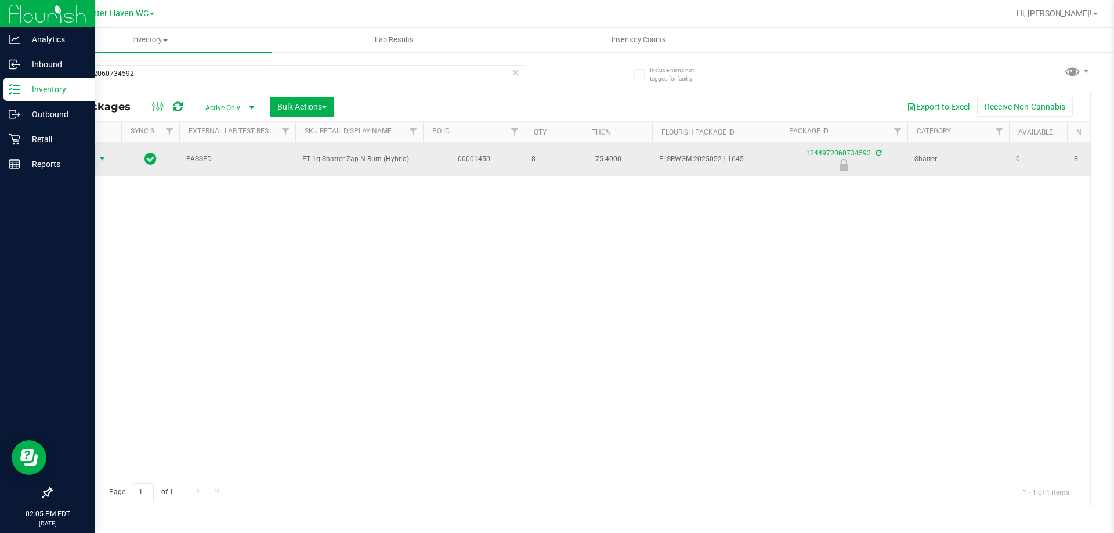
click at [81, 152] on span "Action" at bounding box center [78, 159] width 31 height 16
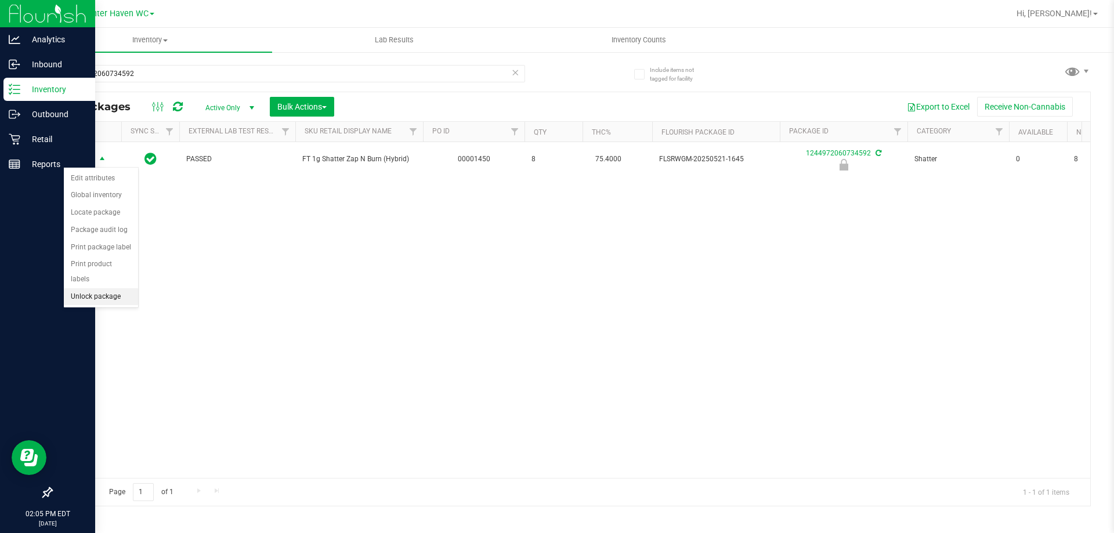
click at [102, 288] on li "Unlock package" at bounding box center [101, 296] width 74 height 17
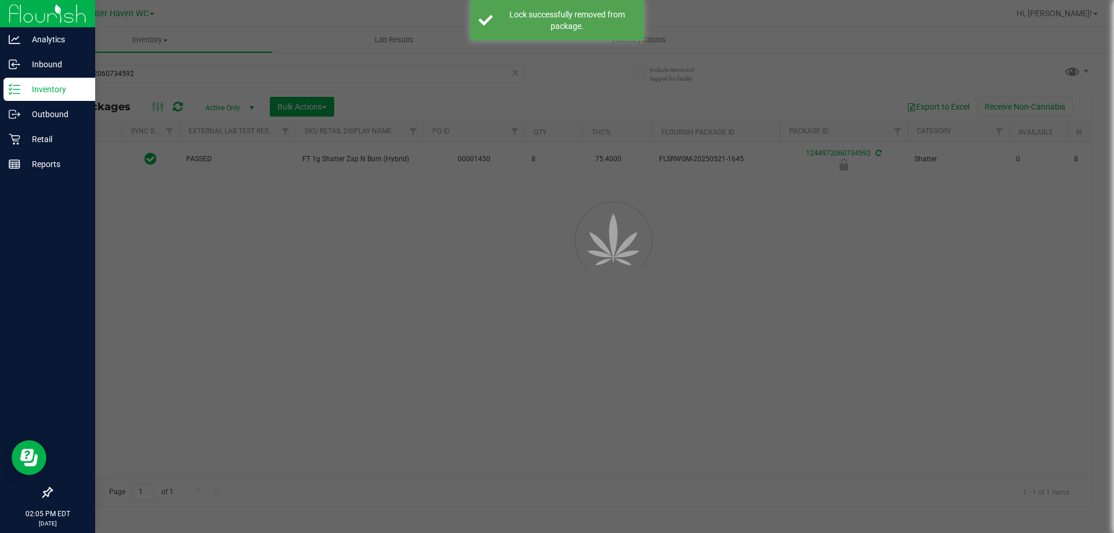
click at [248, 297] on div at bounding box center [557, 266] width 1114 height 533
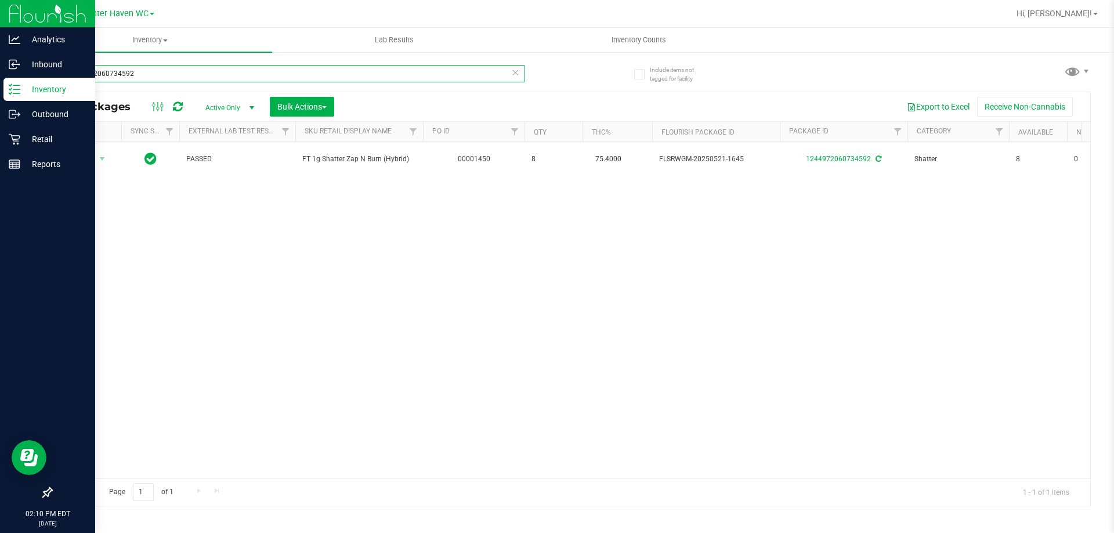
drag, startPoint x: 107, startPoint y: 61, endPoint x: 31, endPoint y: 69, distance: 77.0
click at [31, 69] on div "Include items not tagged for facility 1244972060734592 All Packages Active Only…" at bounding box center [571, 228] width 1087 height 354
click at [74, 52] on link "Inventory All packages All inventory Waste log Create inventory" at bounding box center [150, 40] width 244 height 24
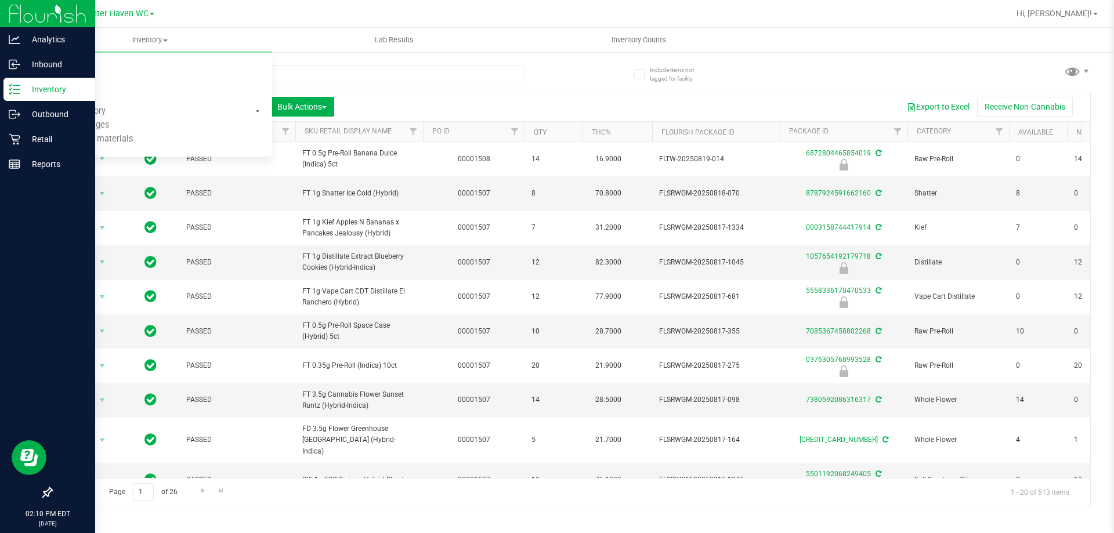
click at [348, 84] on div at bounding box center [288, 78] width 474 height 27
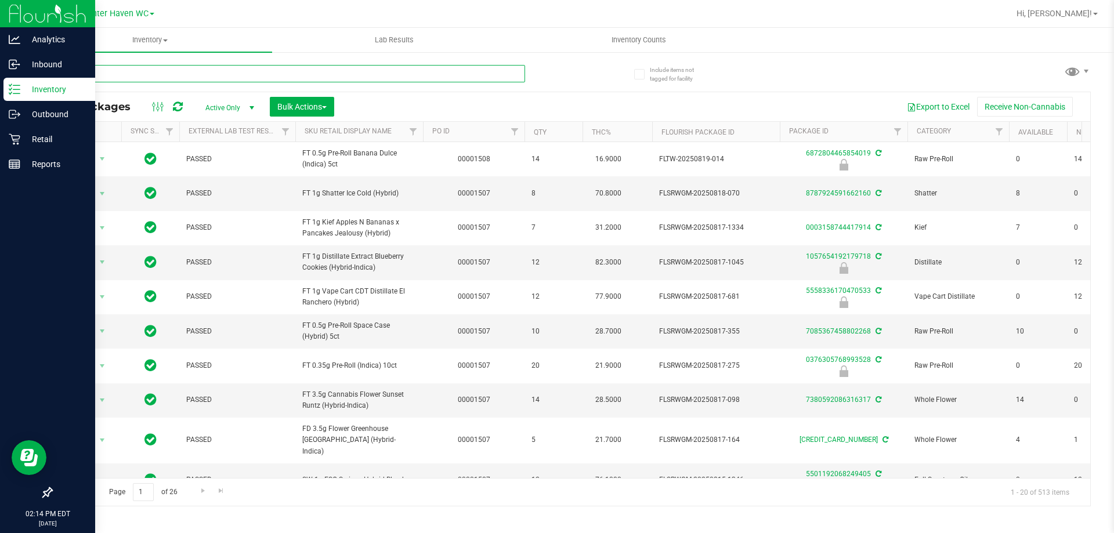
click at [148, 70] on input "text" at bounding box center [288, 73] width 474 height 17
type input "7498967457687920"
click at [595, 95] on div "All Packages Active Only Active Only Lab Samples Locked All External Internal B…" at bounding box center [571, 106] width 1039 height 29
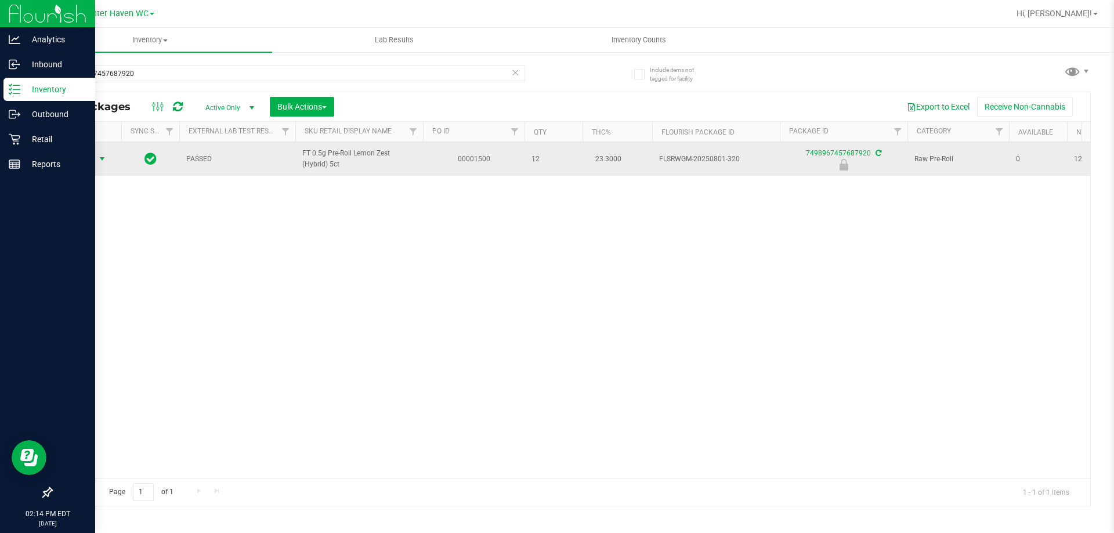
click at [86, 151] on span "Action" at bounding box center [78, 159] width 31 height 16
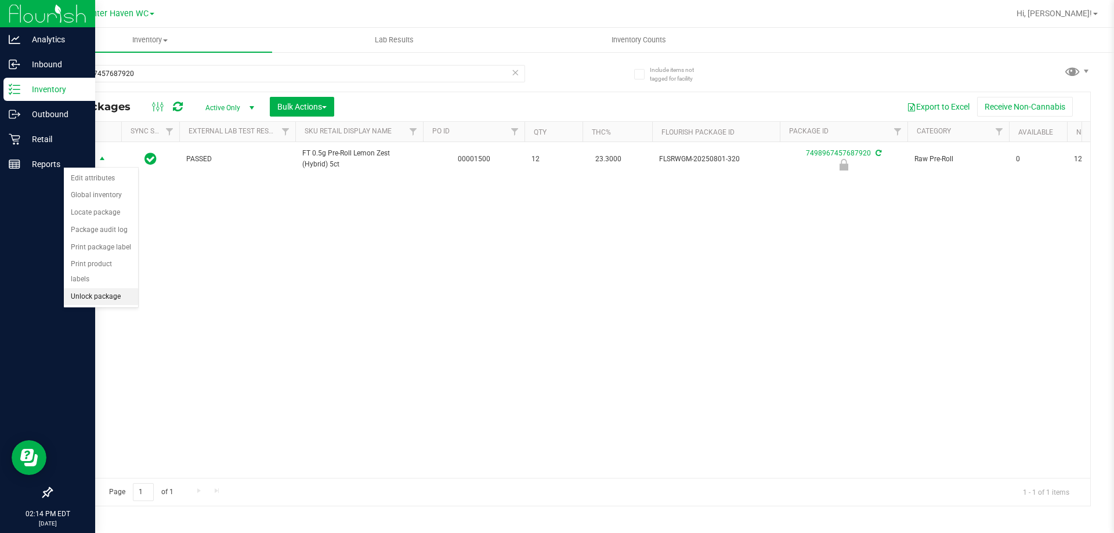
click at [123, 288] on li "Unlock package" at bounding box center [101, 296] width 74 height 17
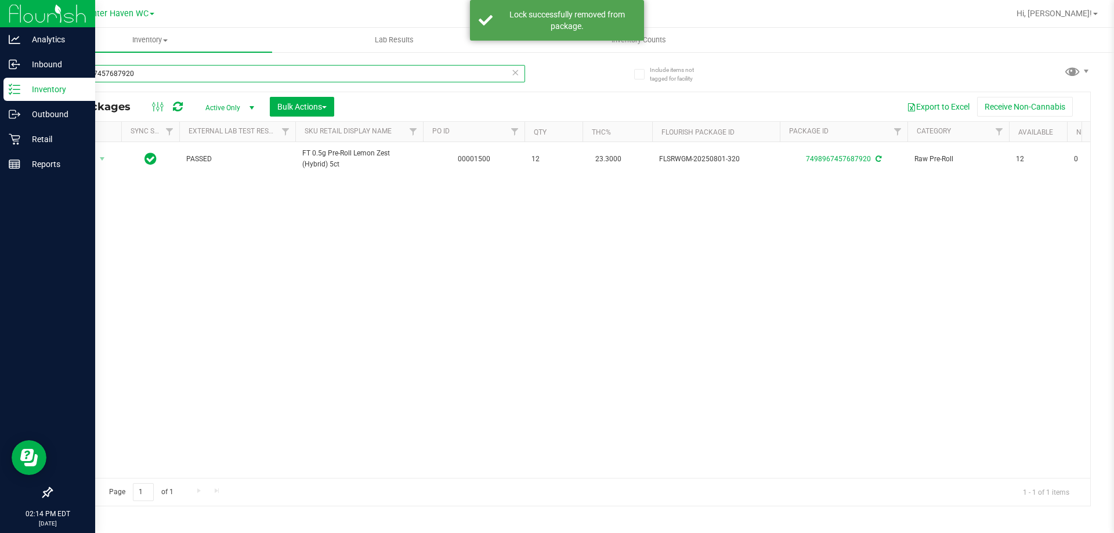
click at [94, 82] on input "7498967457687920" at bounding box center [288, 73] width 474 height 17
click at [96, 71] on input "7498967457687920" at bounding box center [288, 73] width 474 height 17
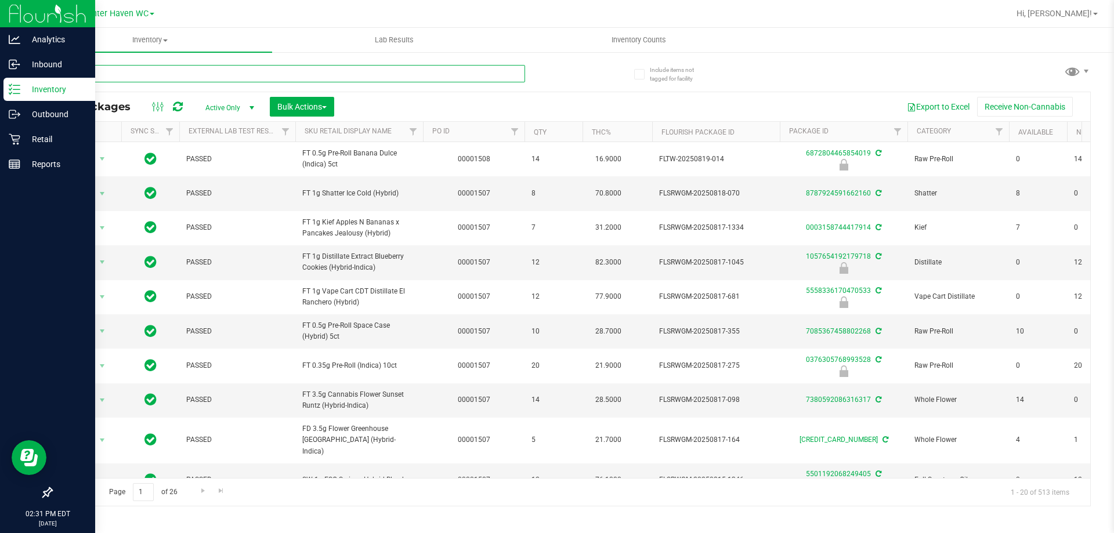
click at [111, 70] on input "text" at bounding box center [288, 73] width 474 height 17
type input "gpe"
click at [573, 68] on div "Inventory All packages All inventory Waste log Create inventory Lab Results Inv…" at bounding box center [571, 281] width 1087 height 506
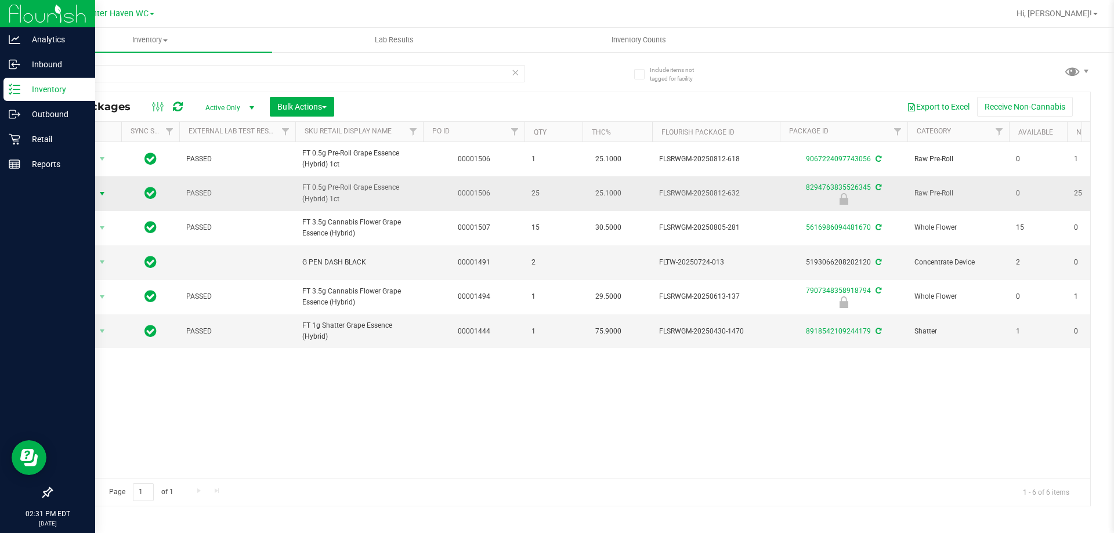
click at [100, 194] on span "select" at bounding box center [102, 193] width 9 height 9
click at [100, 323] on li "Unlock package" at bounding box center [101, 331] width 74 height 17
click at [163, 73] on input "gpe" at bounding box center [288, 73] width 474 height 17
type input "v"
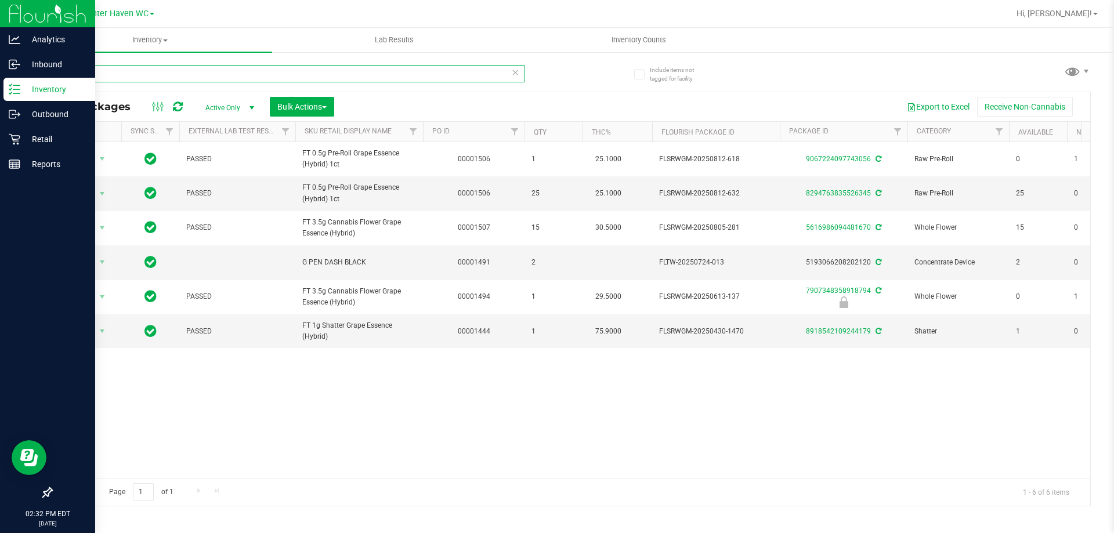
type input "balm"
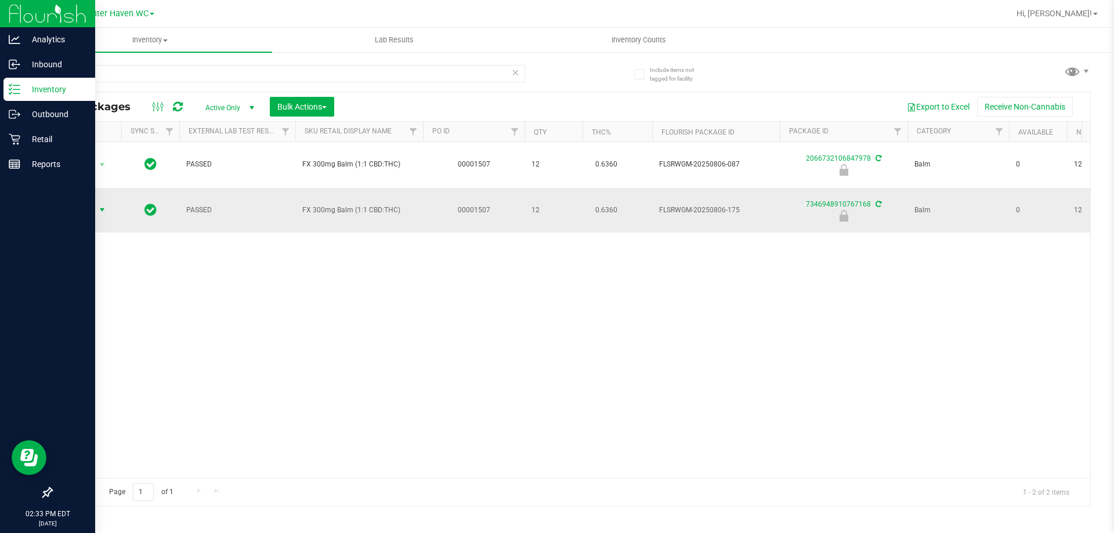
click at [102, 205] on span "select" at bounding box center [102, 209] width 9 height 9
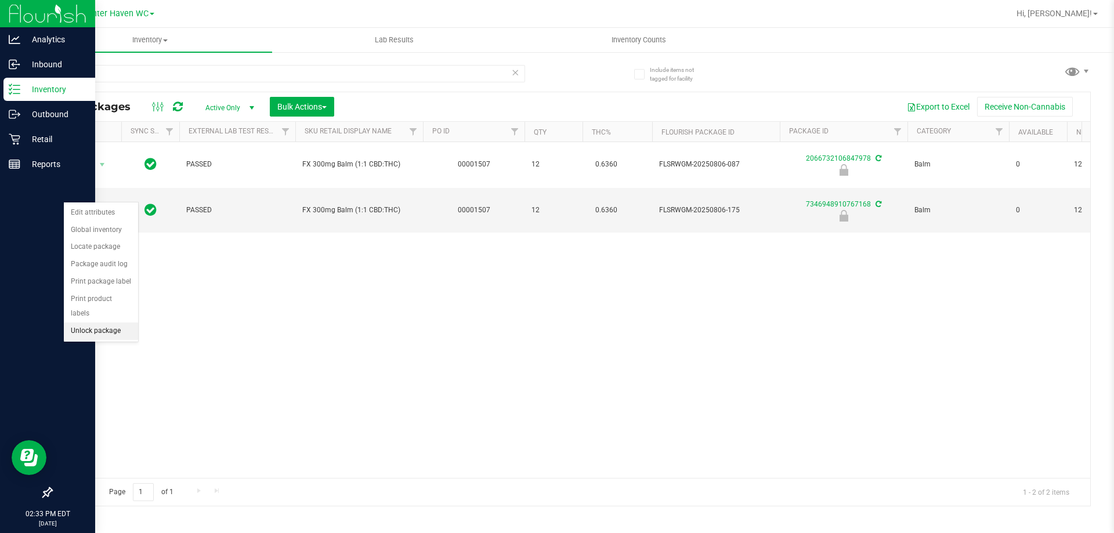
click at [93, 323] on li "Unlock package" at bounding box center [101, 331] width 74 height 17
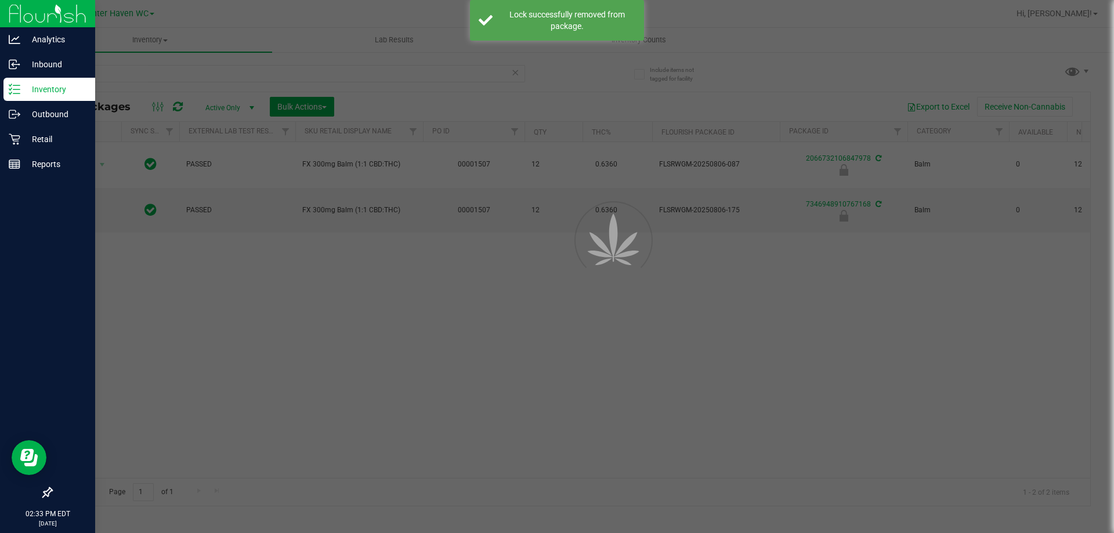
click at [149, 320] on div at bounding box center [557, 266] width 1114 height 533
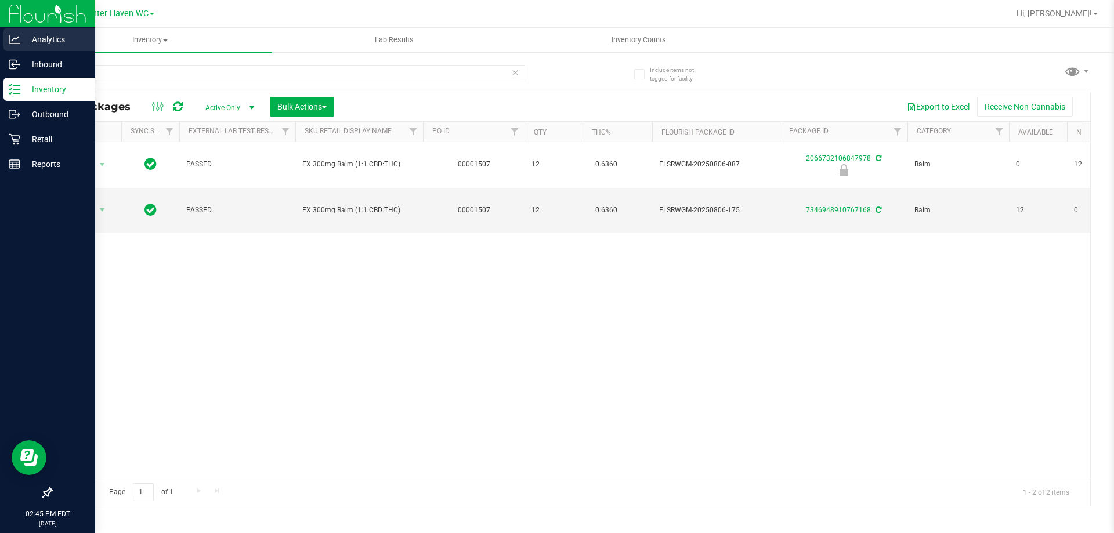
click at [13, 44] on icon at bounding box center [15, 40] width 12 height 12
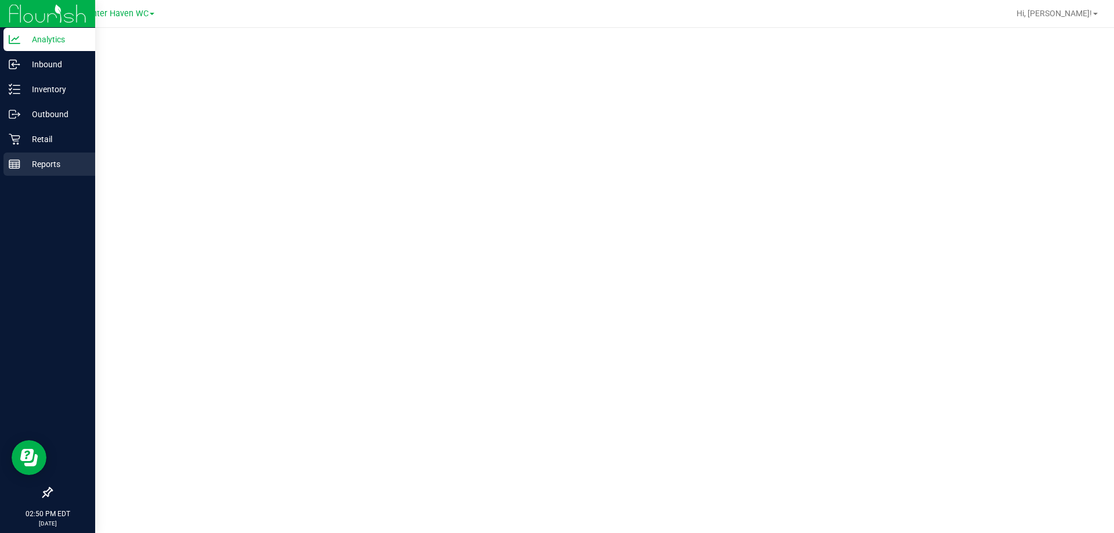
click at [20, 171] on div "Reports" at bounding box center [49, 164] width 92 height 23
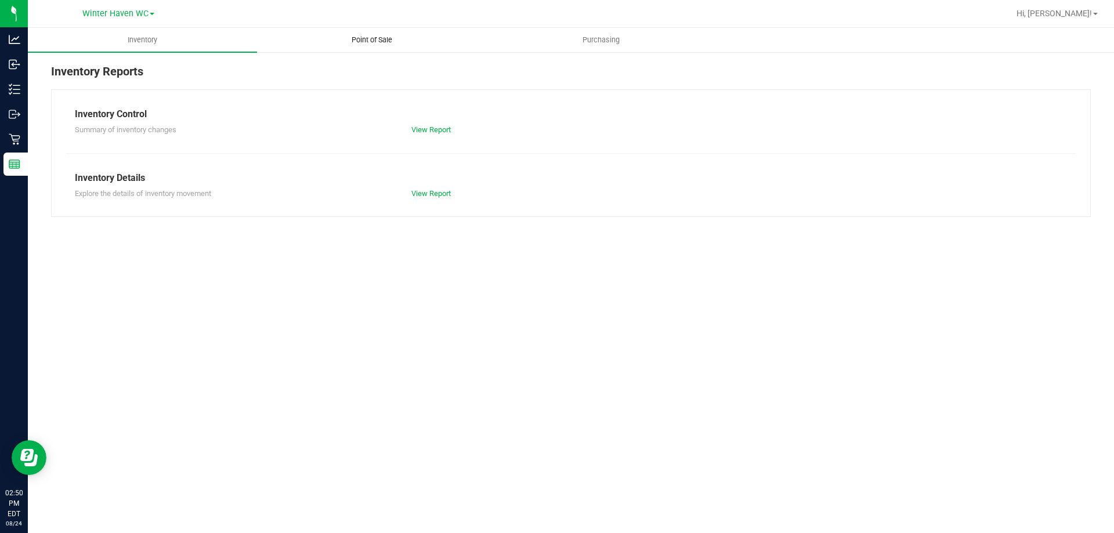
click at [393, 40] on span "Point of Sale" at bounding box center [372, 40] width 72 height 10
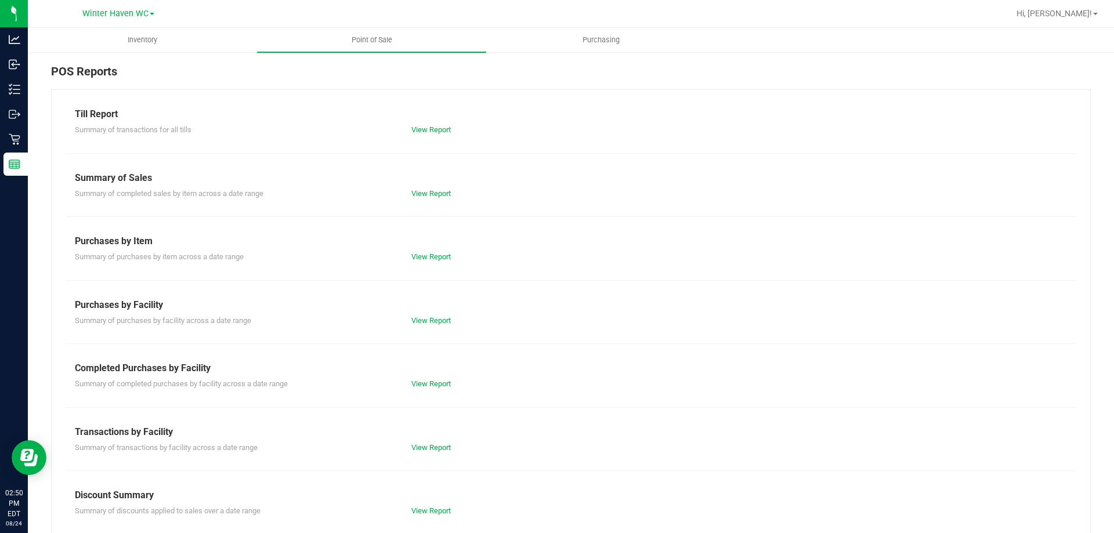
click at [420, 379] on div "View Report" at bounding box center [487, 384] width 168 height 12
click at [424, 383] on link "View Report" at bounding box center [431, 384] width 39 height 9
